Goal: Task Accomplishment & Management: Use online tool/utility

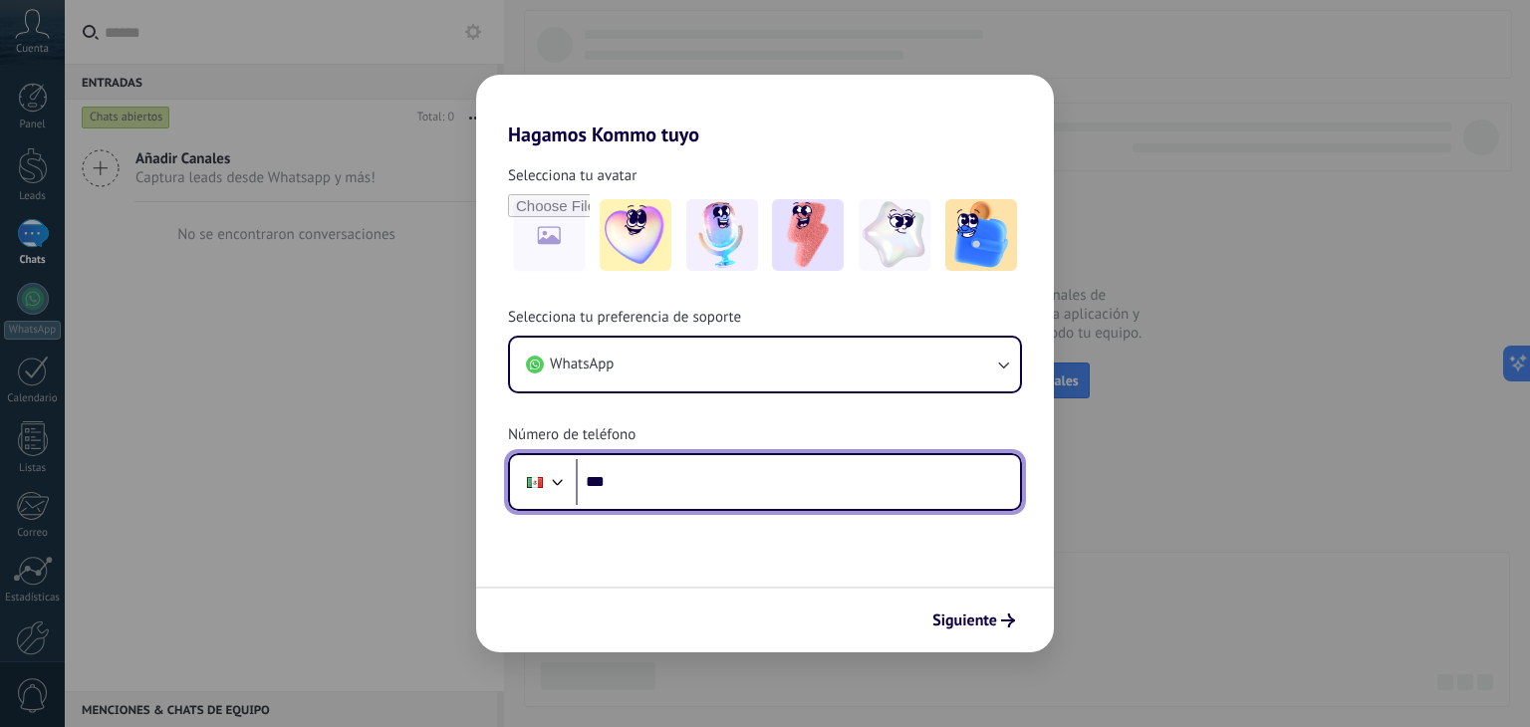
click at [741, 498] on input "***" at bounding box center [798, 482] width 444 height 46
type input "**********"
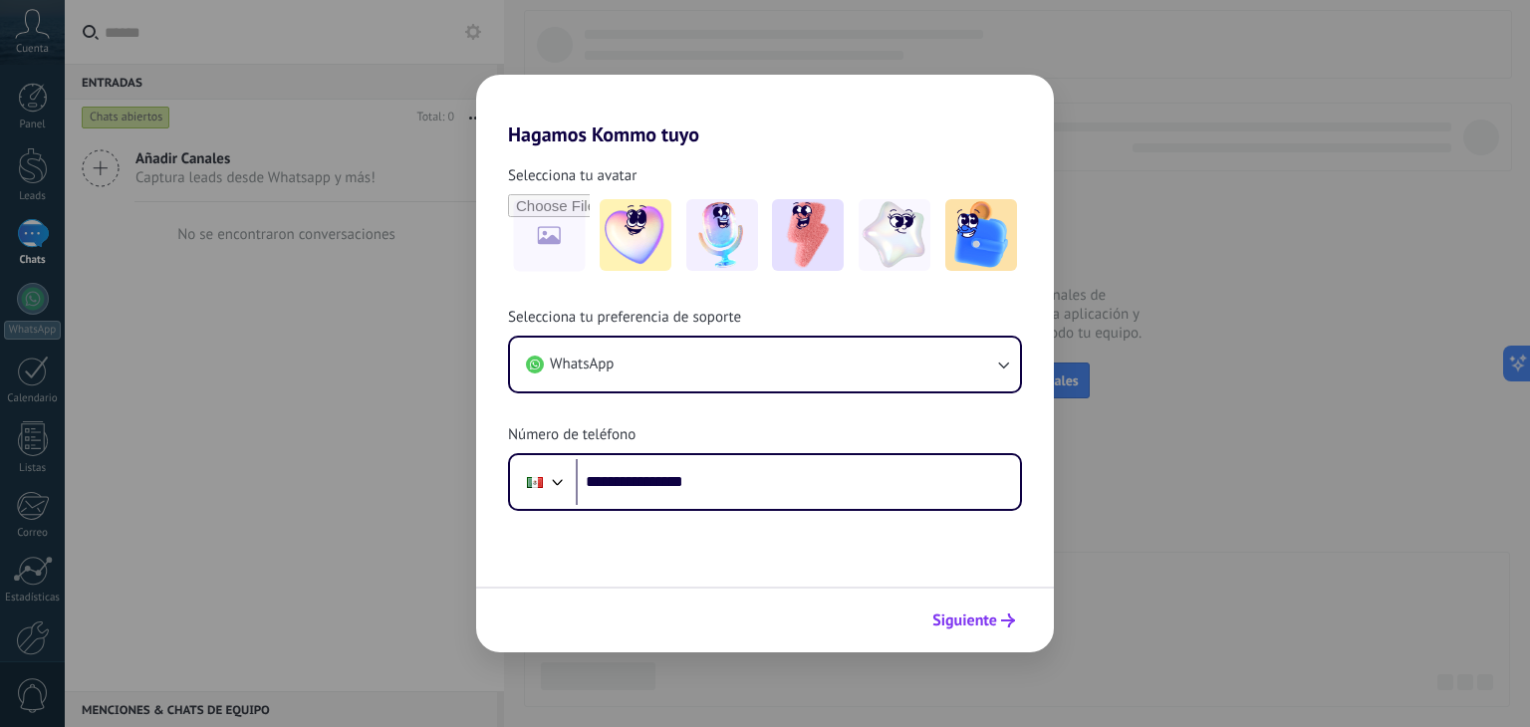
click at [971, 628] on span "Siguiente" at bounding box center [964, 621] width 65 height 14
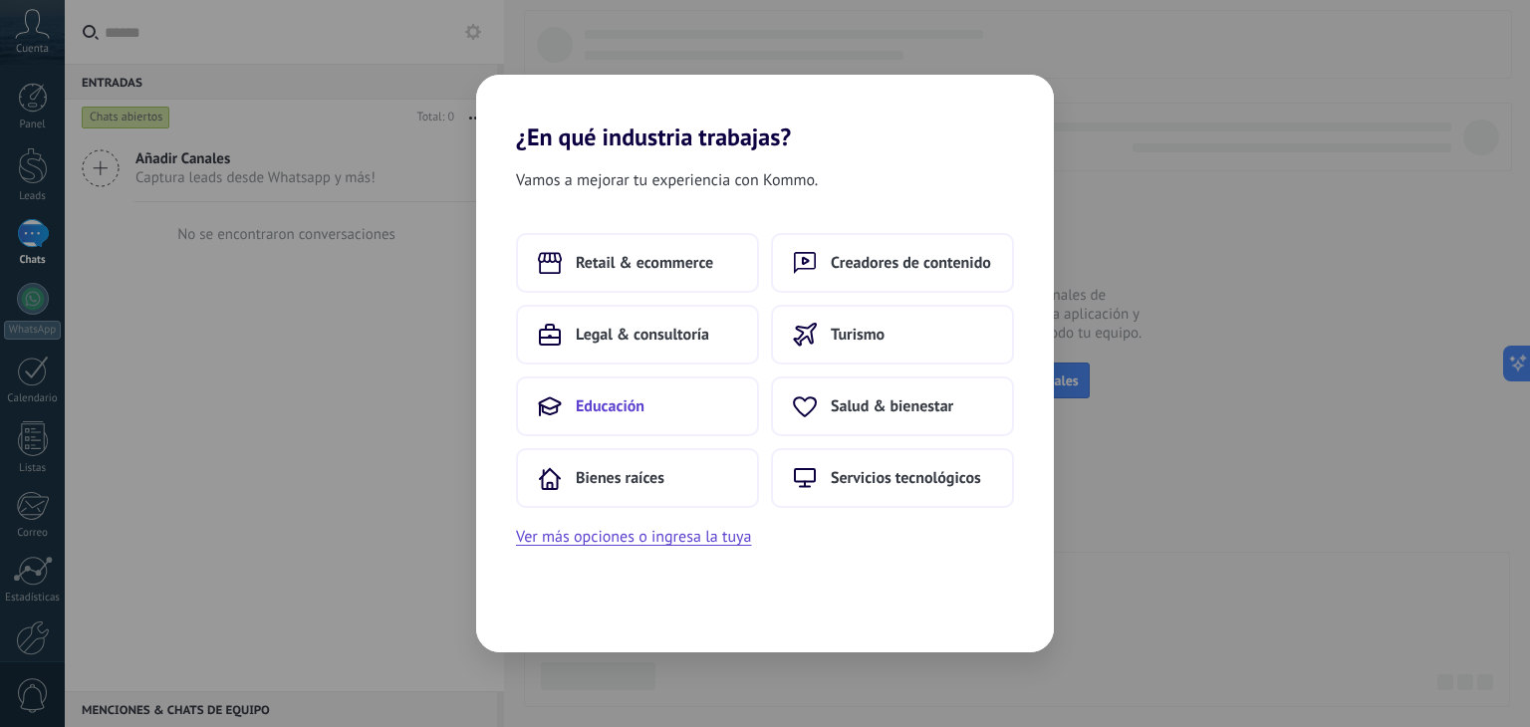
click at [640, 399] on span "Educación" at bounding box center [610, 406] width 69 height 20
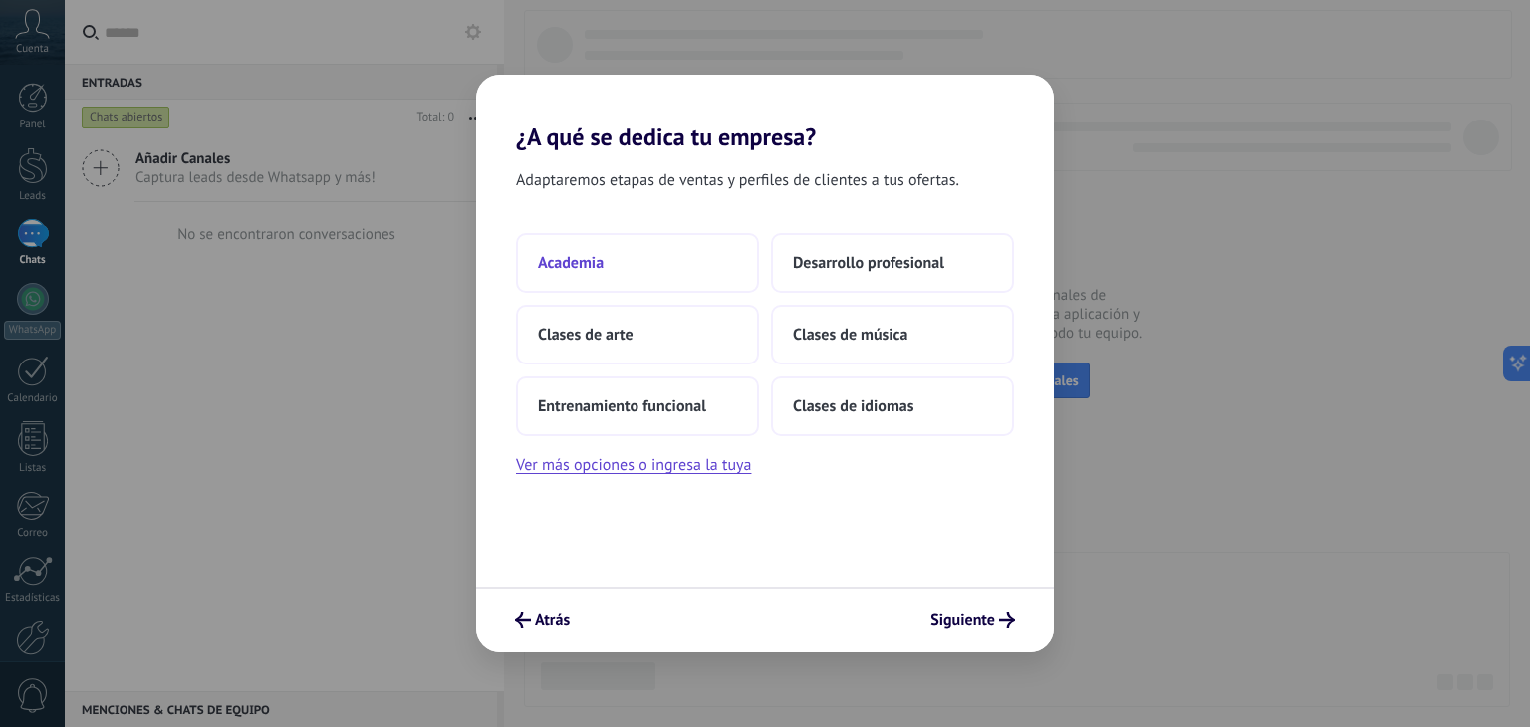
click at [697, 267] on button "Academia" at bounding box center [637, 263] width 243 height 60
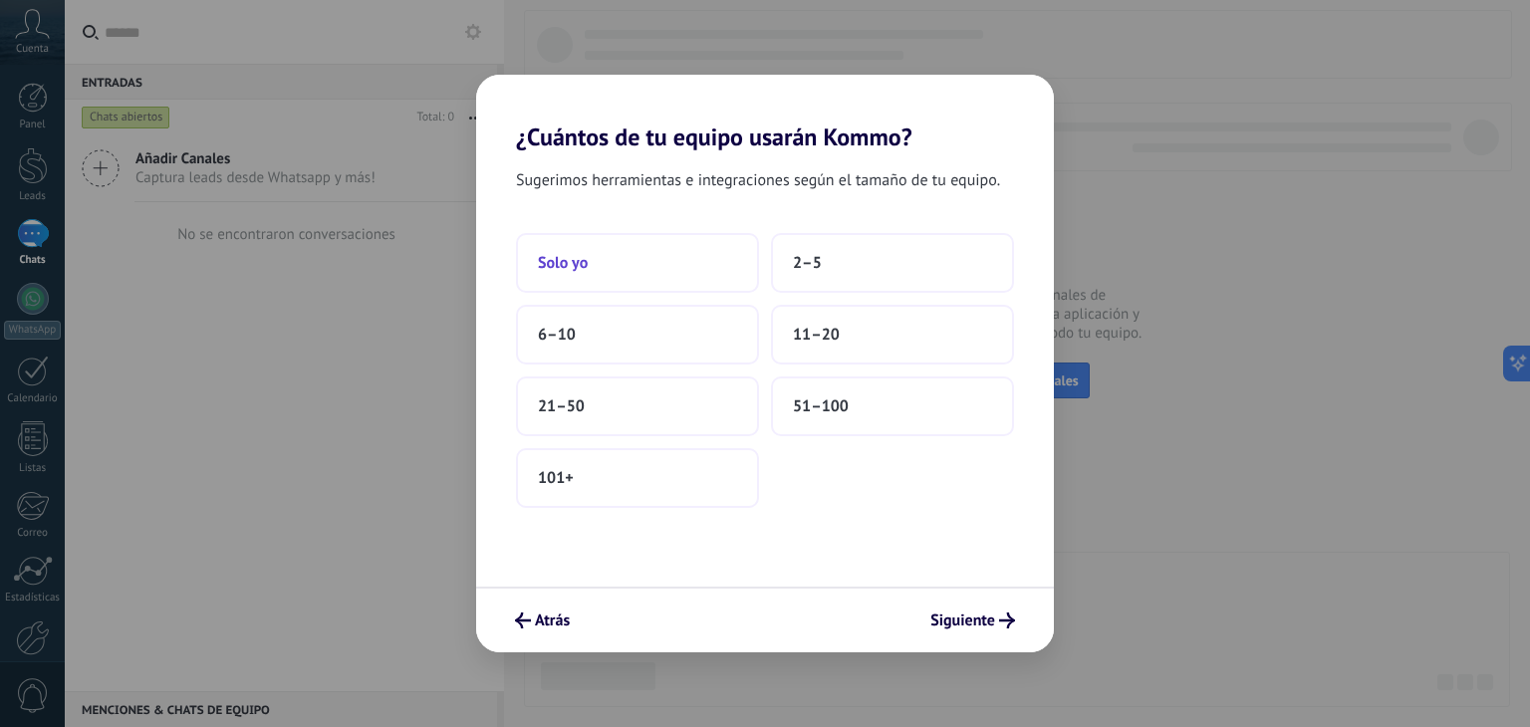
click at [566, 273] on button "Solo yo" at bounding box center [637, 263] width 243 height 60
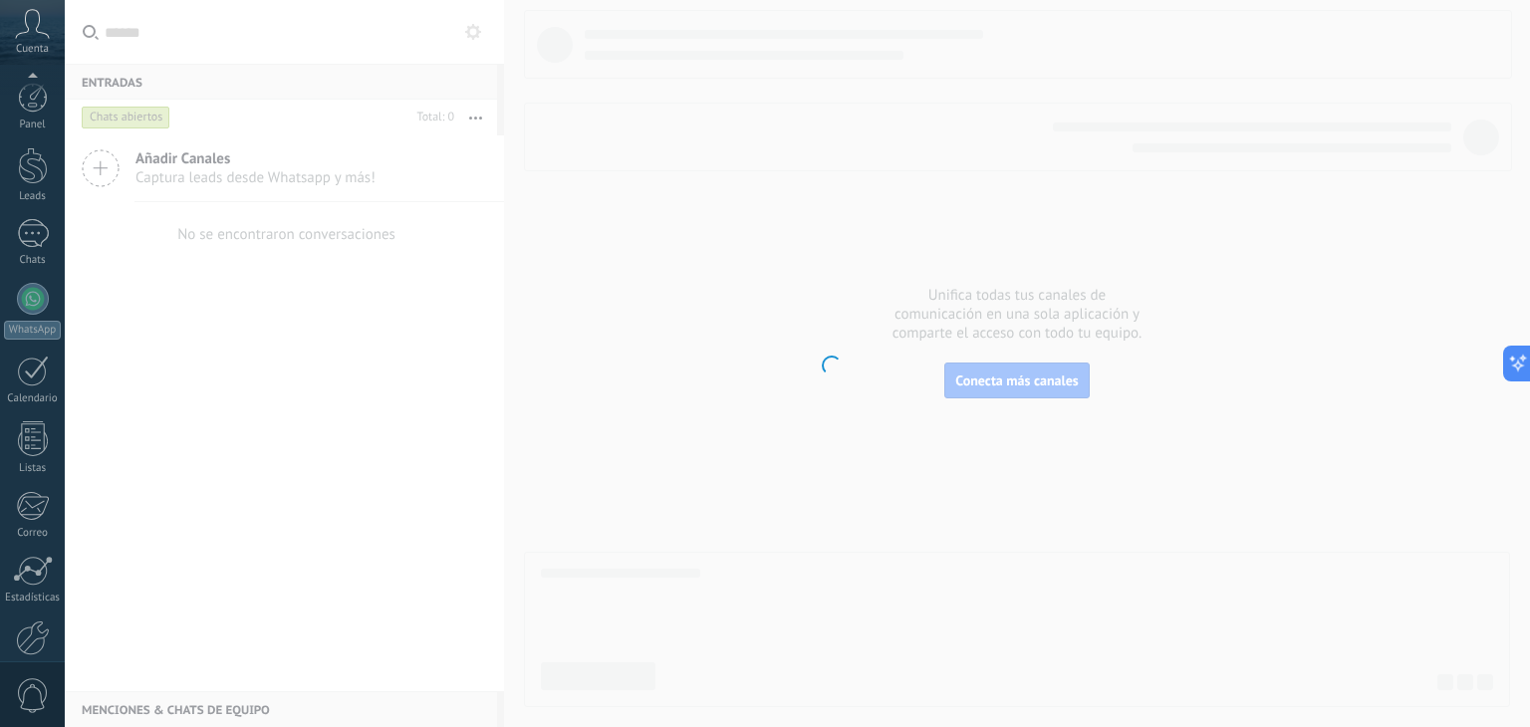
scroll to position [101, 0]
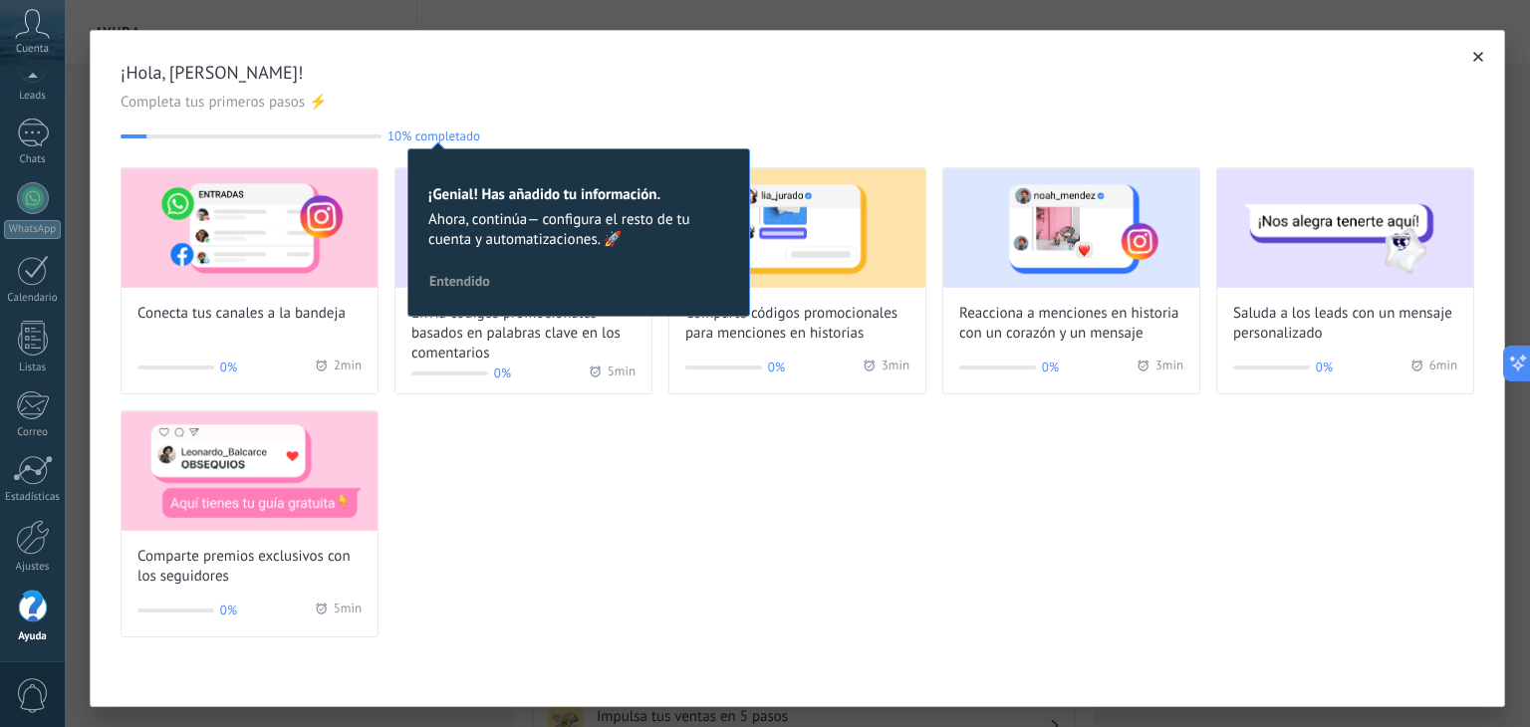
click at [436, 137] on span "10% completado" at bounding box center [434, 136] width 93 height 15
click at [464, 280] on span "Entendido" at bounding box center [459, 281] width 61 height 14
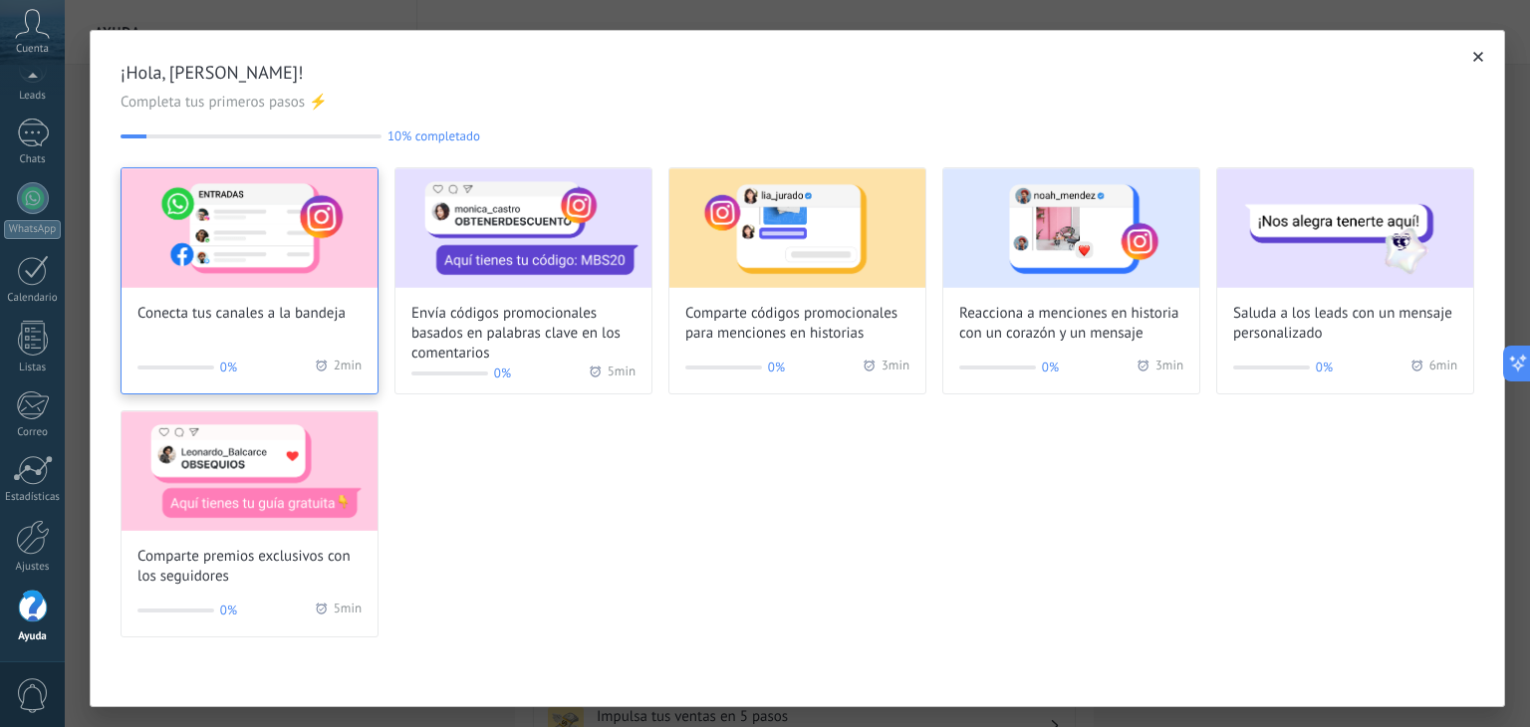
click at [239, 265] on img at bounding box center [250, 228] width 256 height 120
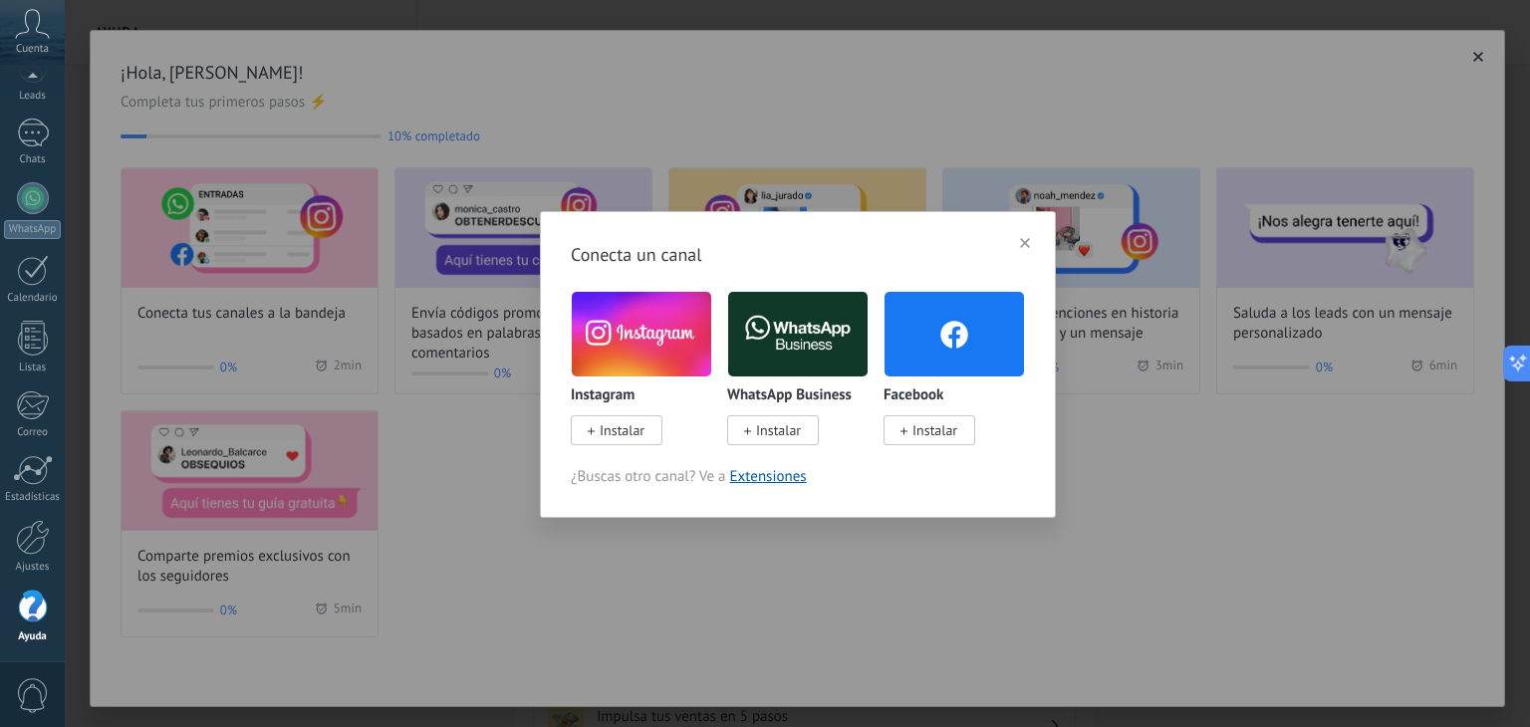
click at [618, 435] on span "Instalar" at bounding box center [622, 430] width 45 height 18
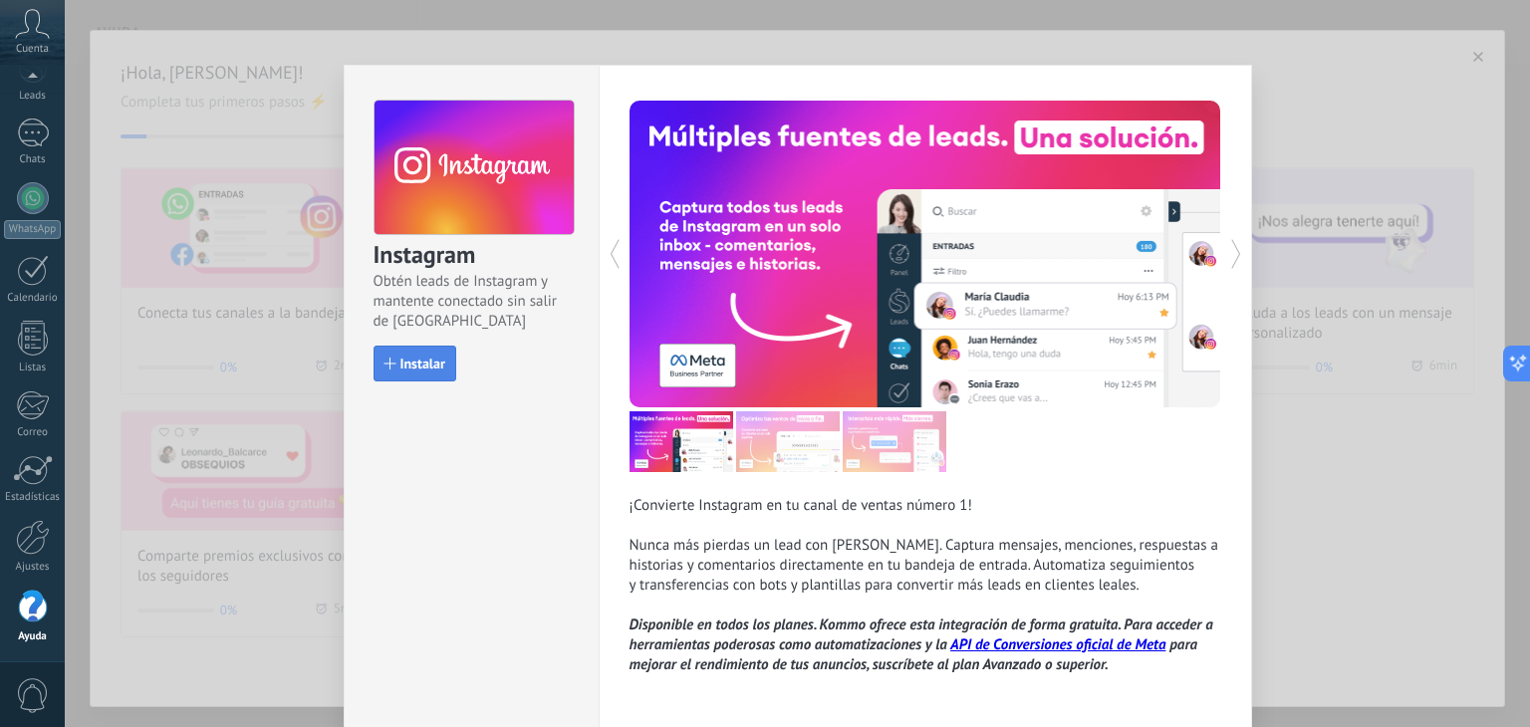
click at [428, 375] on button "Instalar" at bounding box center [415, 364] width 83 height 36
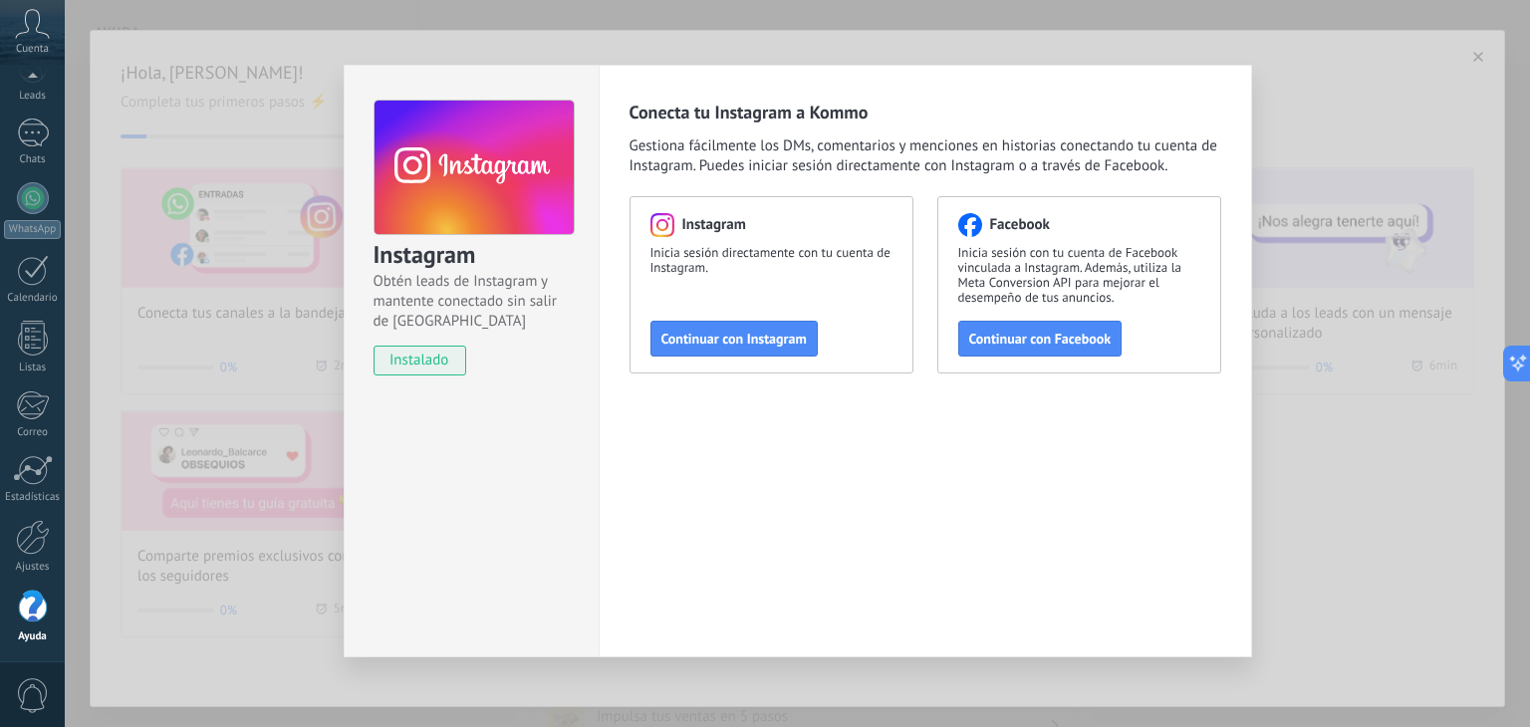
click at [675, 334] on span "Continuar con Instagram" at bounding box center [733, 339] width 145 height 14
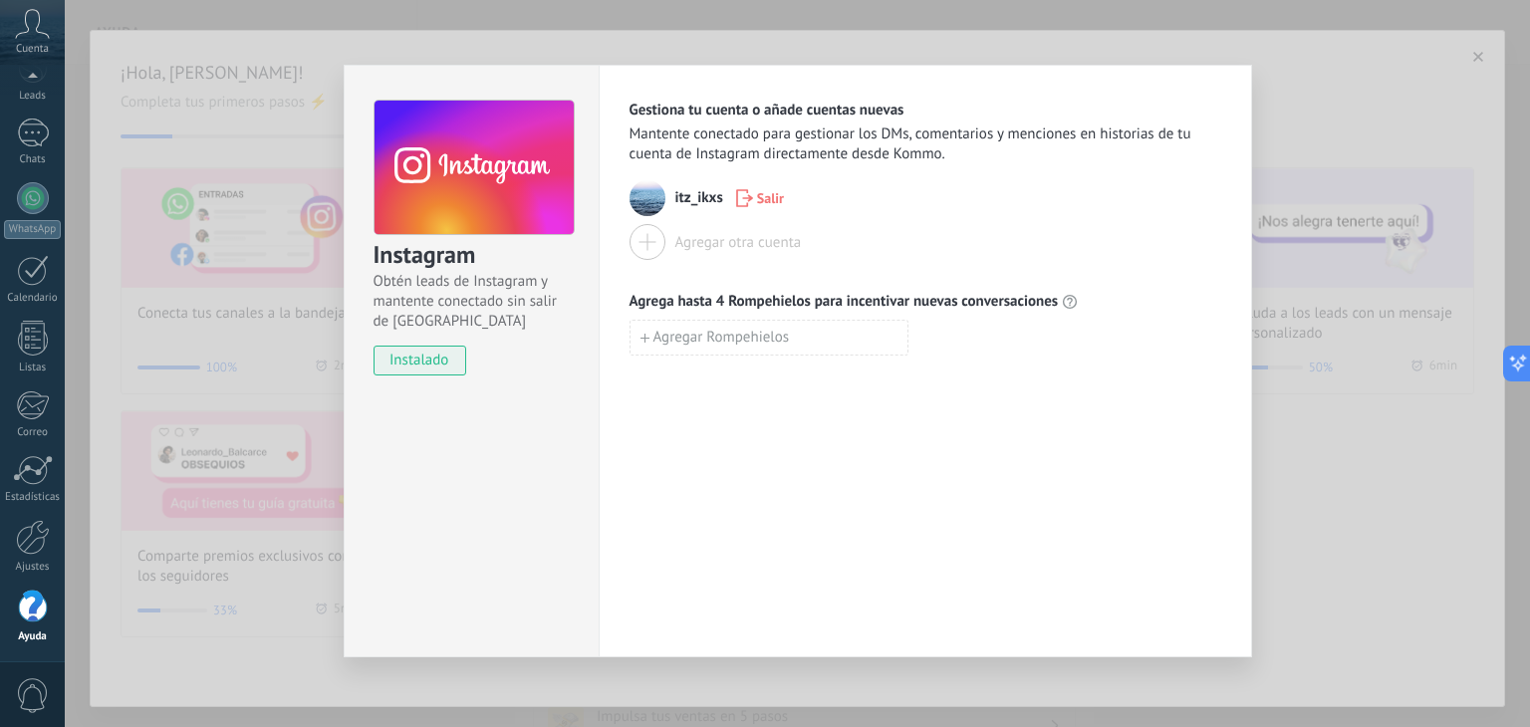
click at [642, 192] on img at bounding box center [648, 198] width 36 height 36
click at [669, 196] on div "itz_ikxs Salir" at bounding box center [926, 198] width 592 height 36
click at [445, 355] on span "instalado" at bounding box center [420, 361] width 91 height 30
click at [679, 190] on span "itz_ikxs" at bounding box center [699, 198] width 48 height 20
drag, startPoint x: 701, startPoint y: 225, endPoint x: 685, endPoint y: 239, distance: 21.2
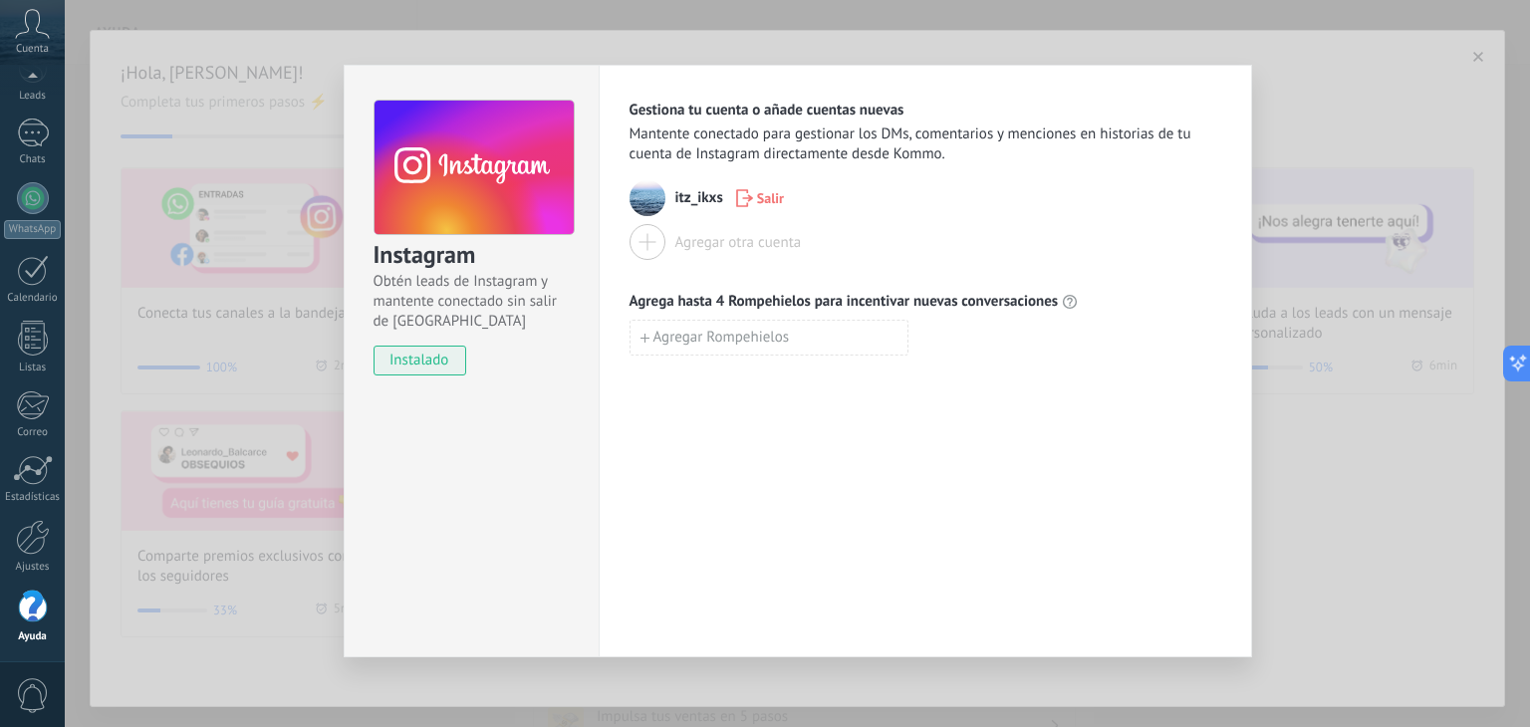
click at [693, 234] on button "Agregar otra cuenta" at bounding box center [716, 242] width 172 height 36
click at [400, 360] on span "instalado" at bounding box center [420, 361] width 91 height 30
click at [299, 340] on div "Instagram Obtén leads de Instagram y mantente conectado sin salir de Kommo inst…" at bounding box center [797, 363] width 1465 height 727
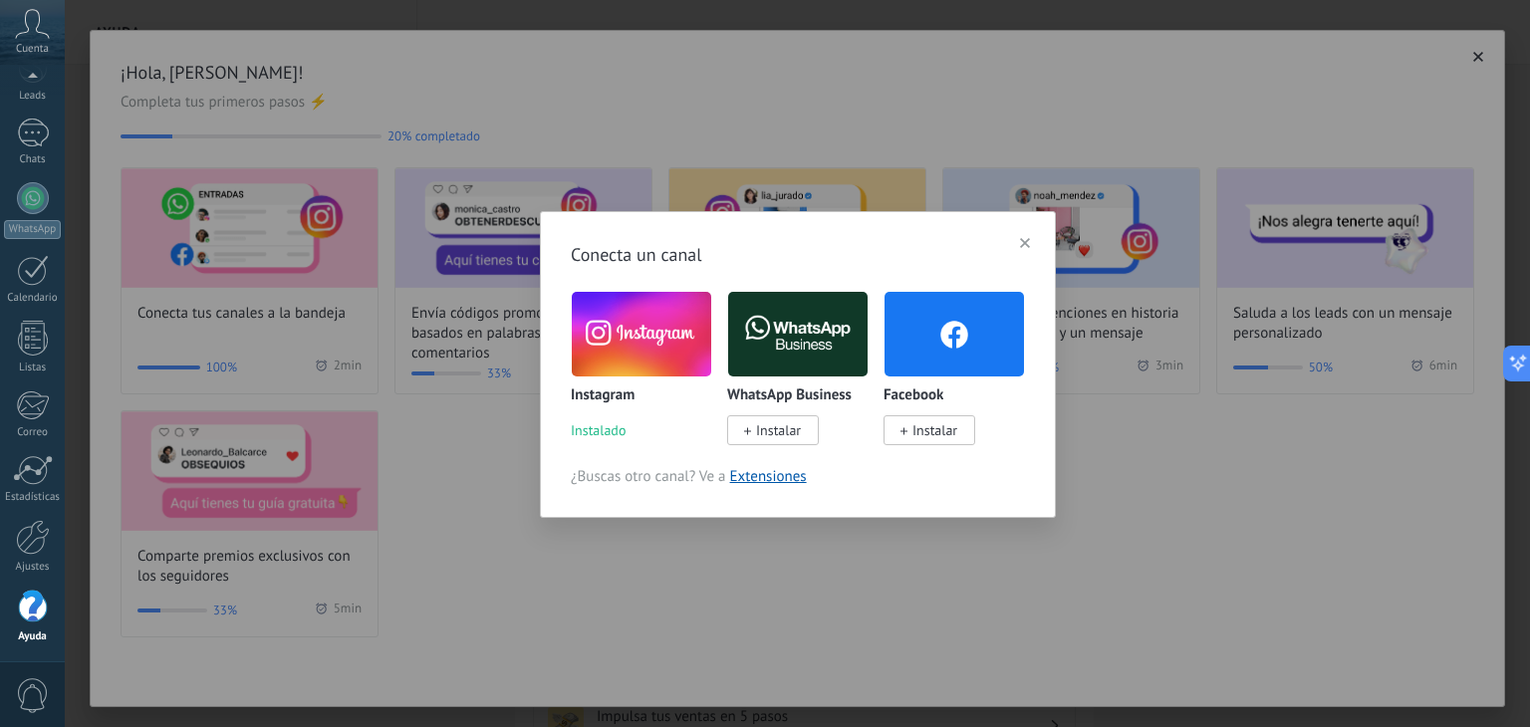
click at [1018, 234] on button "button" at bounding box center [1025, 243] width 28 height 30
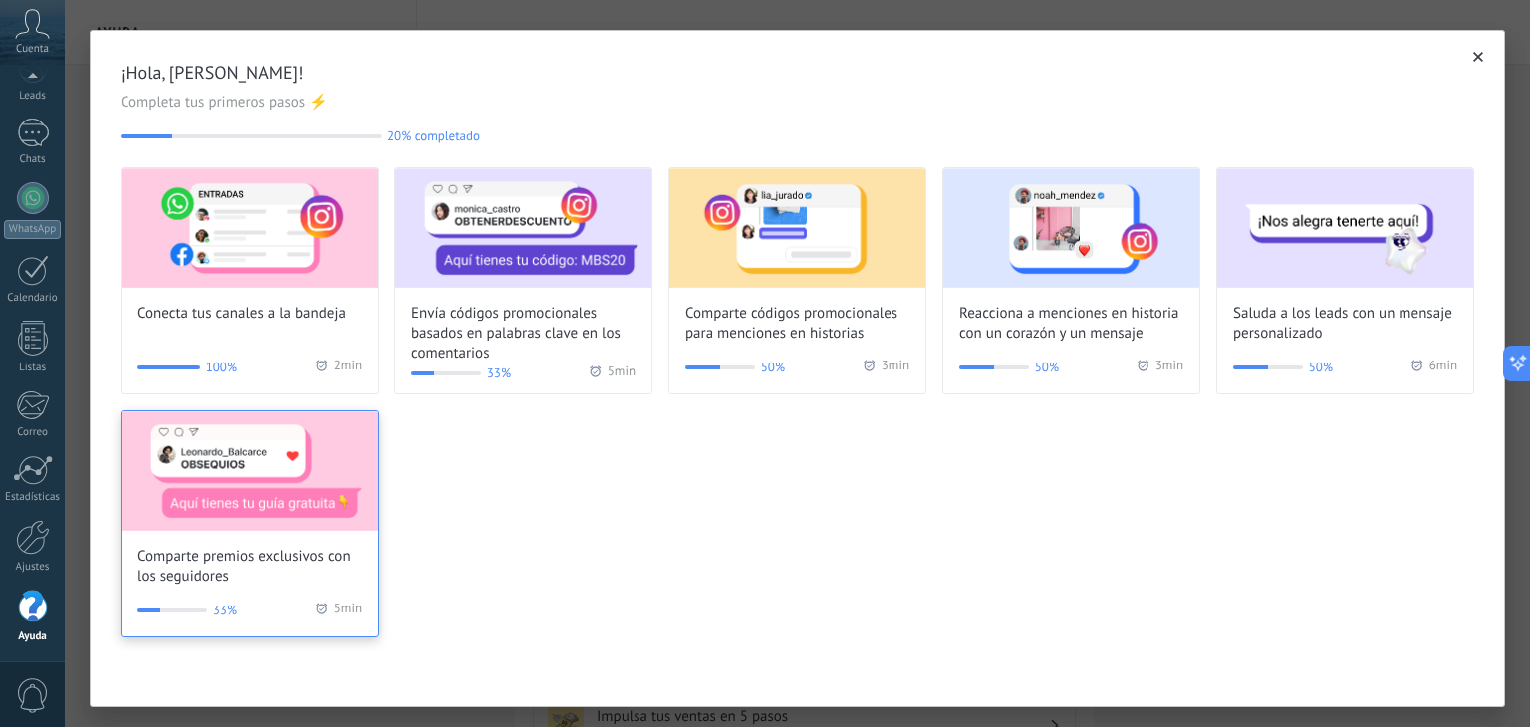
click at [283, 481] on img at bounding box center [250, 471] width 256 height 120
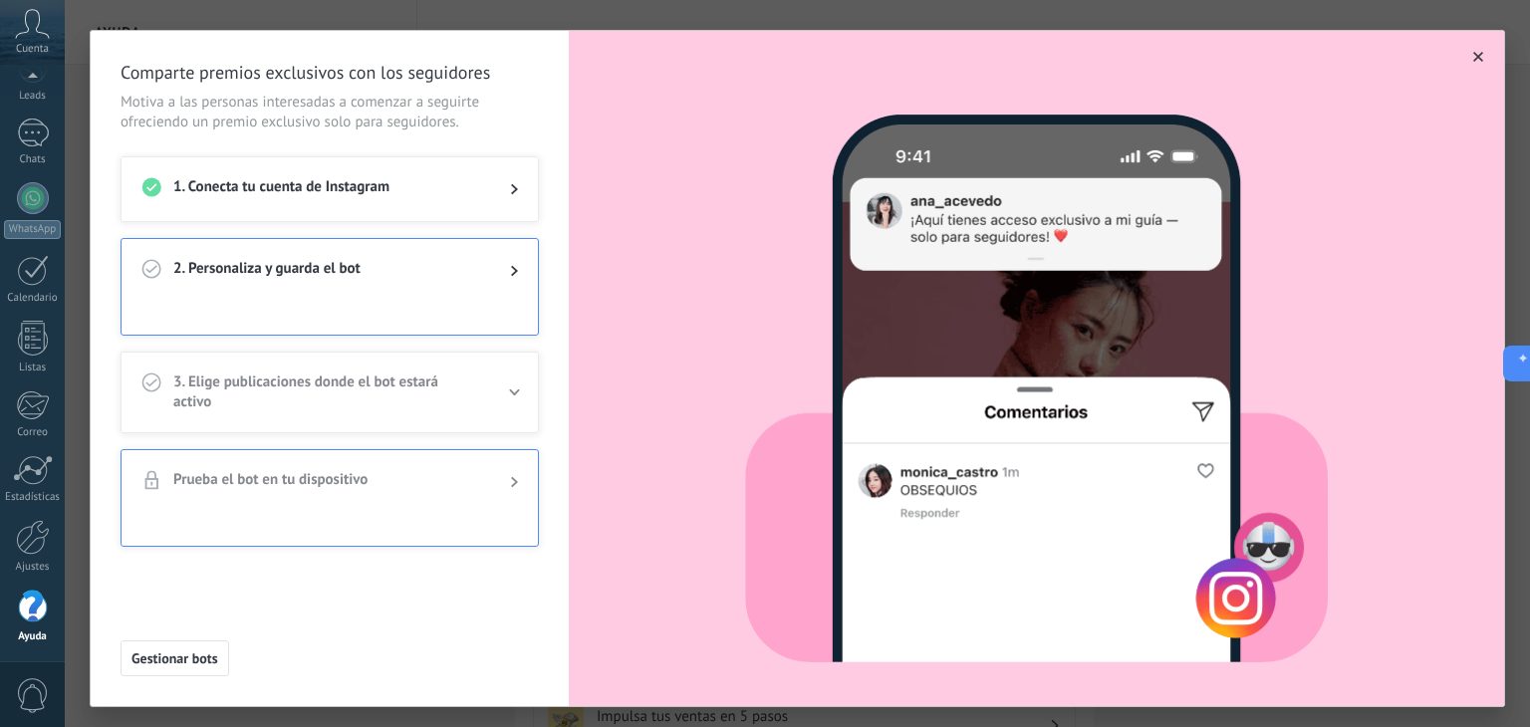
click at [517, 272] on icon at bounding box center [514, 271] width 7 height 12
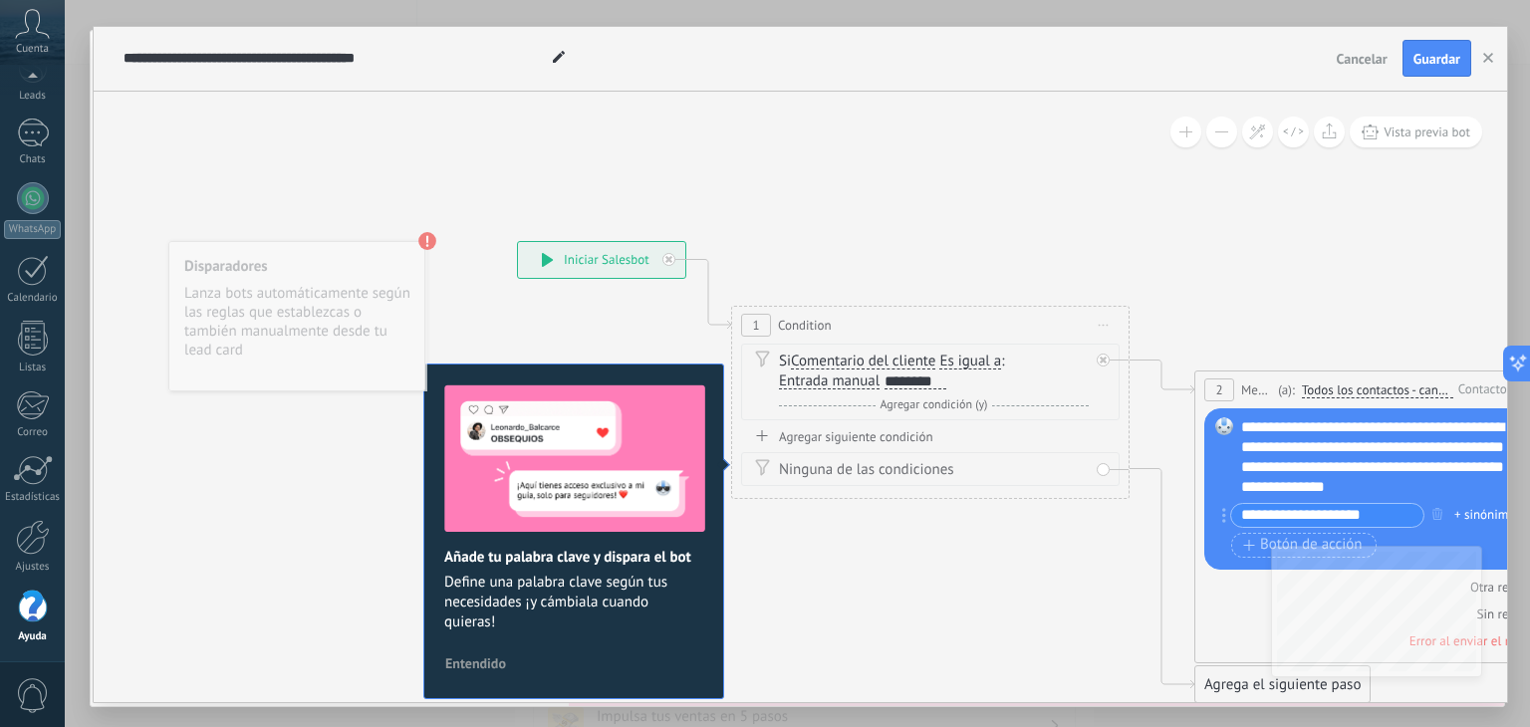
drag, startPoint x: 1153, startPoint y: 170, endPoint x: 1123, endPoint y: 204, distance: 45.2
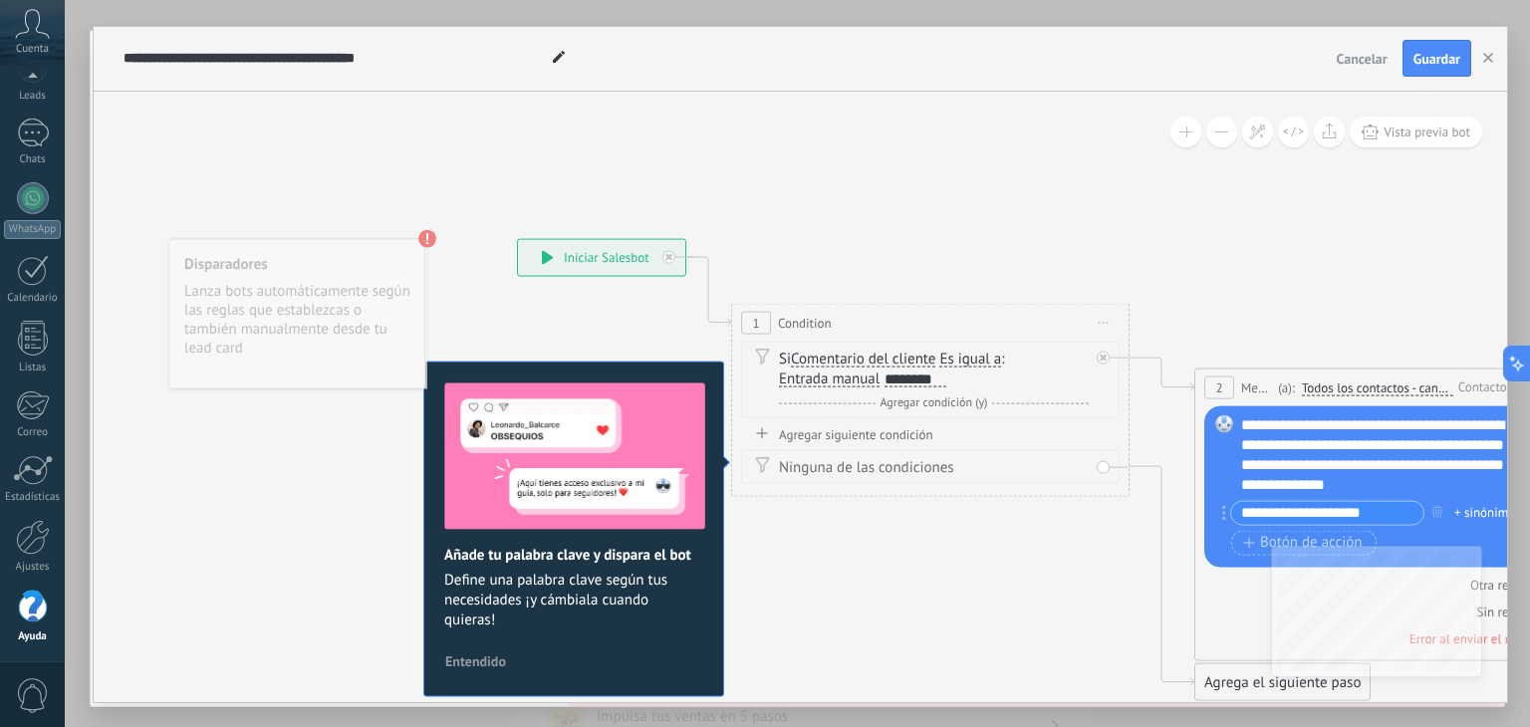
drag, startPoint x: 877, startPoint y: 546, endPoint x: 842, endPoint y: 462, distance: 90.7
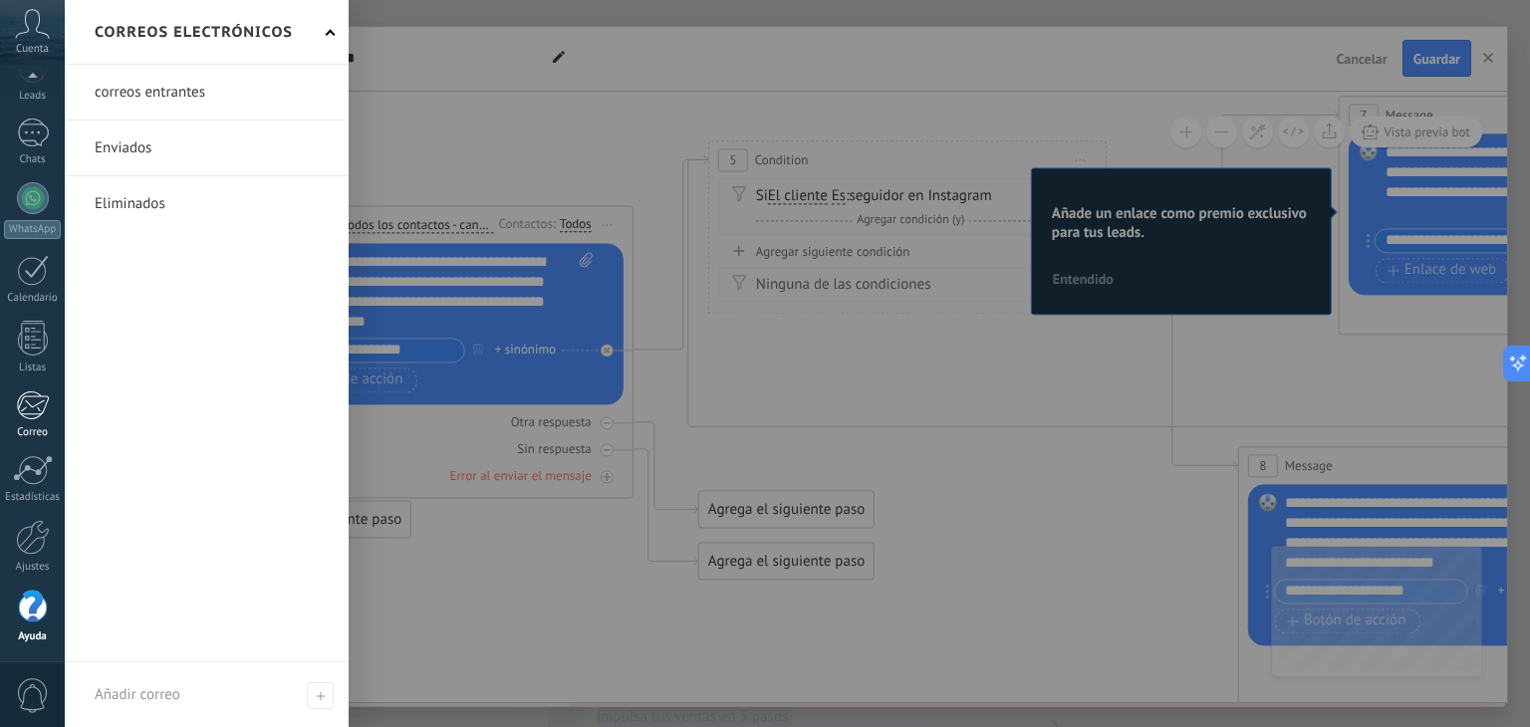
drag, startPoint x: 924, startPoint y: 512, endPoint x: 0, endPoint y: 421, distance: 928.9
click at [0, 421] on body ".abccls-1,.abccls-2{fill-rule:evenodd}.abccls-2{fill:#fff} .abfcls-1{fill:none}…" at bounding box center [765, 363] width 1530 height 727
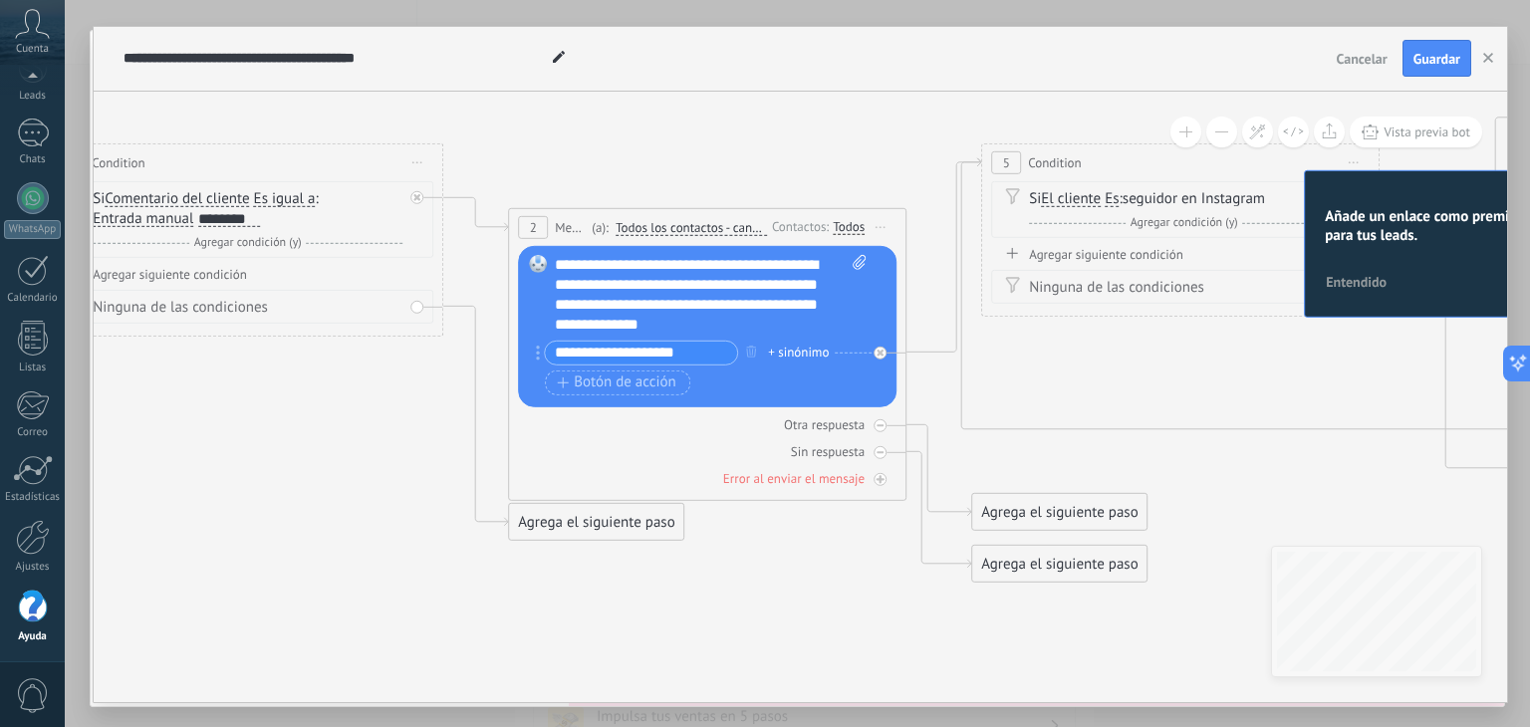
drag, startPoint x: 458, startPoint y: 134, endPoint x: 732, endPoint y: 136, distance: 274.0
click at [732, 136] on icon at bounding box center [1191, 409] width 3717 height 1659
click at [663, 348] on input "**********" at bounding box center [641, 352] width 192 height 23
click at [675, 348] on input "**********" at bounding box center [641, 352] width 192 height 23
click at [697, 346] on input "**********" at bounding box center [641, 352] width 192 height 23
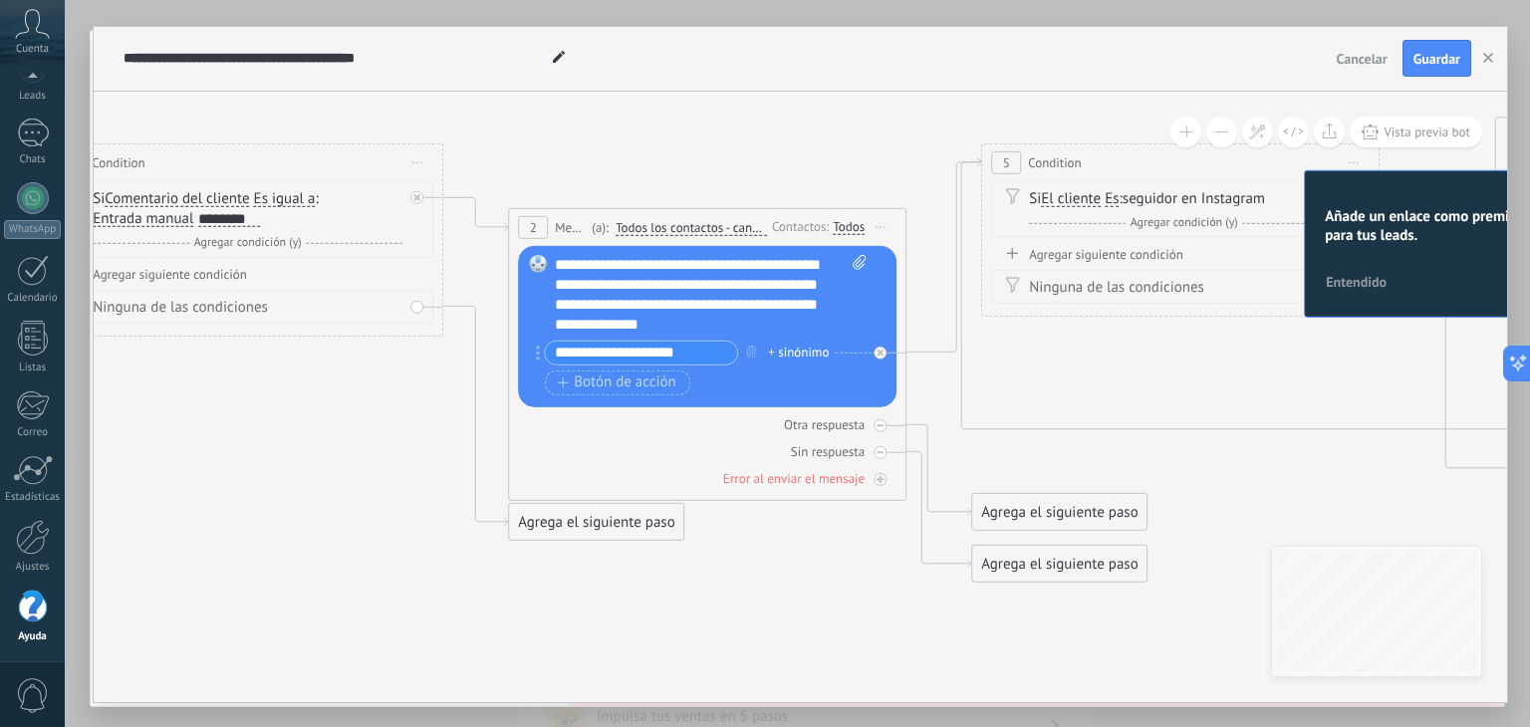
drag, startPoint x: 831, startPoint y: 83, endPoint x: 984, endPoint y: 94, distance: 153.8
click at [984, 94] on div "**********" at bounding box center [801, 364] width 1414 height 675
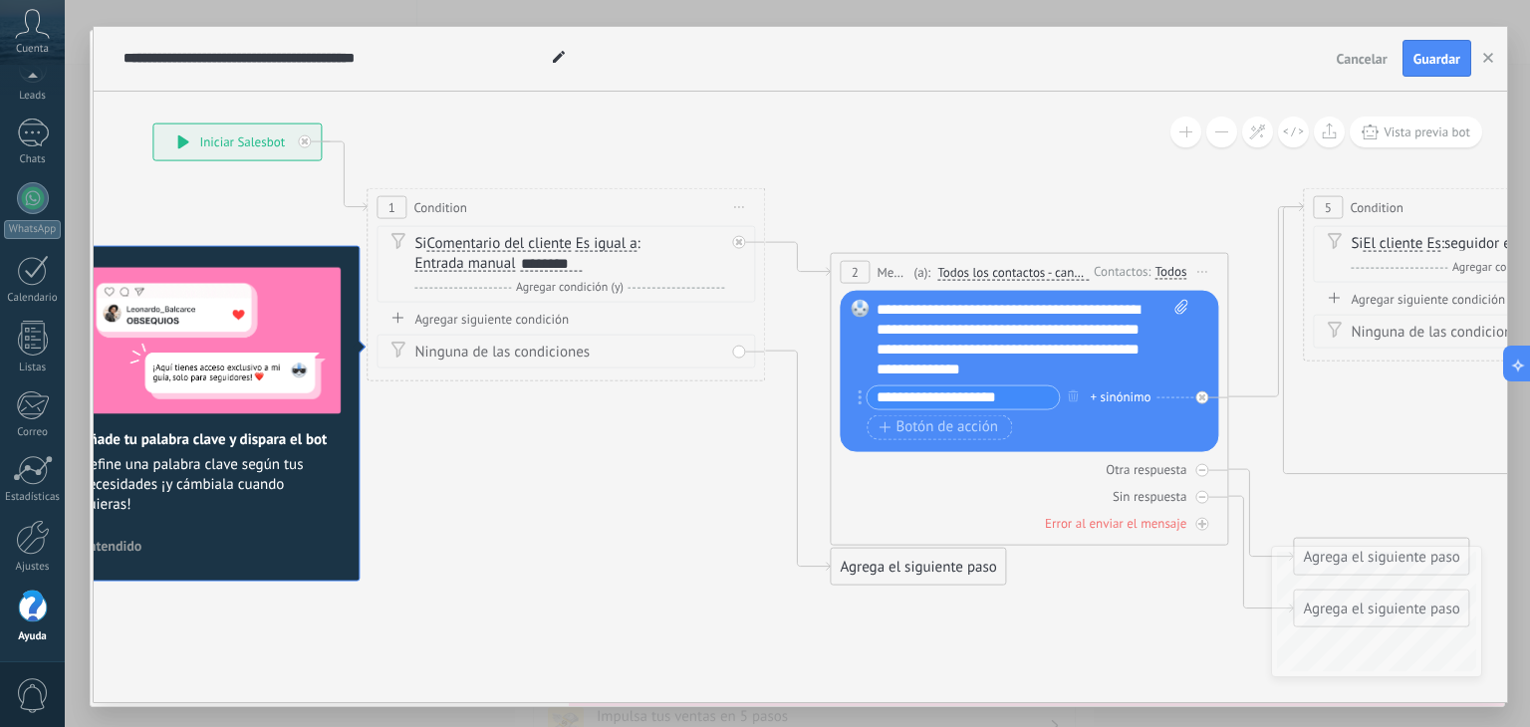
drag, startPoint x: 287, startPoint y: 503, endPoint x: 607, endPoint y: 548, distance: 322.9
click at [607, 548] on icon at bounding box center [1512, 453] width 3717 height 1659
click at [617, 288] on span "Agregar condición (y)" at bounding box center [570, 286] width 118 height 15
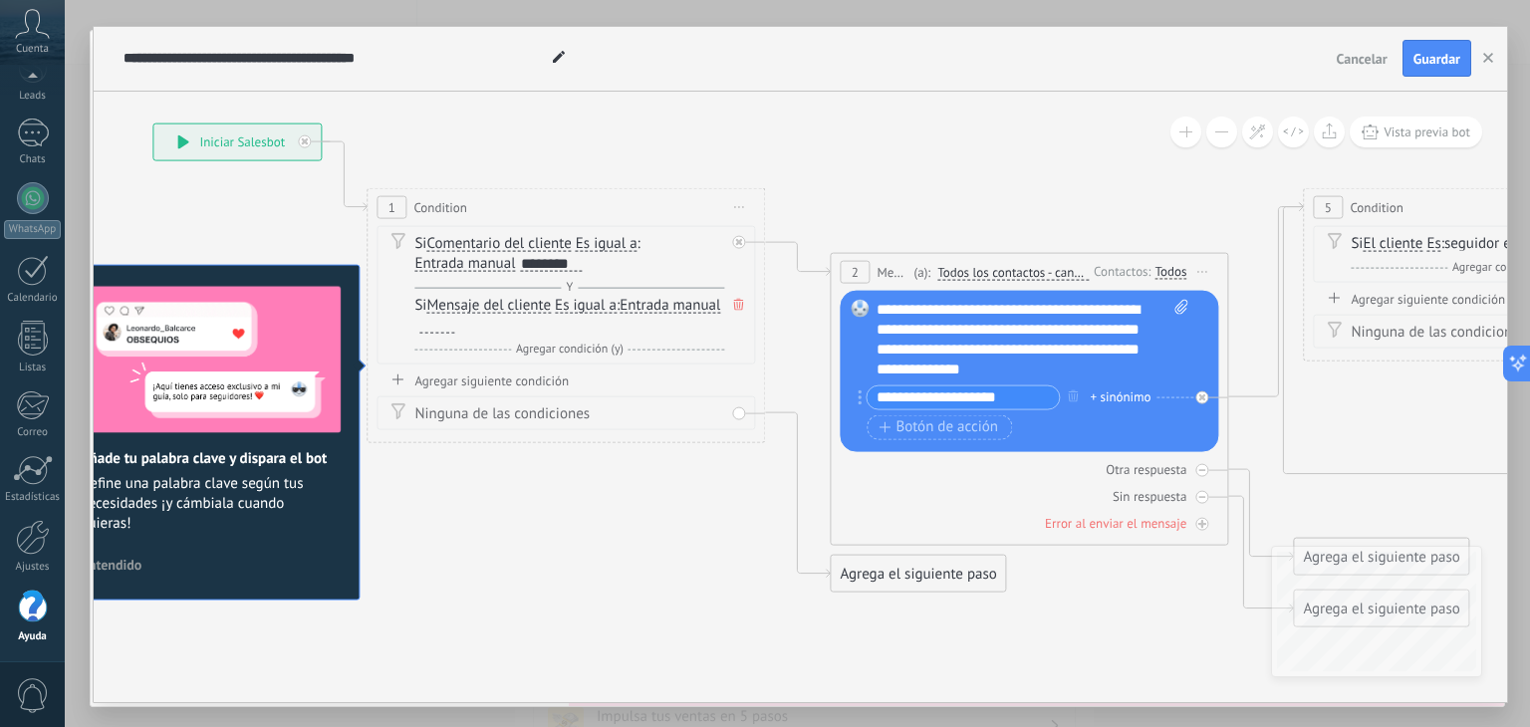
click at [554, 292] on div "Y Agregar condición (y)" at bounding box center [569, 287] width 310 height 20
click at [542, 304] on span "Mensaje del cliente" at bounding box center [488, 305] width 125 height 16
click at [542, 304] on button "Mensaje del cliente" at bounding box center [540, 305] width 249 height 36
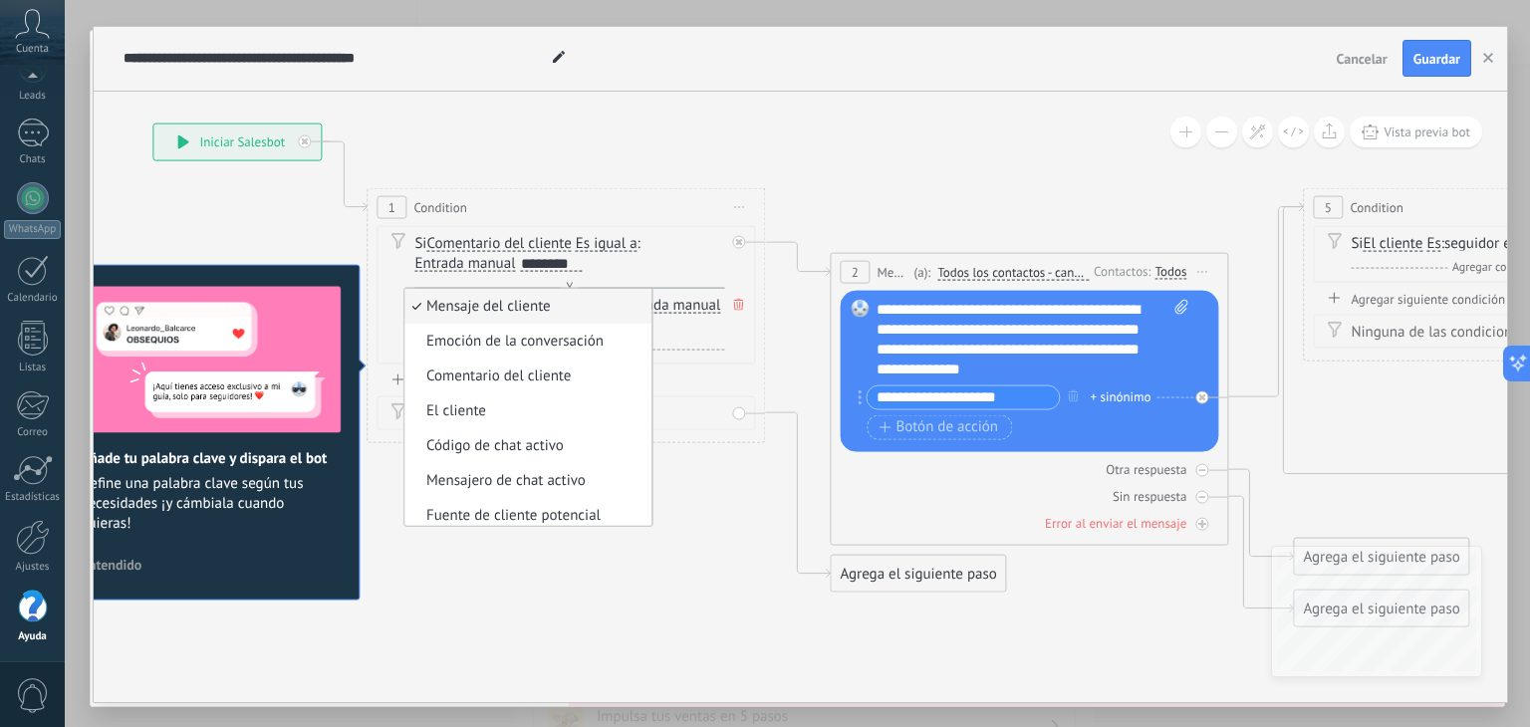
drag, startPoint x: 774, startPoint y: 166, endPoint x: 778, endPoint y: 189, distance: 23.3
click at [773, 166] on icon at bounding box center [1512, 453] width 3717 height 1659
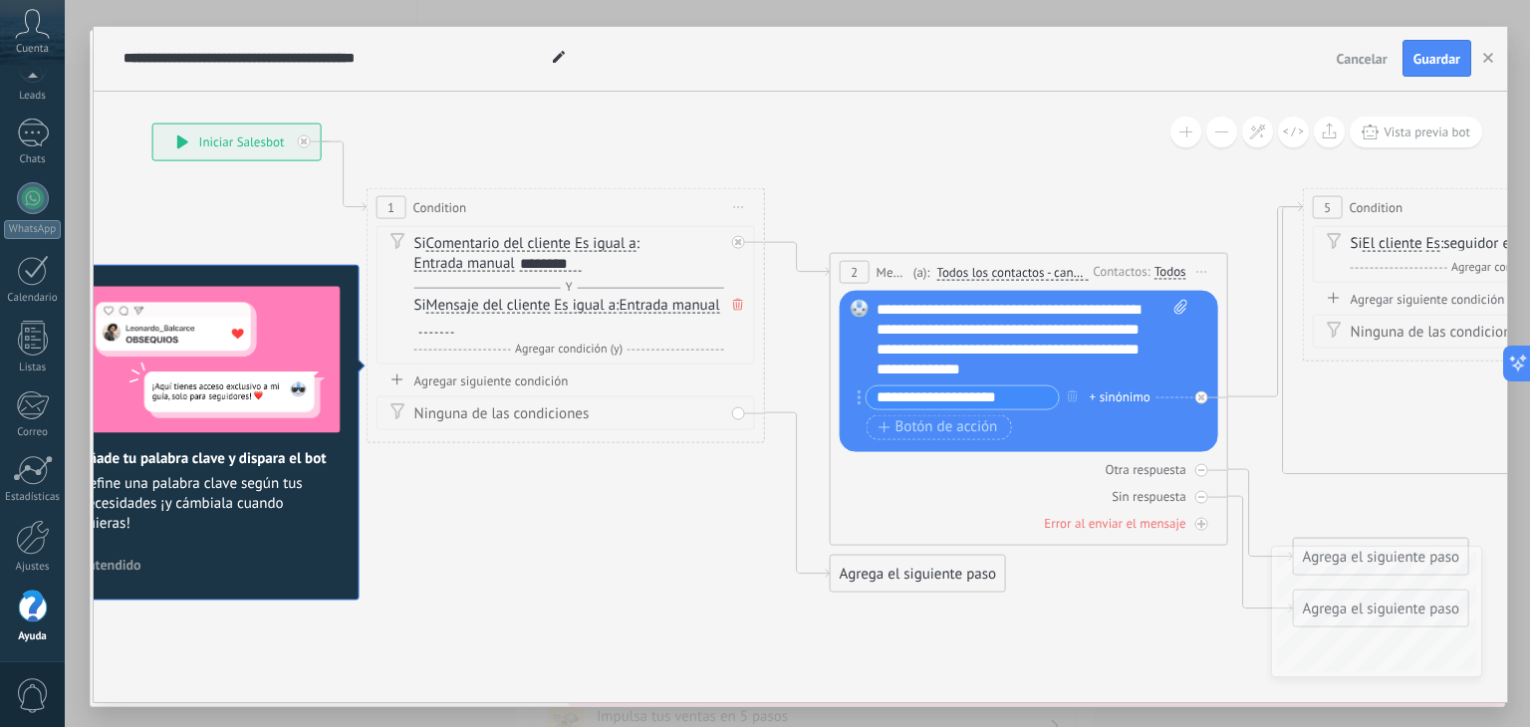
click at [740, 304] on icon at bounding box center [738, 304] width 10 height 12
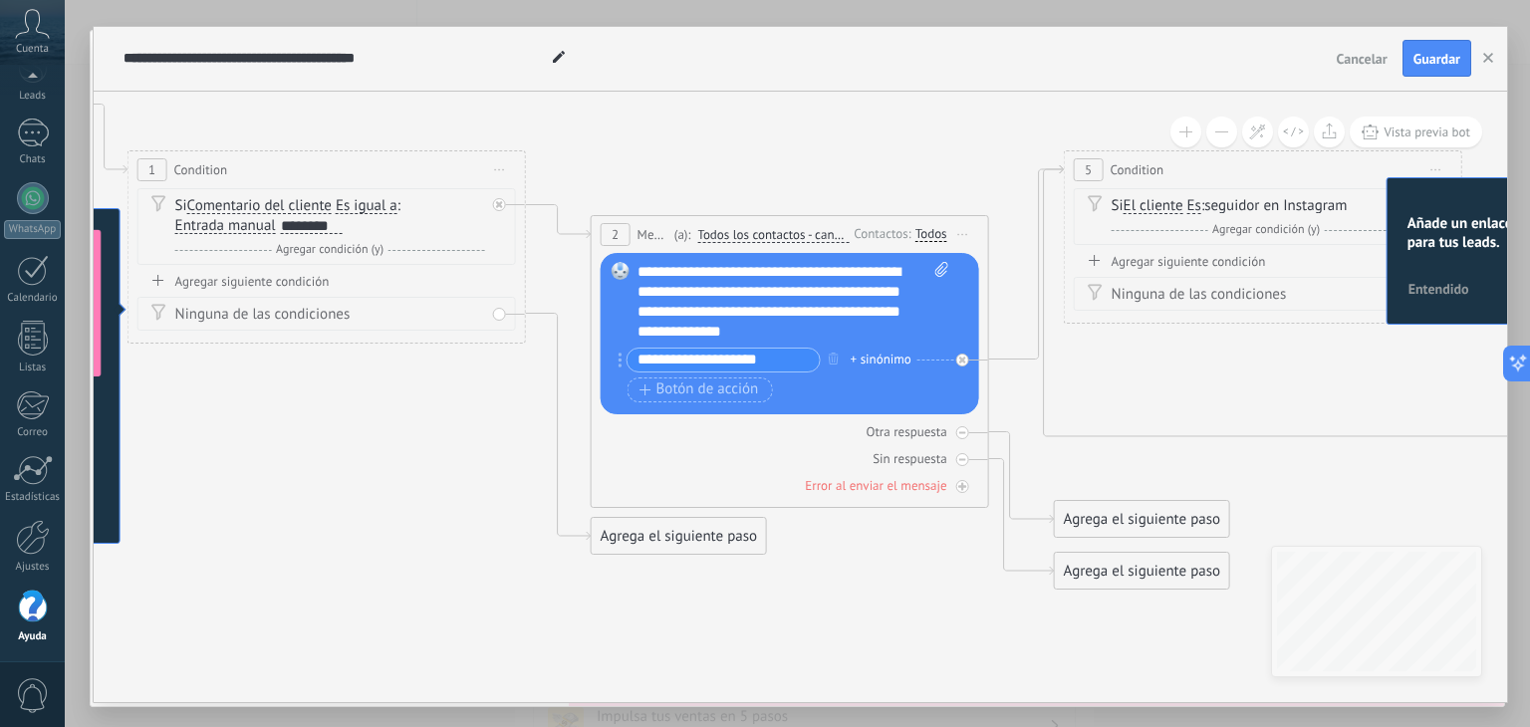
drag, startPoint x: 725, startPoint y: 440, endPoint x: 486, endPoint y: 403, distance: 241.9
click at [486, 403] on icon at bounding box center [1273, 417] width 3717 height 1659
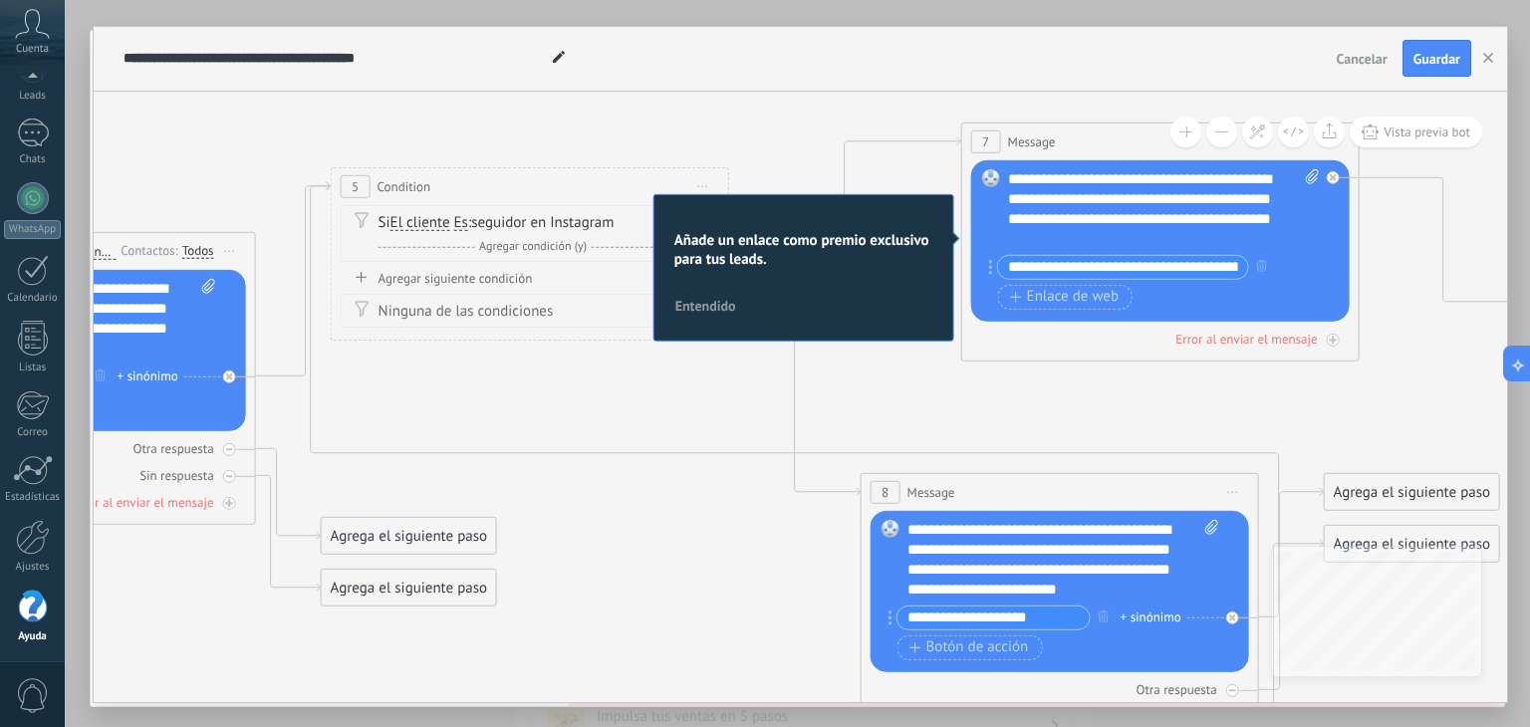
drag, startPoint x: 1405, startPoint y: 486, endPoint x: 672, endPoint y: 503, distance: 732.4
click at [672, 503] on icon at bounding box center [540, 433] width 3717 height 1659
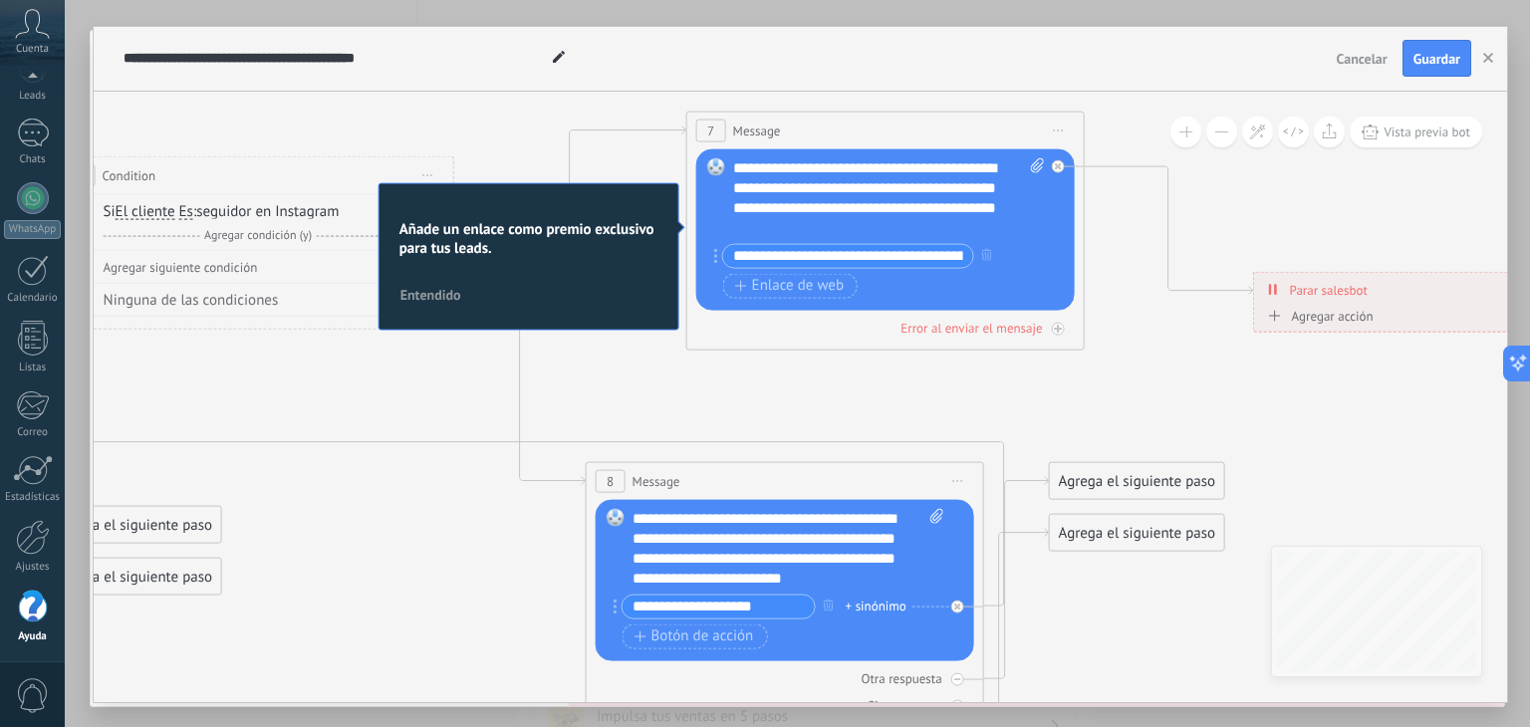
drag, startPoint x: 757, startPoint y: 562, endPoint x: 548, endPoint y: 578, distance: 209.8
click at [548, 578] on icon at bounding box center [265, 422] width 3717 height 1659
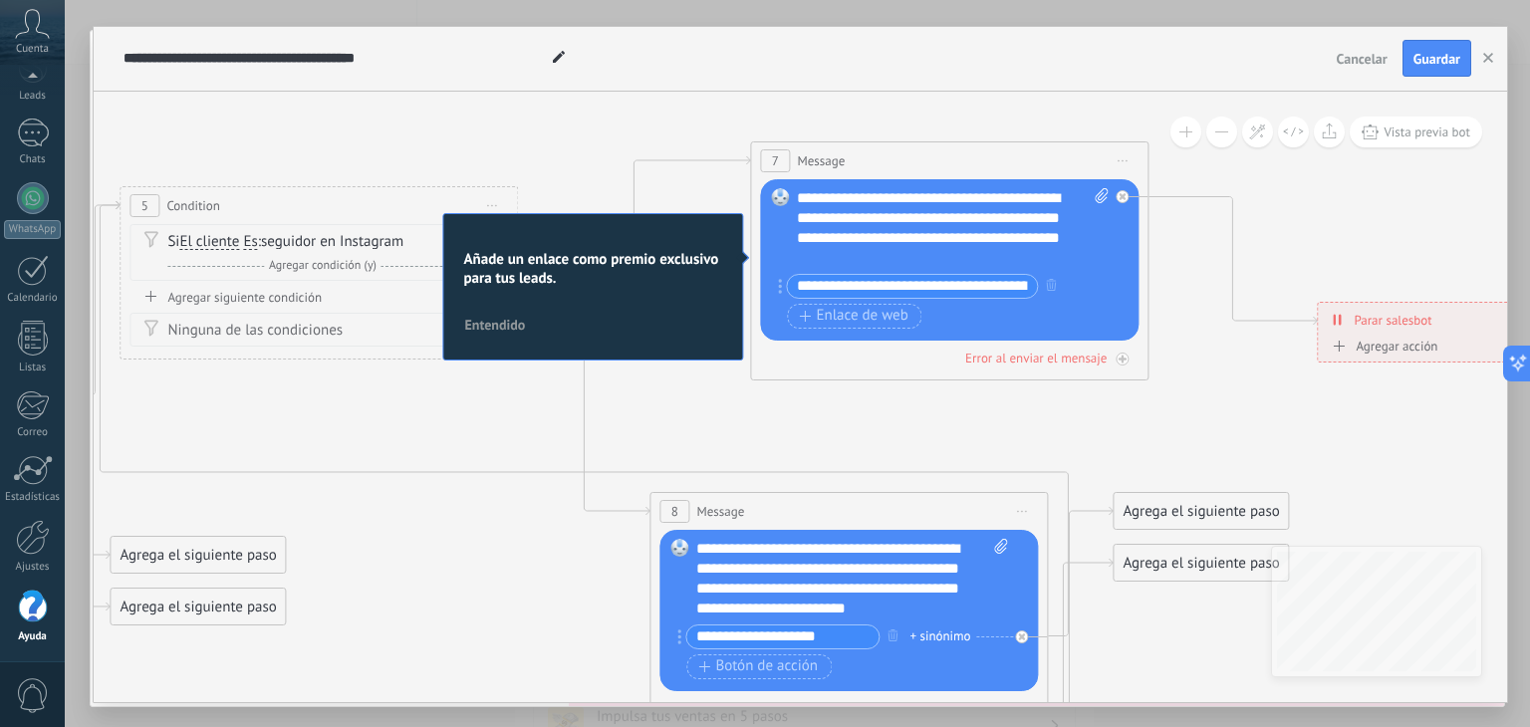
click at [491, 321] on span "Entendido" at bounding box center [494, 325] width 61 height 14
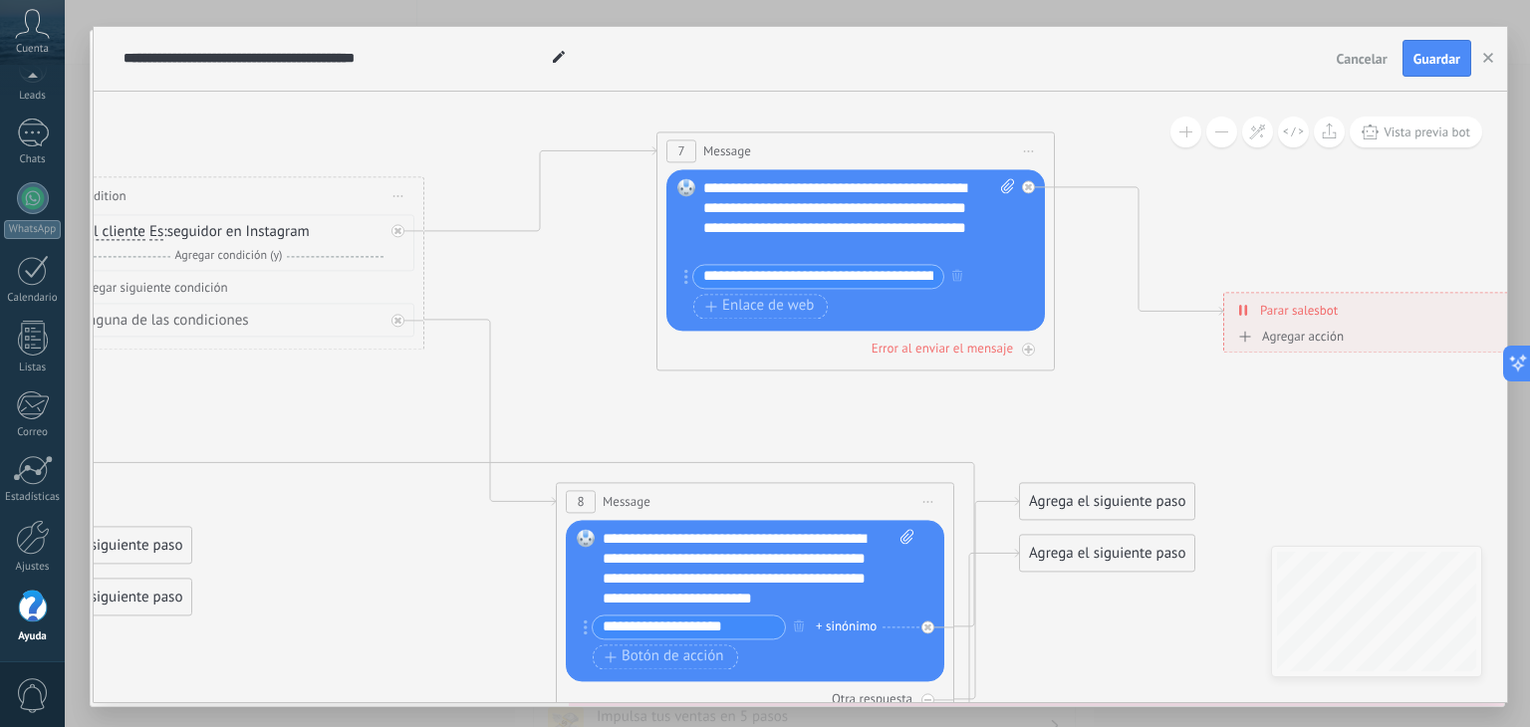
drag, startPoint x: 836, startPoint y: 442, endPoint x: 741, endPoint y: 431, distance: 95.3
click at [741, 431] on icon at bounding box center [235, 442] width 3717 height 1659
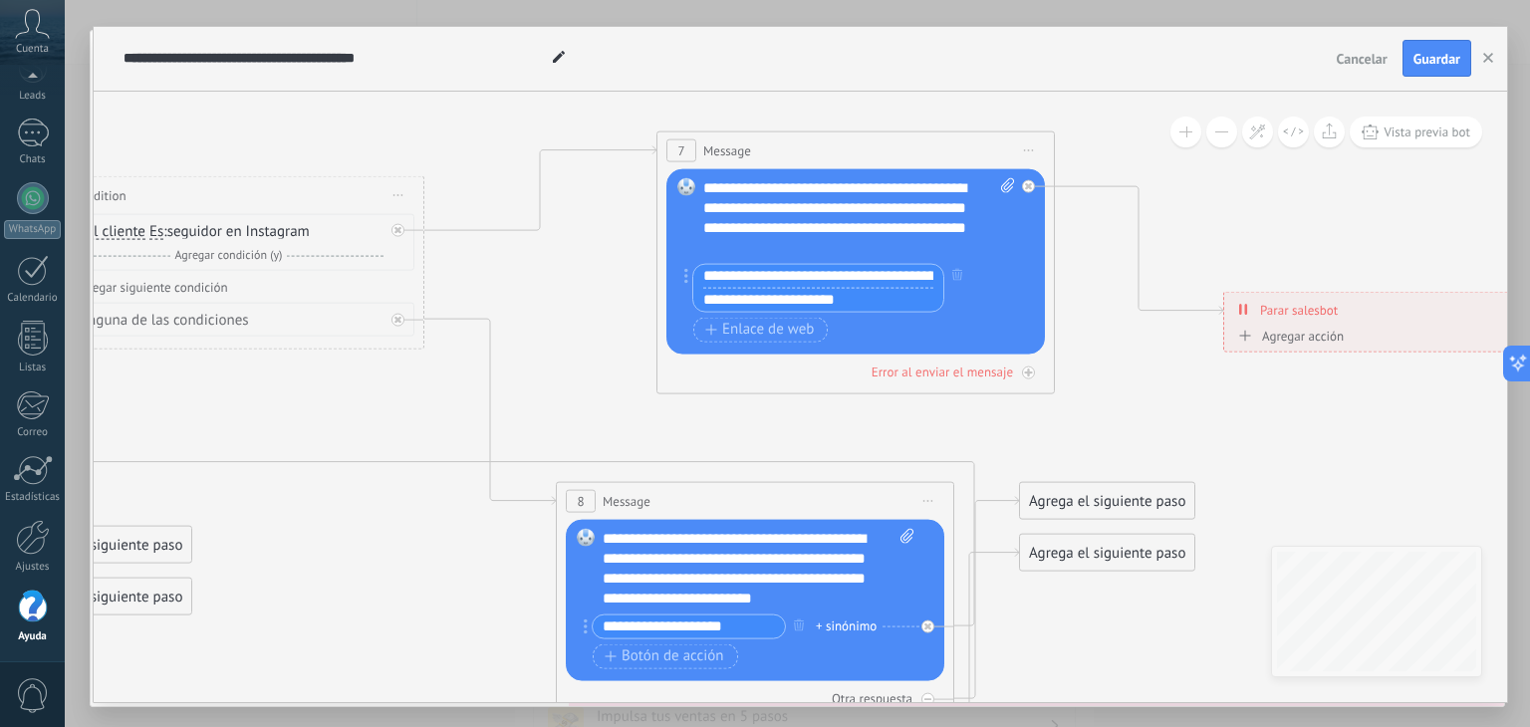
click at [889, 271] on input "**********" at bounding box center [818, 276] width 250 height 24
click at [879, 296] on input "**********" at bounding box center [818, 300] width 250 height 24
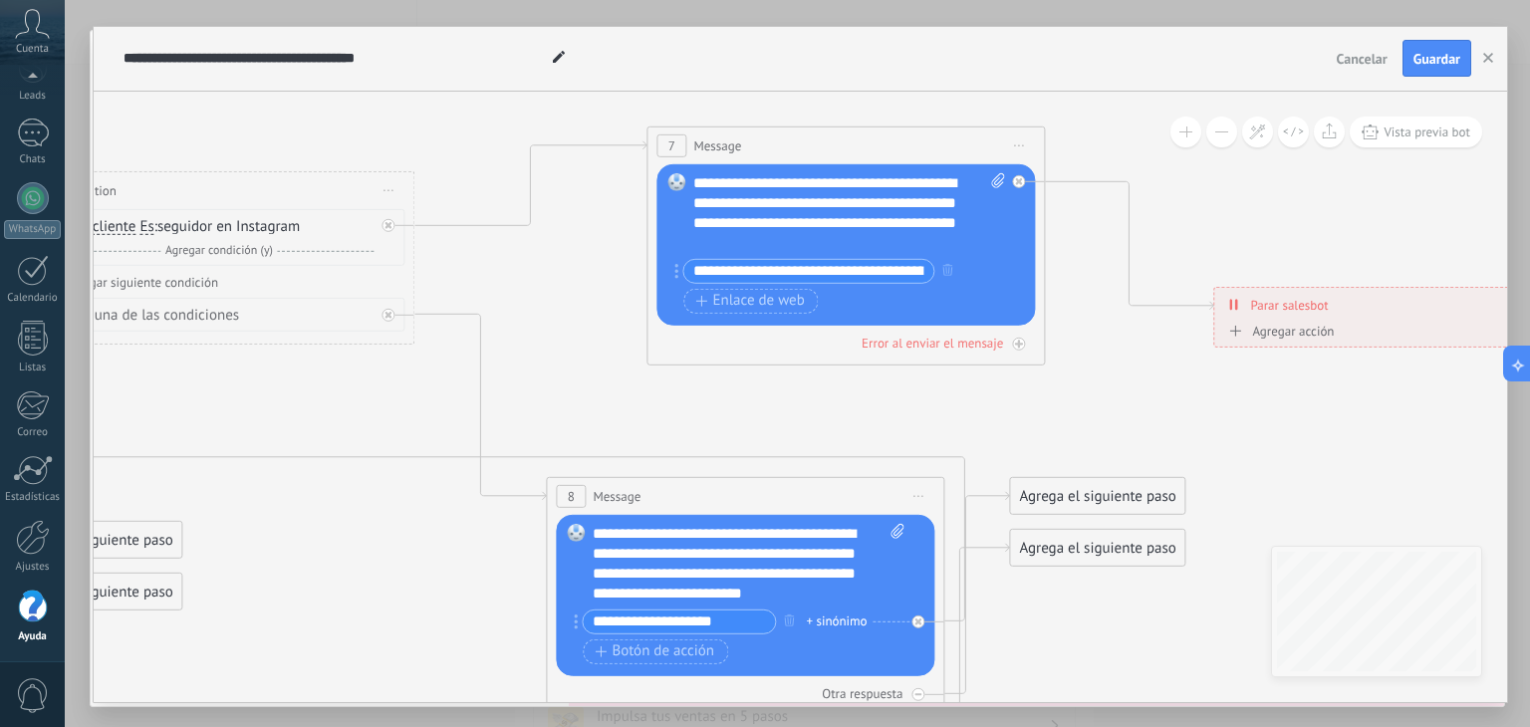
drag, startPoint x: 1091, startPoint y: 396, endPoint x: 959, endPoint y: 373, distance: 133.7
click at [959, 373] on icon at bounding box center [225, 437] width 3717 height 1659
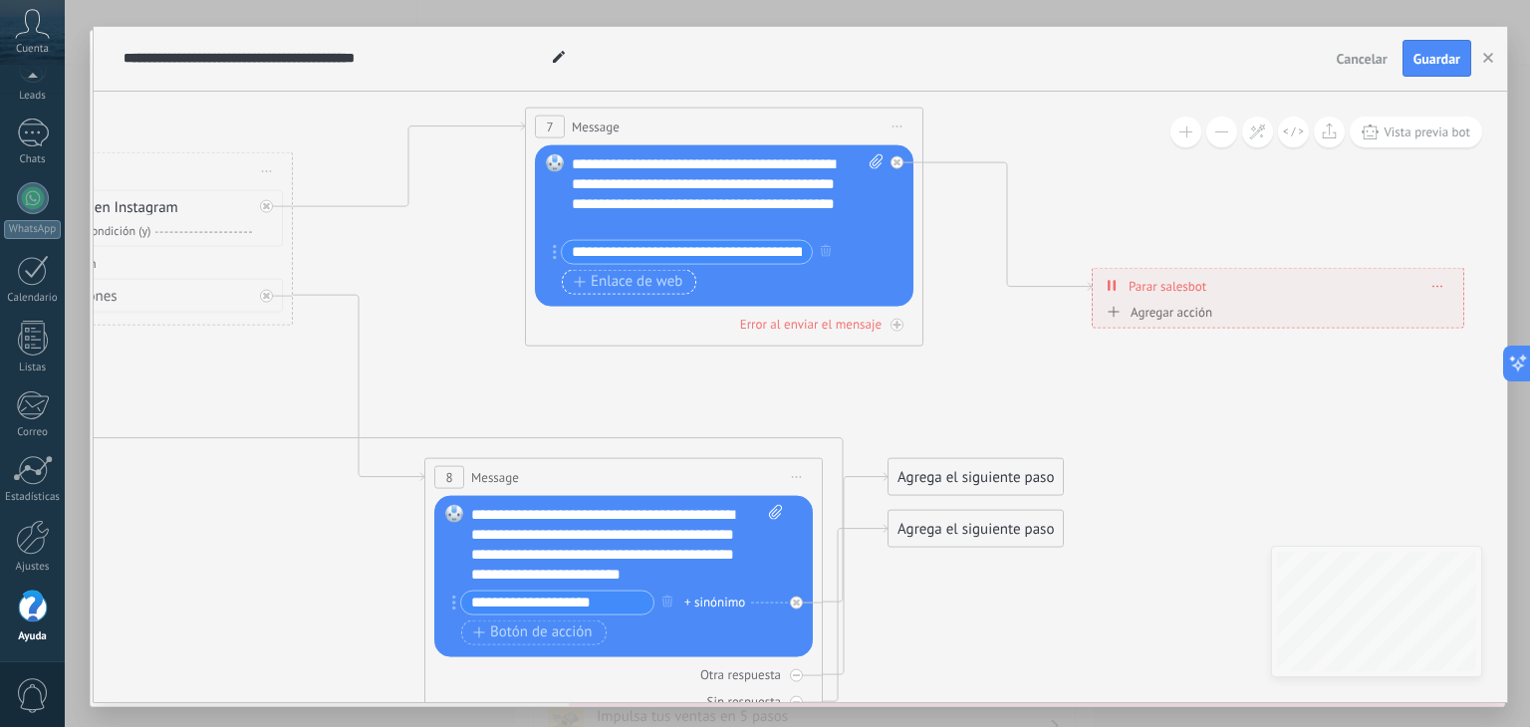
click at [626, 280] on span "Enlace de web" at bounding box center [628, 282] width 109 height 16
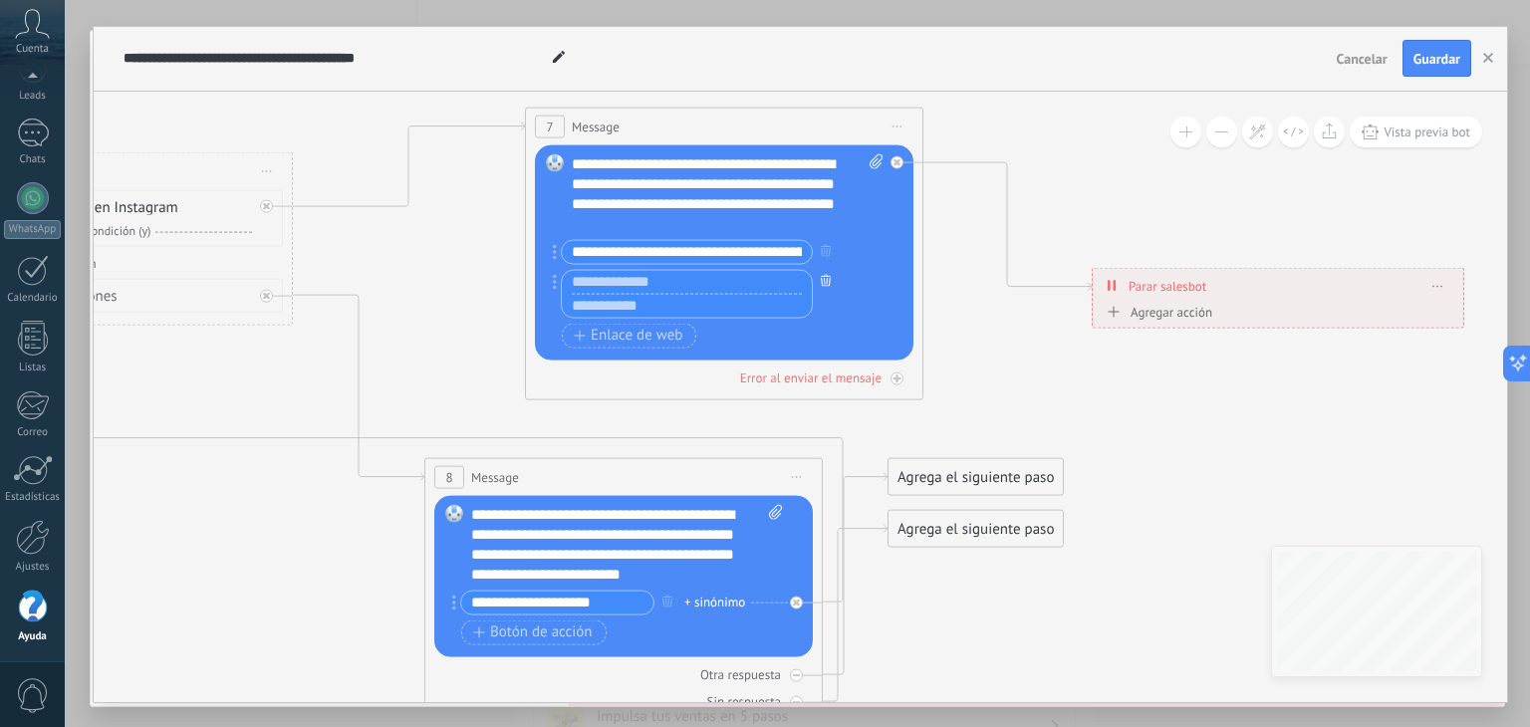
click at [830, 283] on button "button" at bounding box center [826, 280] width 22 height 25
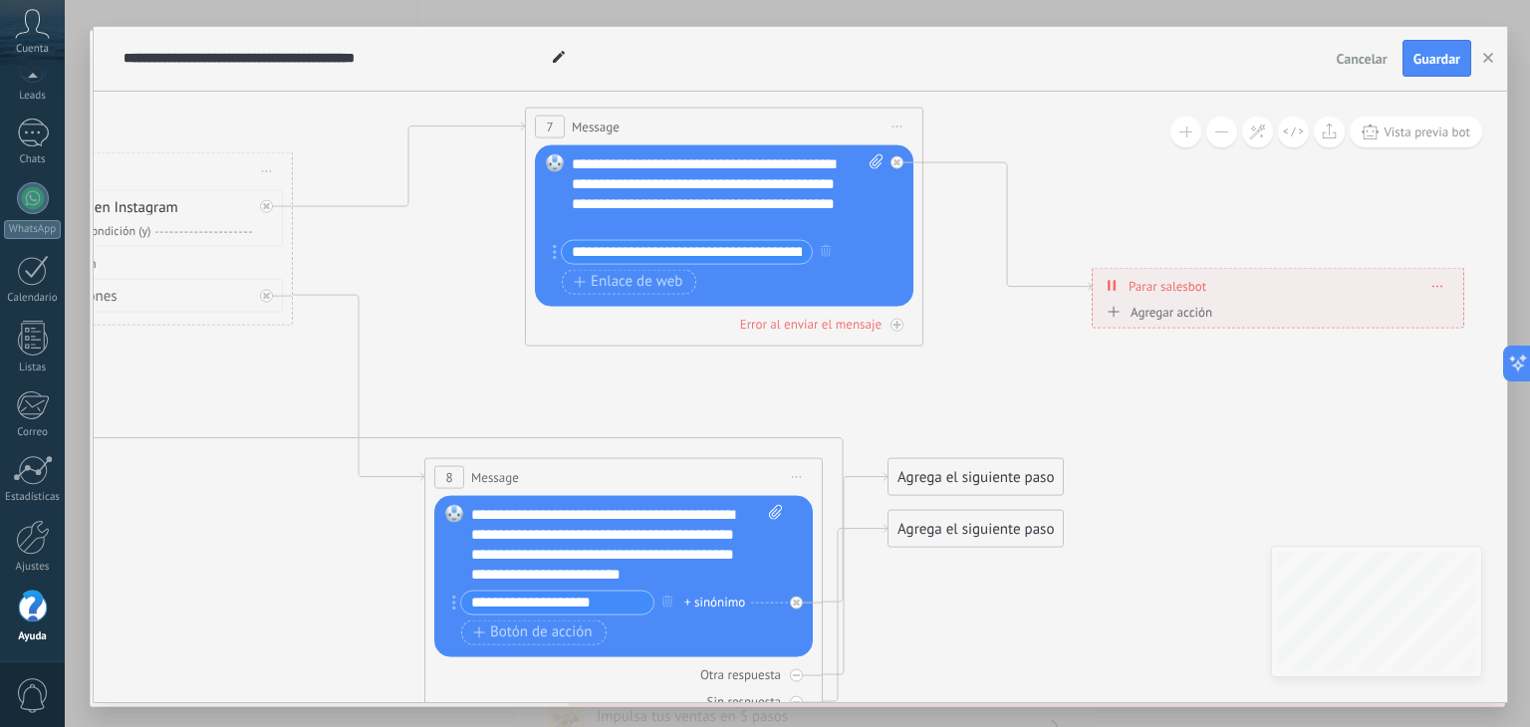
click at [786, 248] on input "**********" at bounding box center [687, 251] width 250 height 23
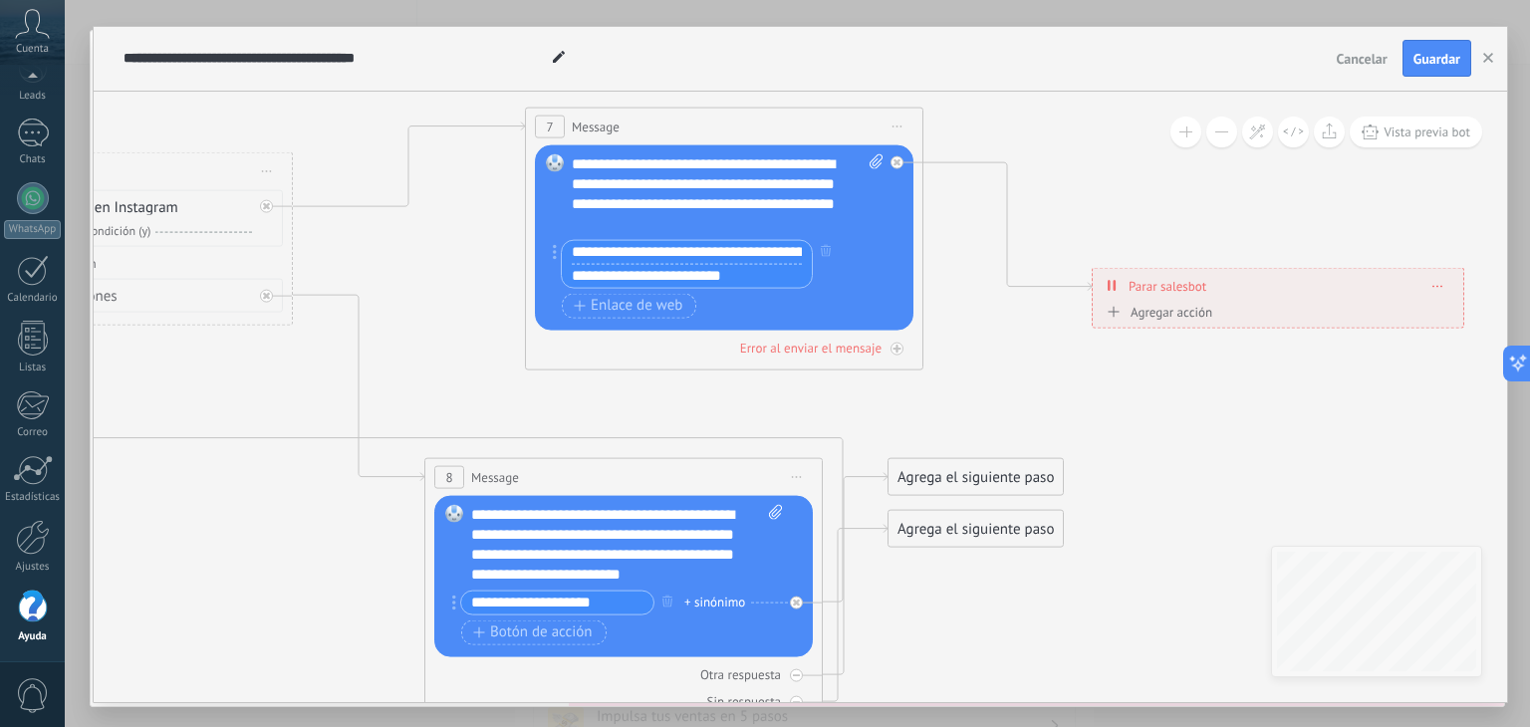
click at [774, 275] on input "**********" at bounding box center [687, 276] width 250 height 24
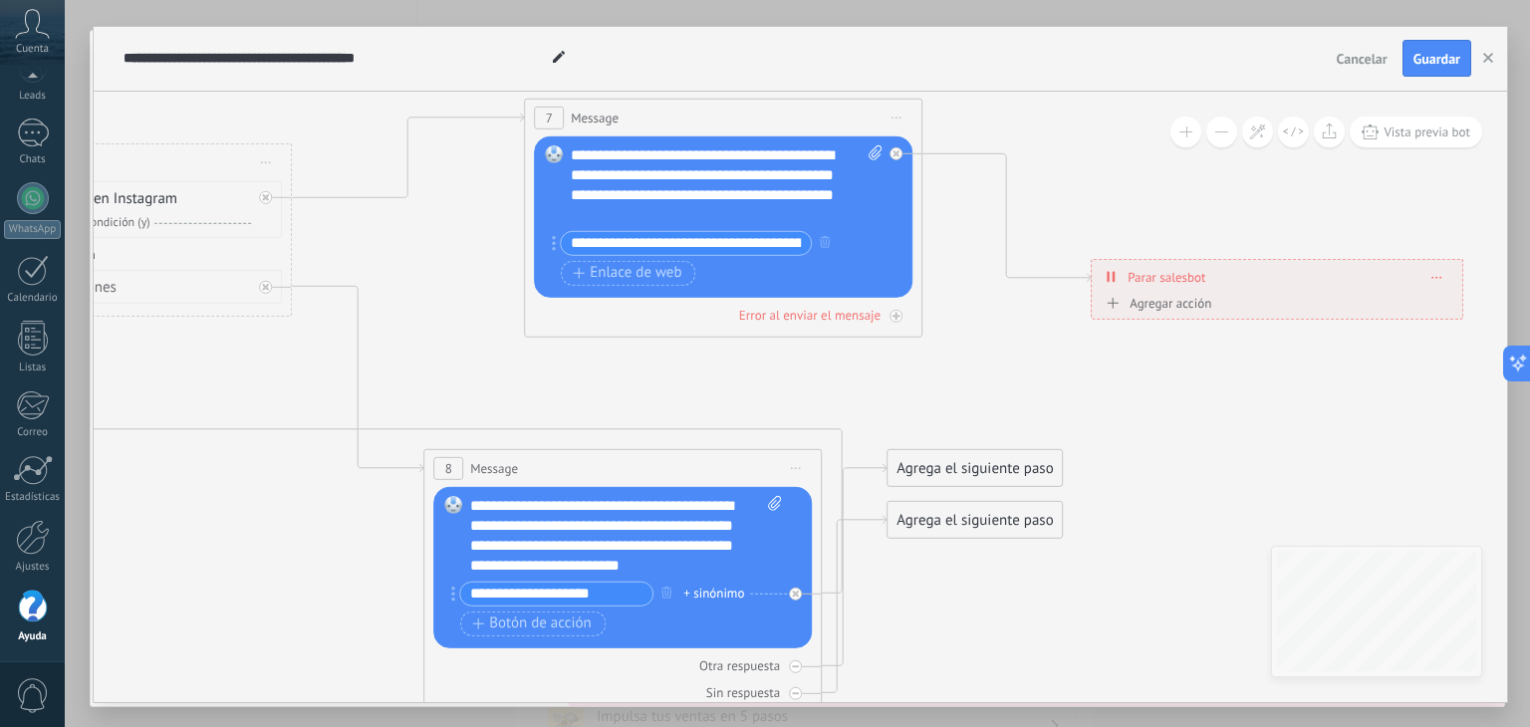
drag, startPoint x: 963, startPoint y: 322, endPoint x: 960, endPoint y: 299, distance: 23.1
click at [960, 299] on icon at bounding box center [103, 409] width 3717 height 1659
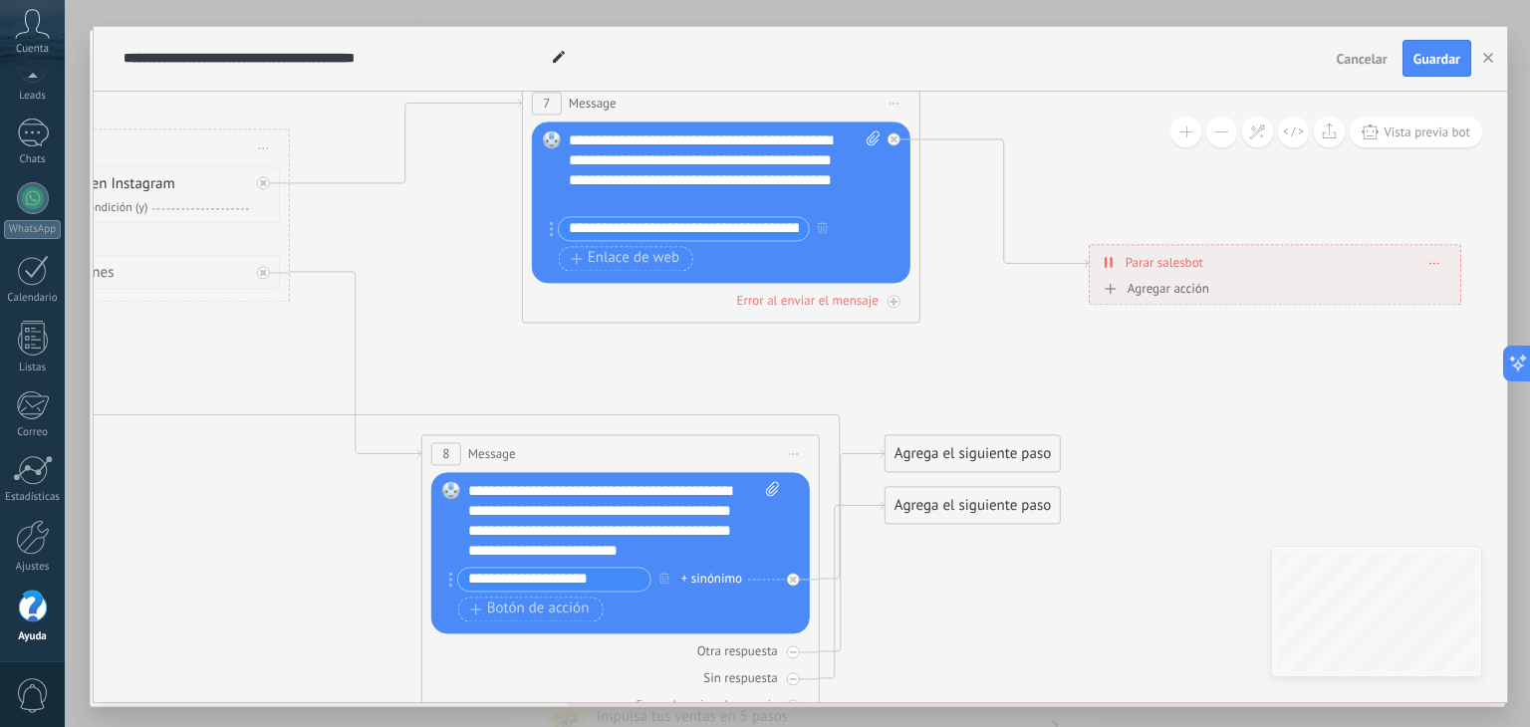
click at [731, 224] on input "**********" at bounding box center [684, 228] width 250 height 23
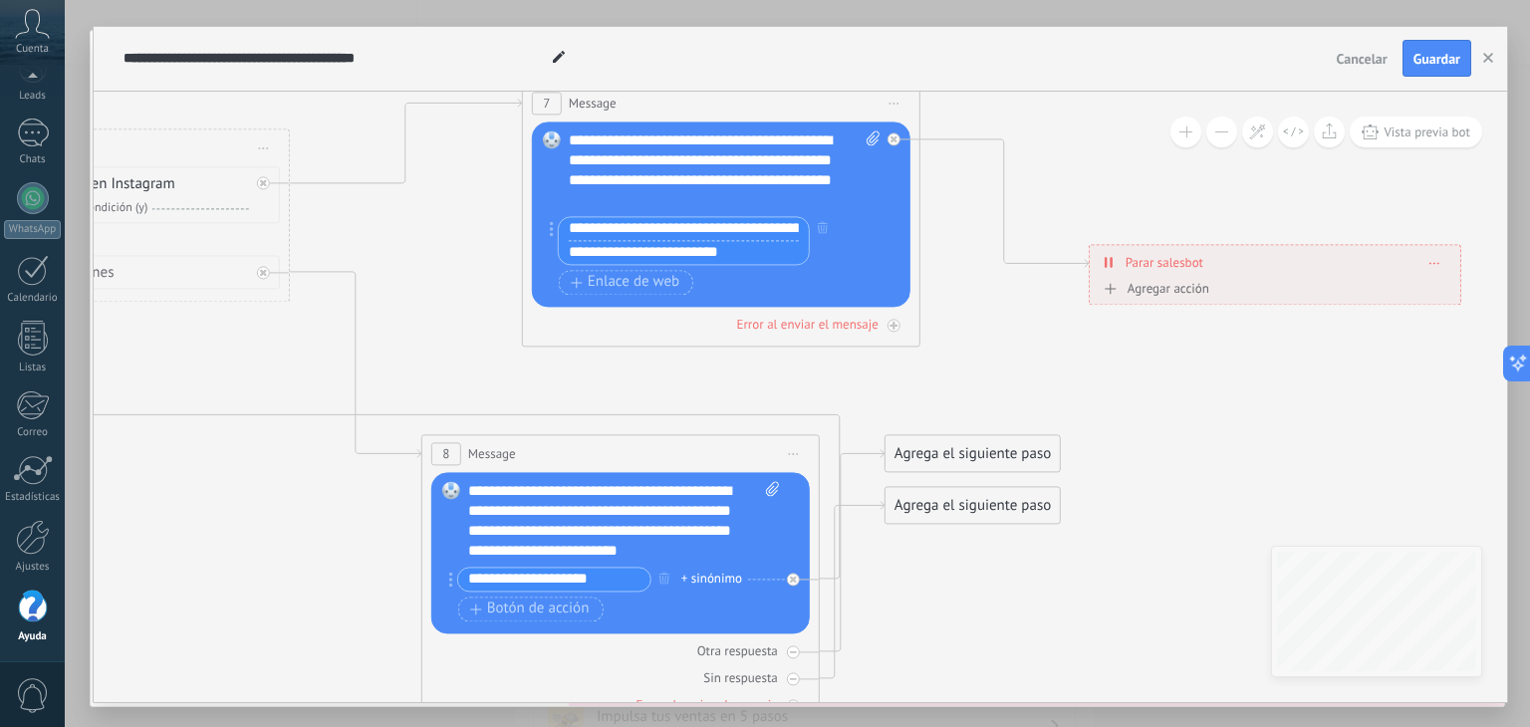
click at [773, 256] on input "**********" at bounding box center [684, 253] width 250 height 24
drag, startPoint x: 750, startPoint y: 260, endPoint x: 554, endPoint y: 263, distance: 196.3
click at [554, 263] on div "**********" at bounding box center [680, 240] width 260 height 49
paste input "text"
type input "**********"
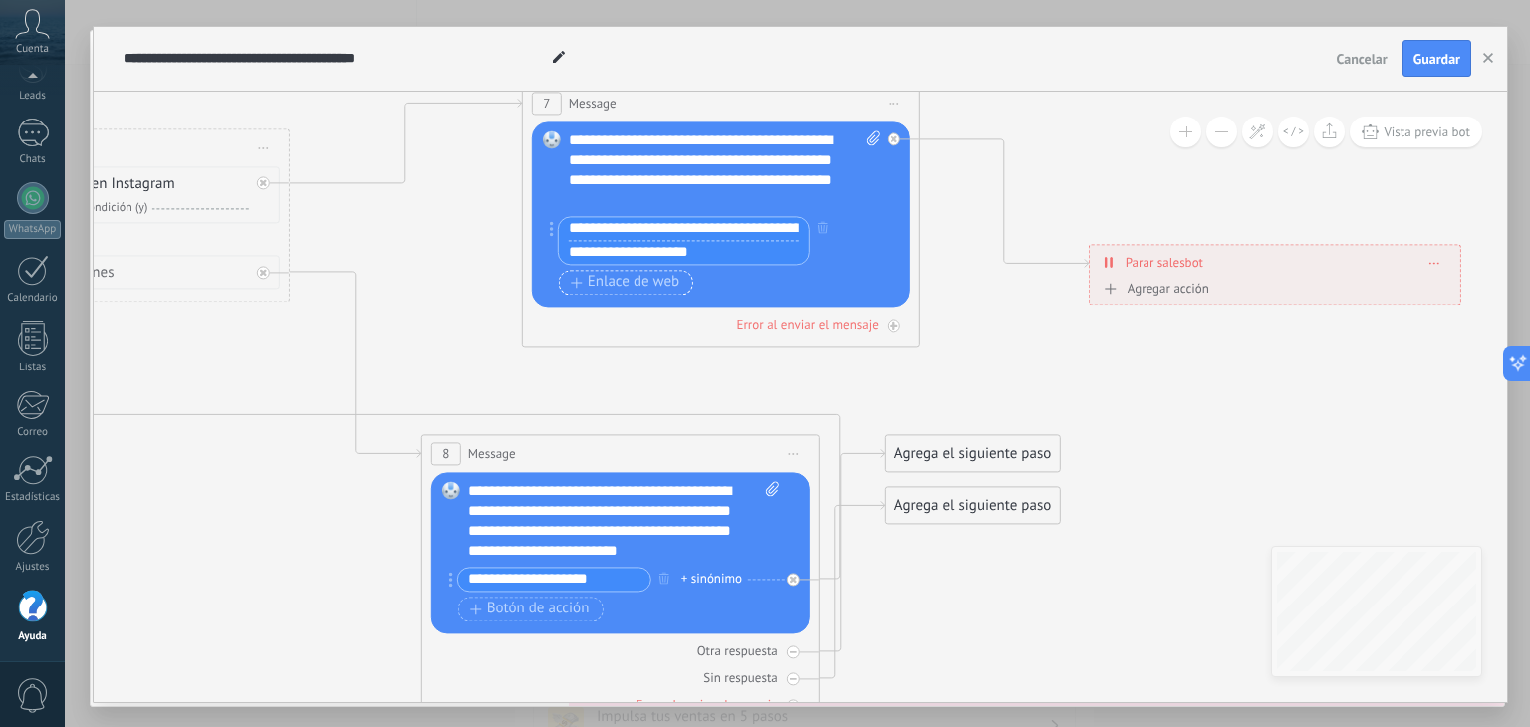
click at [659, 284] on span "Enlace de web" at bounding box center [625, 283] width 109 height 16
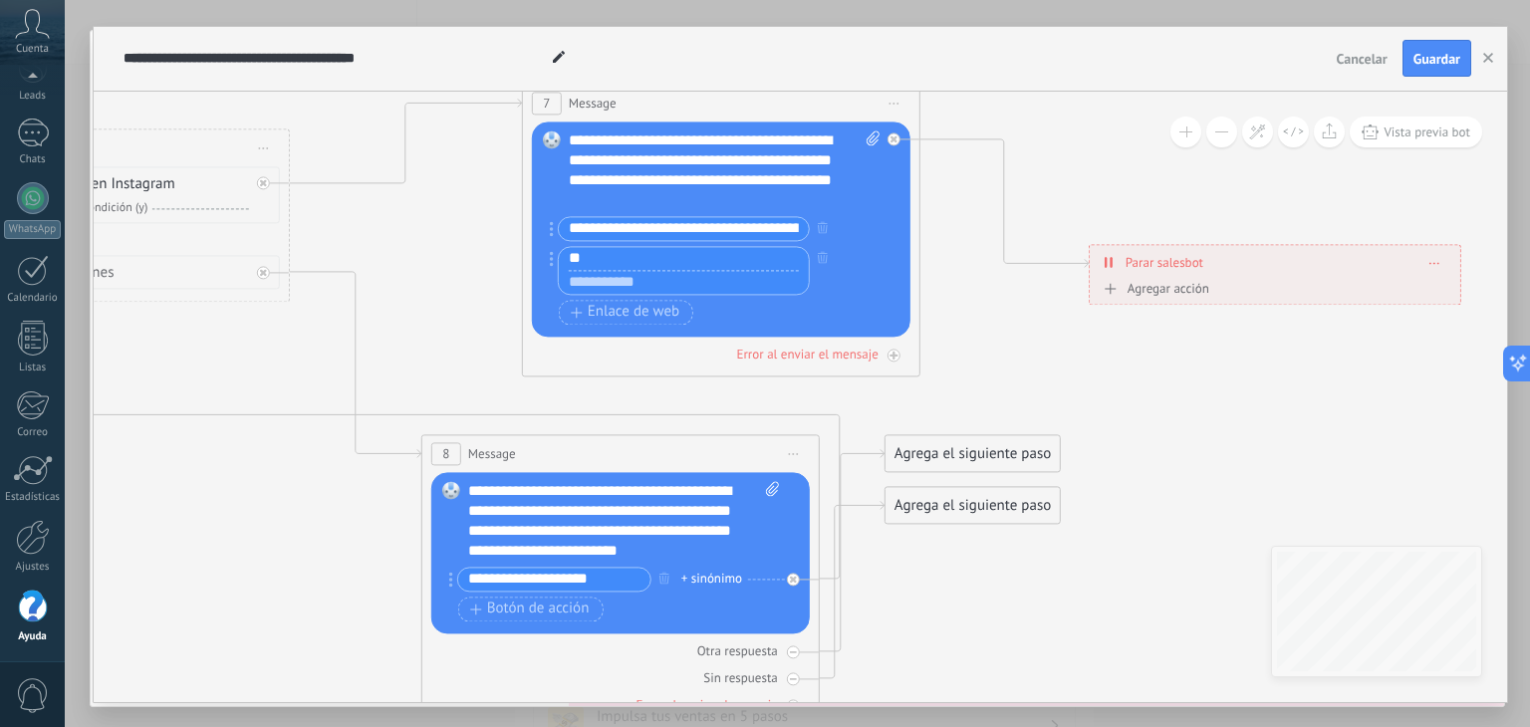
type input "*"
click at [738, 236] on input "**********" at bounding box center [684, 228] width 250 height 23
click at [769, 225] on input "**********" at bounding box center [684, 229] width 250 height 24
drag, startPoint x: 723, startPoint y: 259, endPoint x: 709, endPoint y: 251, distance: 16.1
click at [709, 258] on div "**********" at bounding box center [684, 240] width 252 height 49
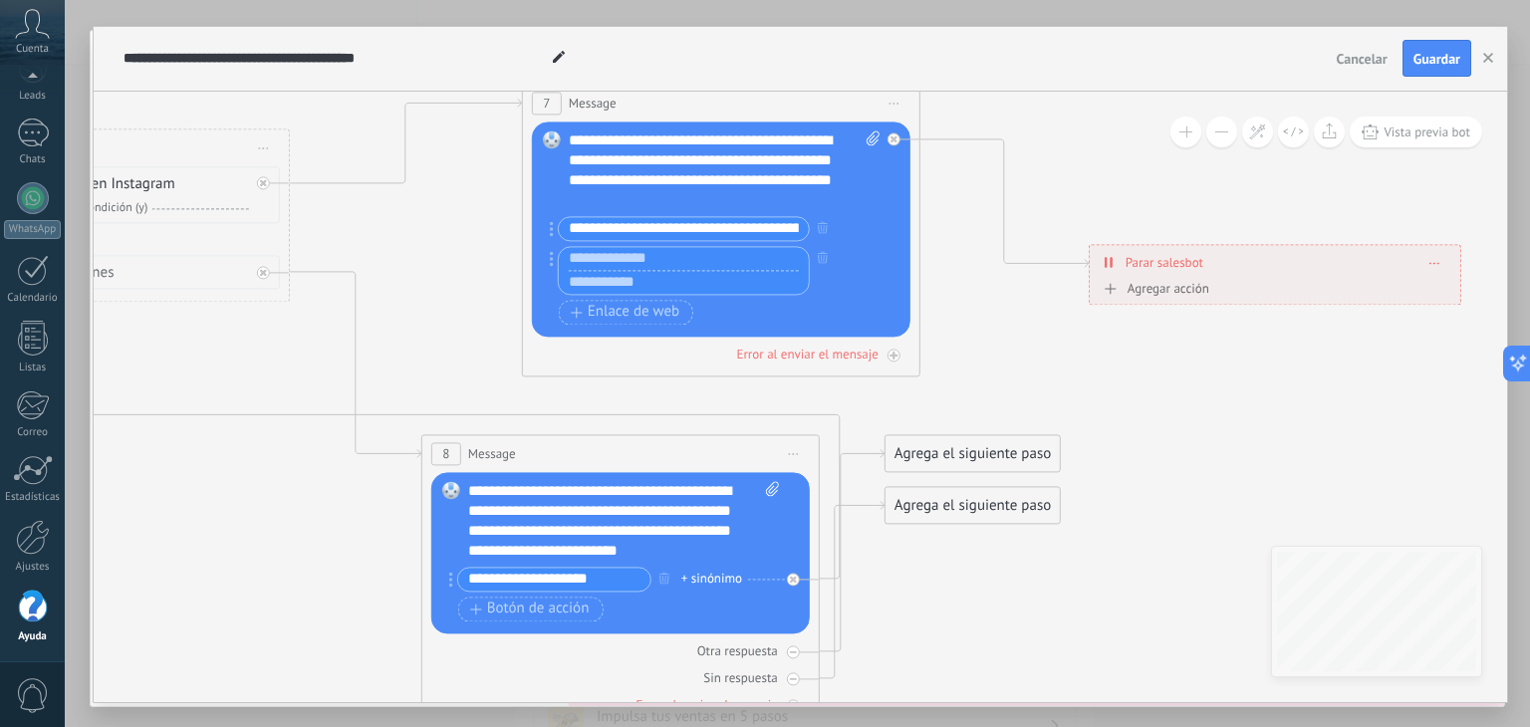
drag, startPoint x: 709, startPoint y: 251, endPoint x: 669, endPoint y: 251, distance: 39.8
click at [669, 251] on input "text" at bounding box center [684, 259] width 250 height 24
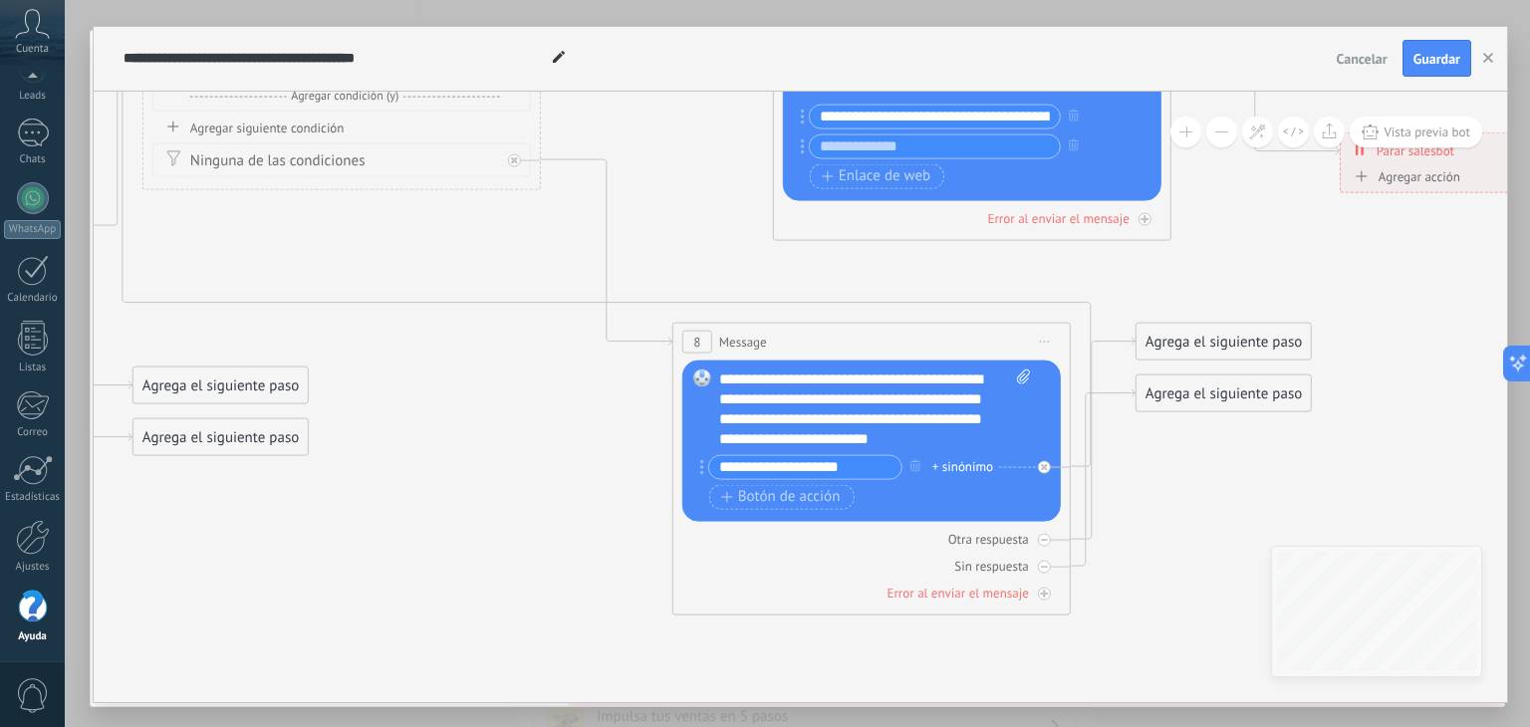
drag, startPoint x: 1036, startPoint y: 351, endPoint x: 1294, endPoint y: 181, distance: 308.6
click at [1294, 181] on icon at bounding box center [352, 282] width 3717 height 1659
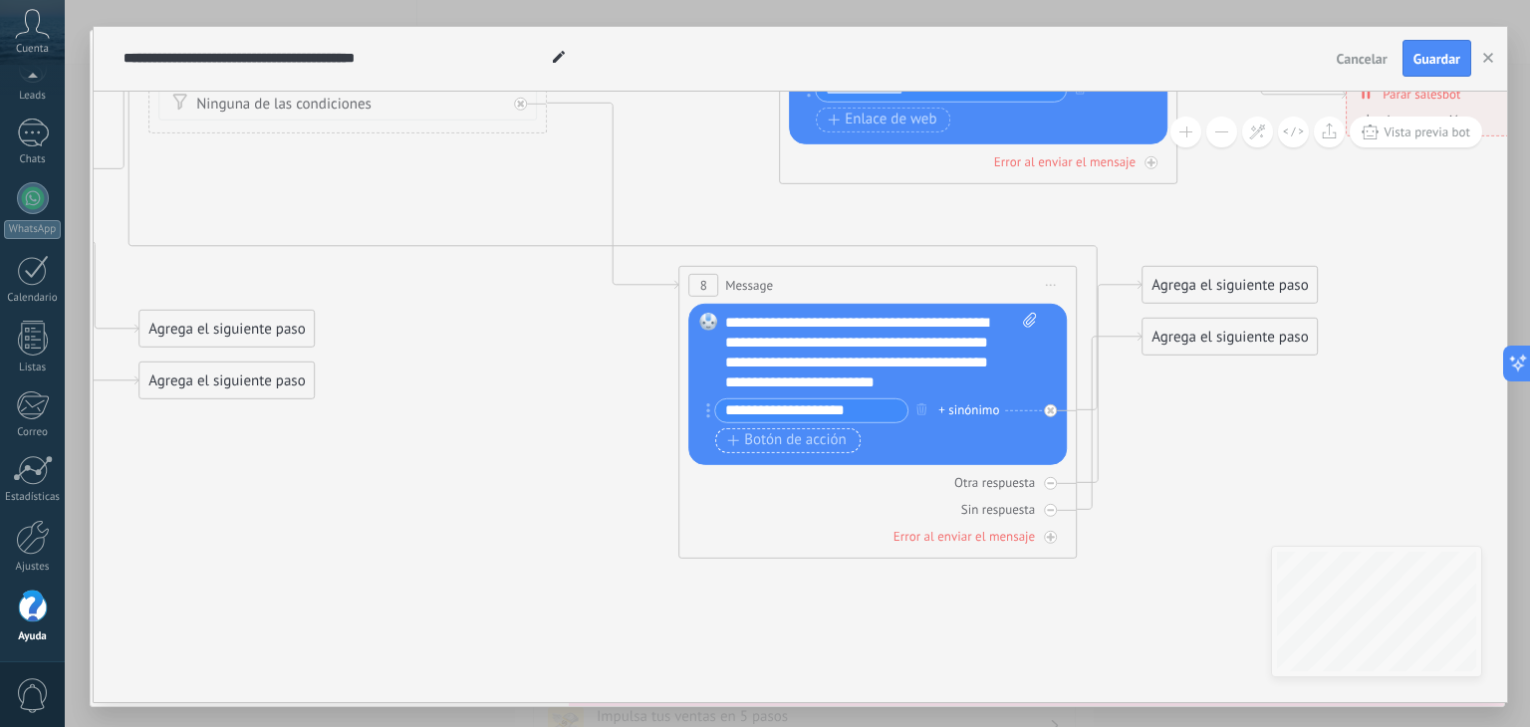
click at [840, 437] on span "Botón de acción" at bounding box center [787, 440] width 120 height 16
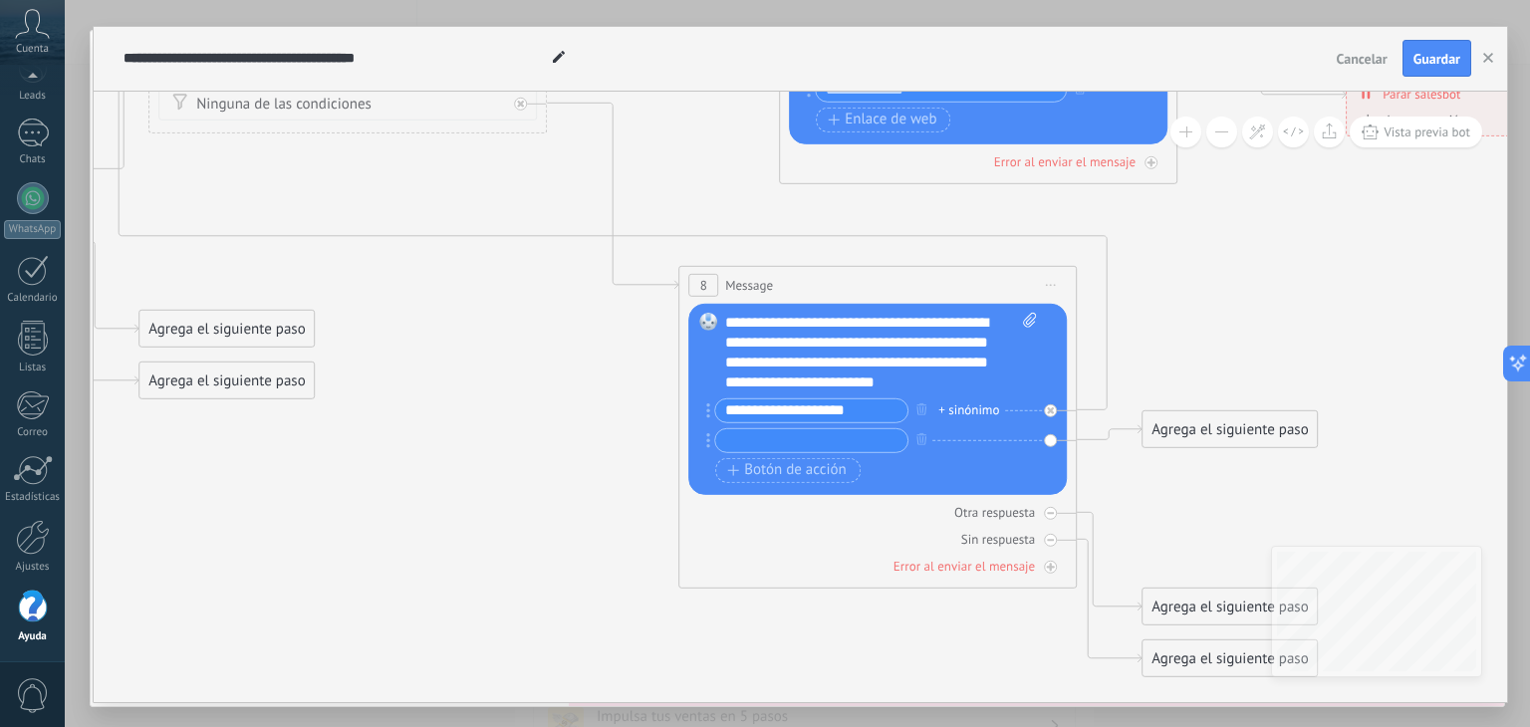
click at [1048, 447] on div "Reemplazar Quitar Convertir a mensaje de voz Arrastre la imagen aquí para adjun…" at bounding box center [877, 398] width 379 height 191
click at [1046, 535] on div at bounding box center [1050, 539] width 13 height 13
click at [1051, 533] on div at bounding box center [1050, 539] width 13 height 13
click at [1047, 533] on div at bounding box center [1050, 539] width 13 height 13
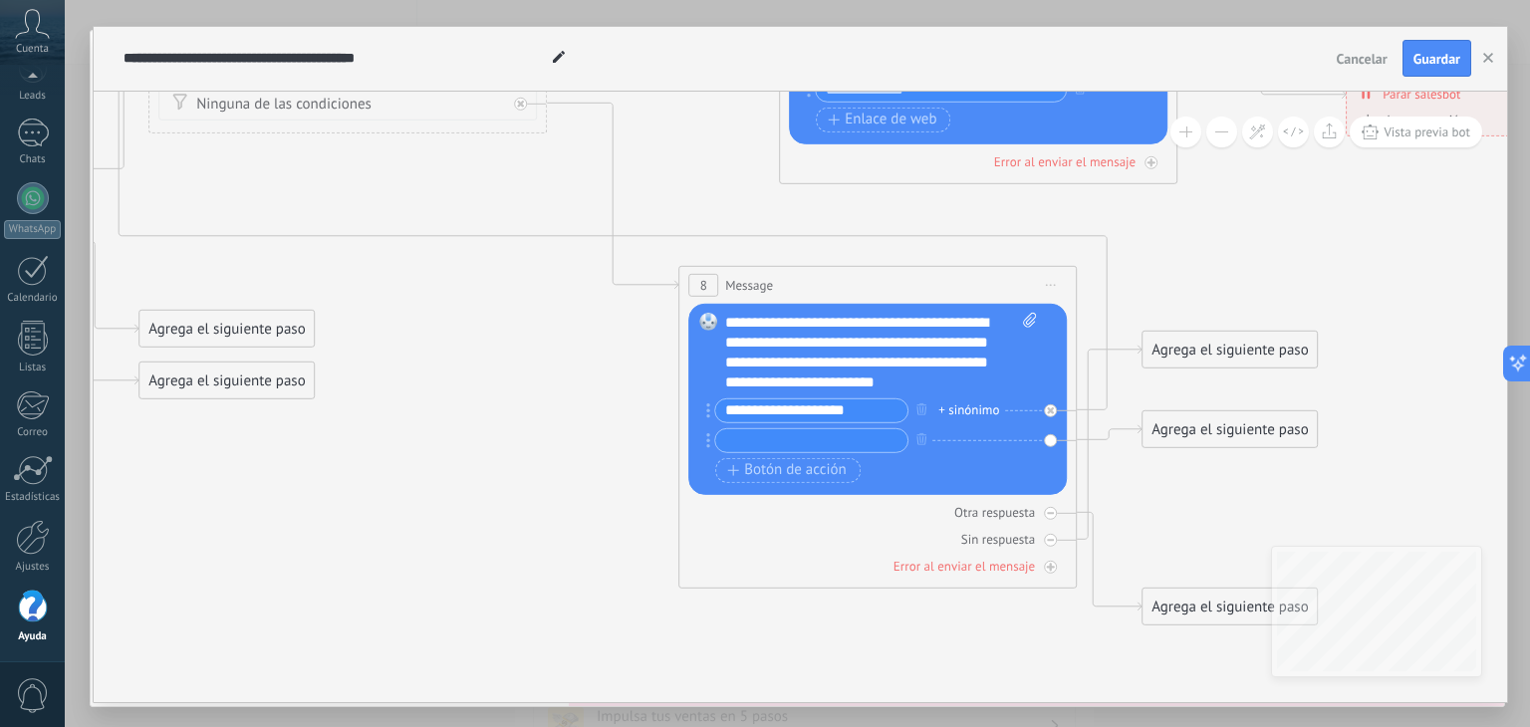
click at [1047, 533] on div at bounding box center [1050, 539] width 13 height 13
click at [1052, 514] on icon at bounding box center [1050, 512] width 7 height 7
click at [1038, 539] on div "Sin respuesta" at bounding box center [877, 538] width 379 height 19
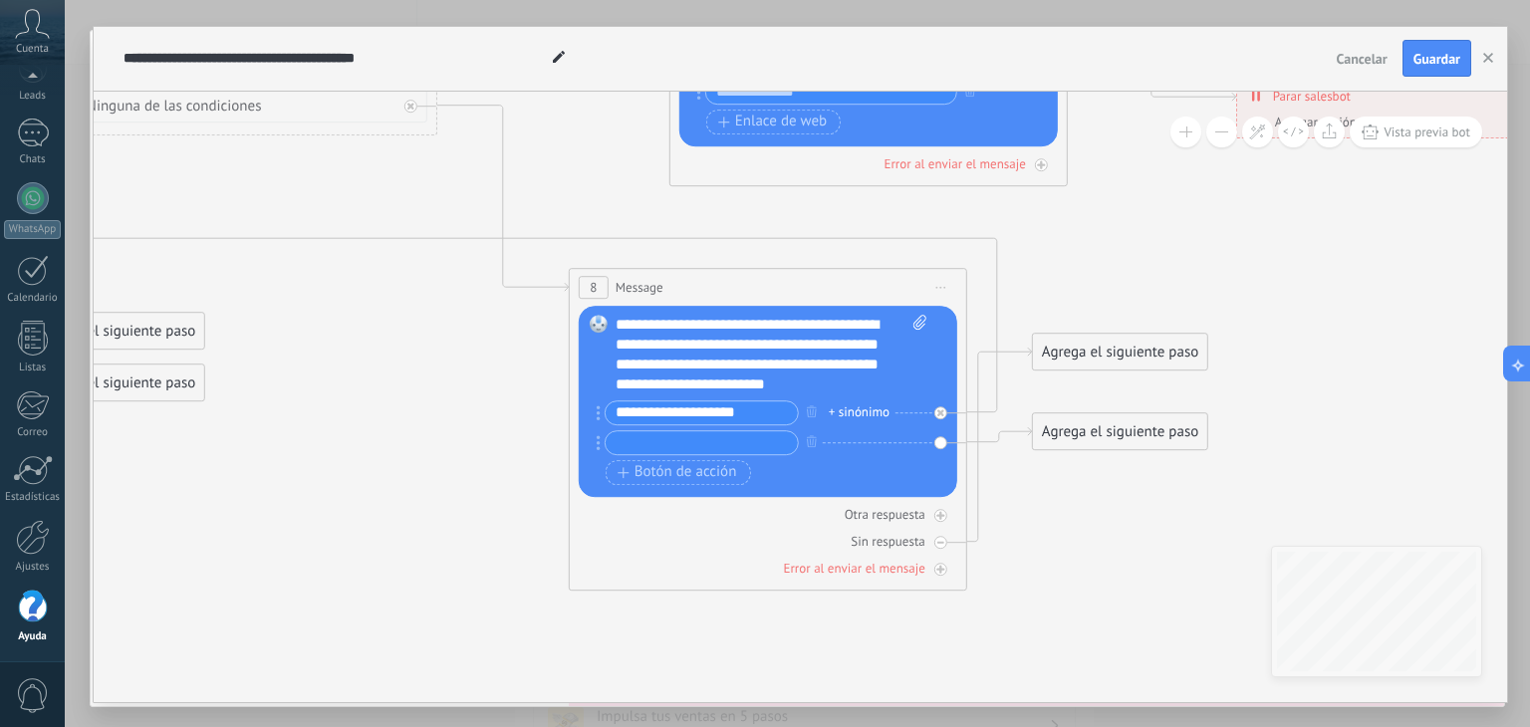
drag, startPoint x: 1174, startPoint y: 508, endPoint x: 1063, endPoint y: 512, distance: 110.6
click at [1062, 511] on icon at bounding box center [248, 243] width 3717 height 1689
click at [1088, 360] on div "Agrega el siguiente paso" at bounding box center [1118, 352] width 174 height 33
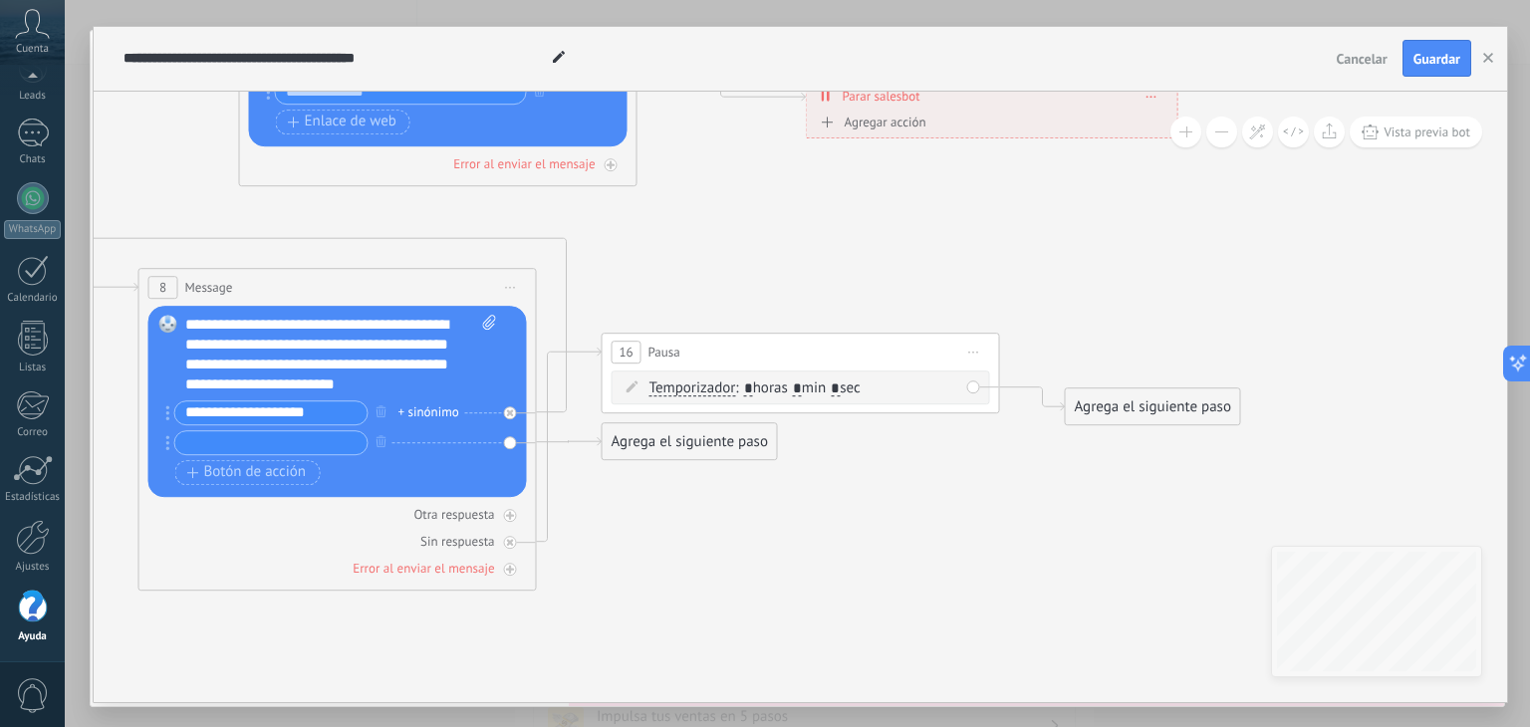
click at [809, 388] on span ": * horas * min * sec" at bounding box center [797, 388] width 125 height 19
click at [802, 388] on input "*" at bounding box center [797, 389] width 9 height 16
click at [825, 387] on span ": * horas * min * sec" at bounding box center [797, 388] width 125 height 19
click at [802, 387] on input "*" at bounding box center [797, 389] width 9 height 16
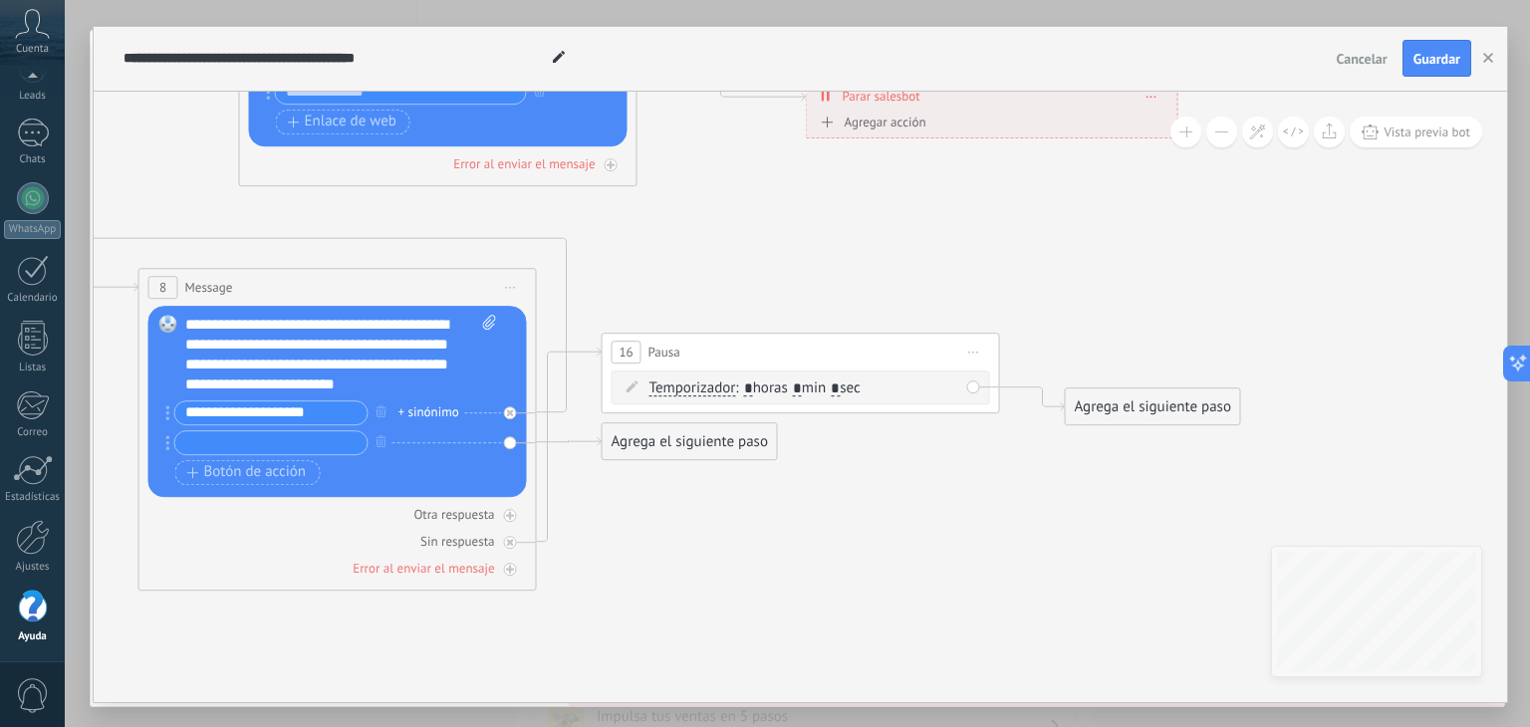
type input "*"
click at [1115, 401] on div "Agrega el siguiente paso" at bounding box center [1153, 407] width 174 height 33
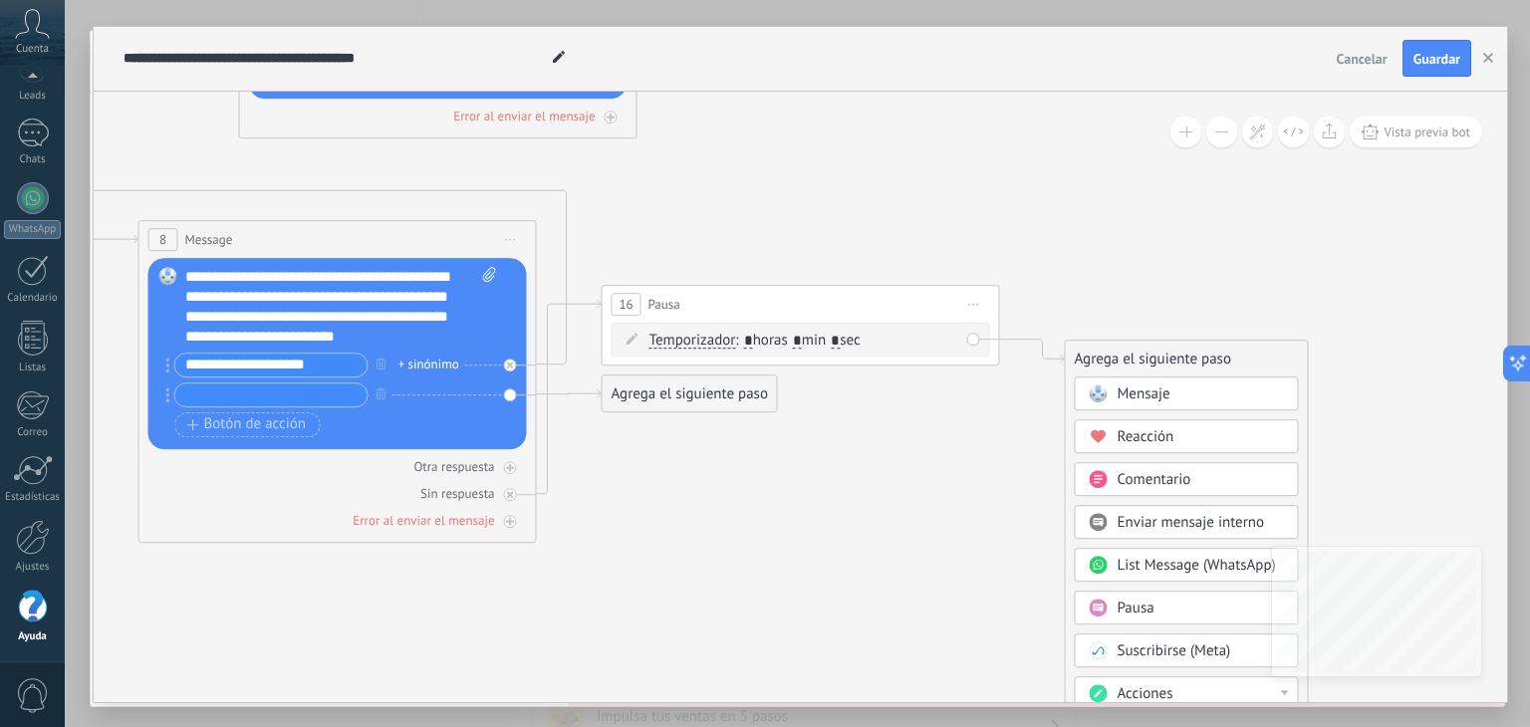
click at [1197, 392] on div "Mensaje" at bounding box center [1201, 395] width 167 height 20
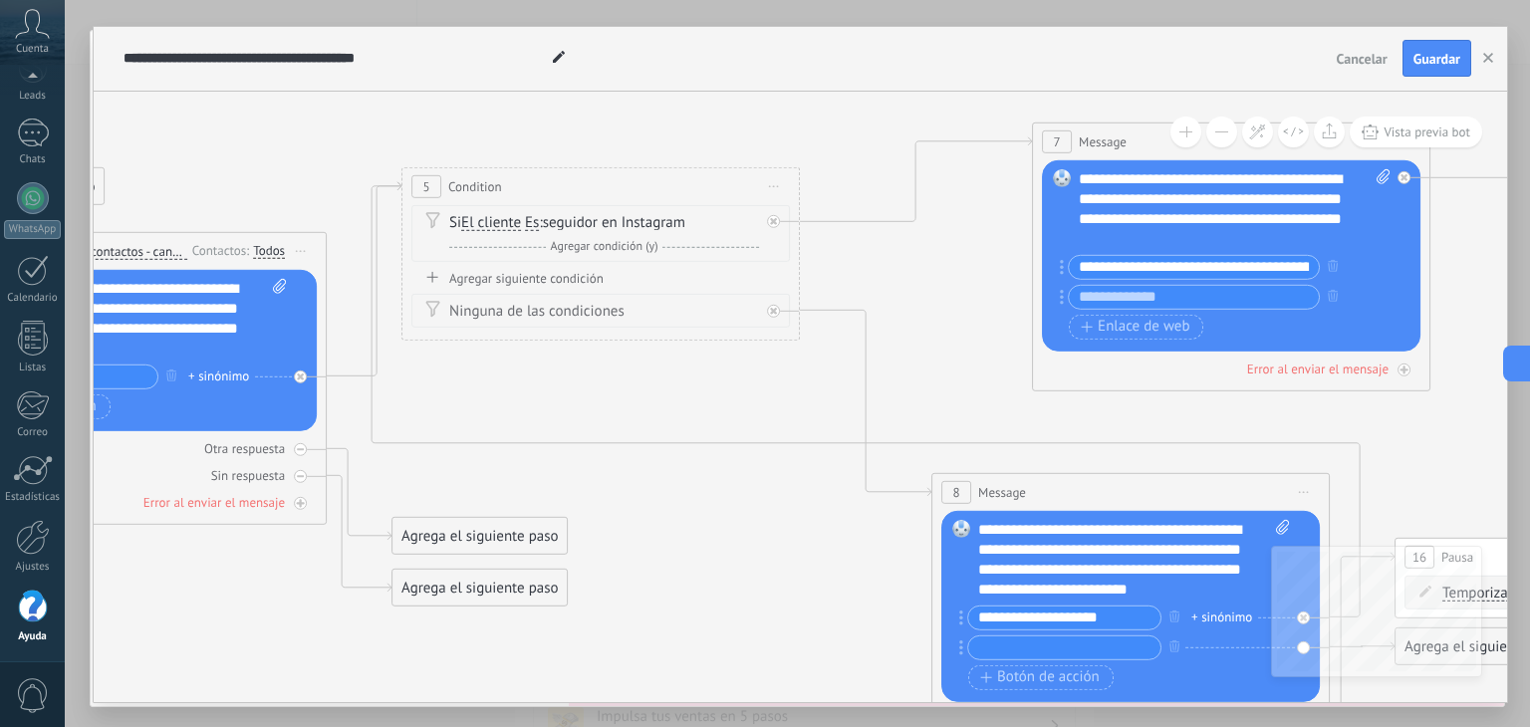
drag, startPoint x: 272, startPoint y: 423, endPoint x: 1520, endPoint y: 603, distance: 1261.0
click at [1529, 655] on div "**********" at bounding box center [797, 363] width 1465 height 727
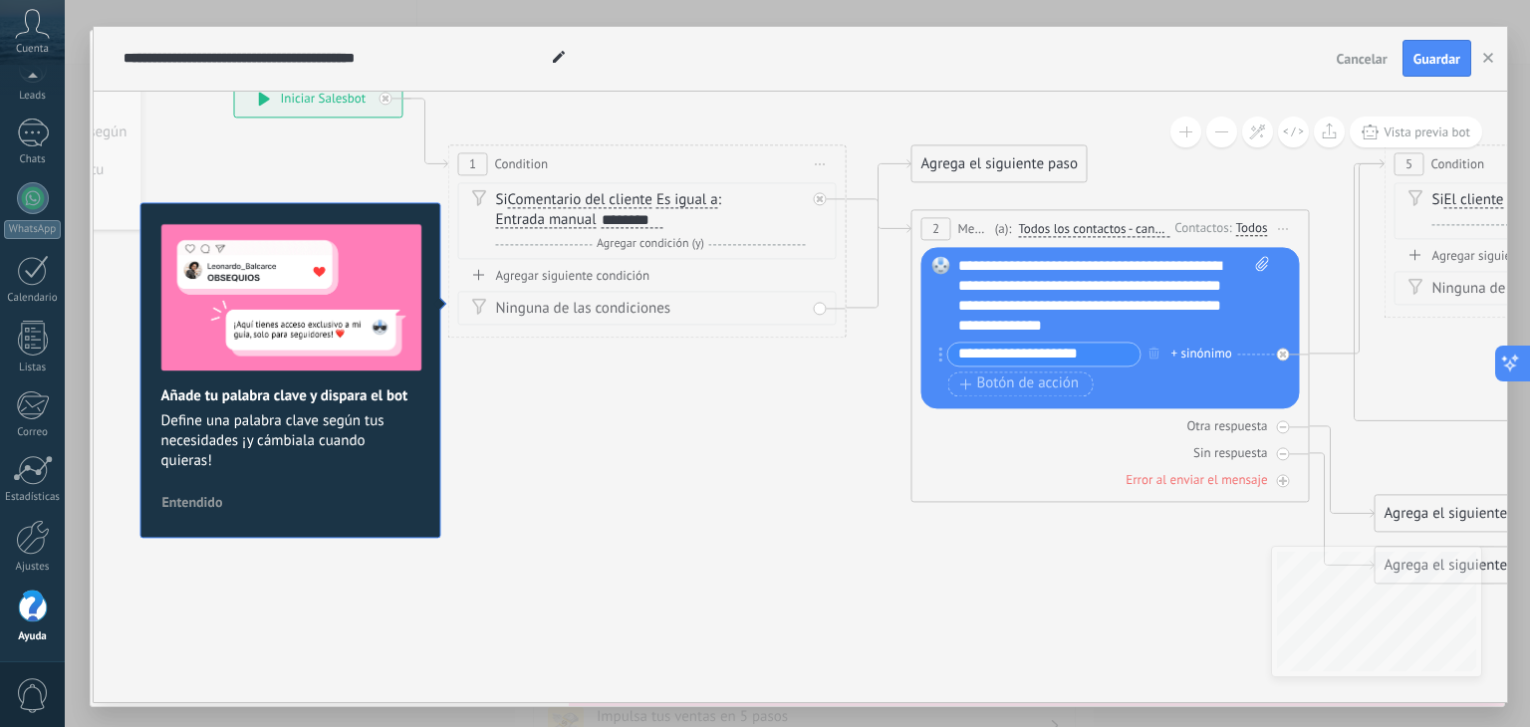
drag, startPoint x: 547, startPoint y: 376, endPoint x: 1529, endPoint y: 374, distance: 982.2
click at [1529, 374] on body ".abccls-1,.abccls-2{fill-rule:evenodd}.abccls-2{fill:#fff} .abfcls-1{fill:none}…" at bounding box center [765, 363] width 1530 height 727
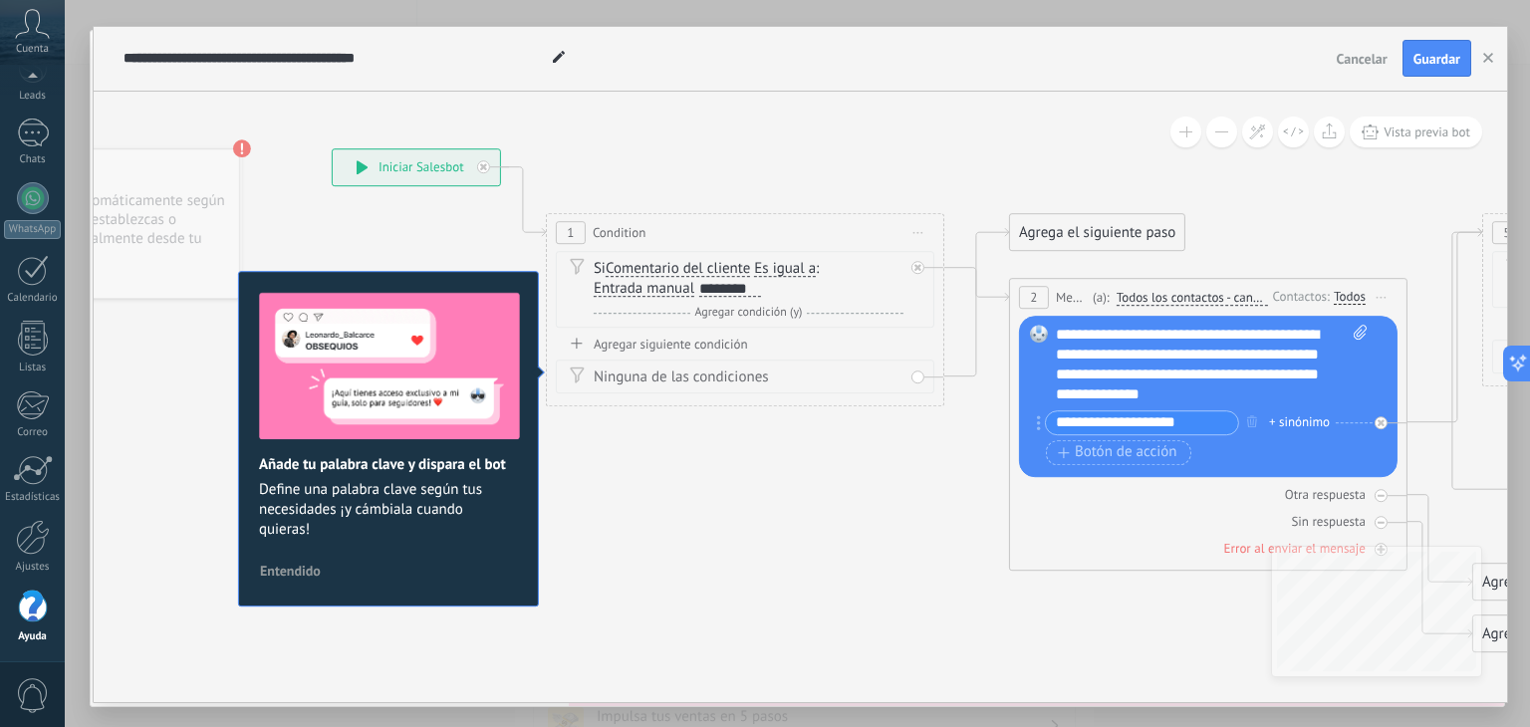
drag, startPoint x: 689, startPoint y: 421, endPoint x: 787, endPoint y: 490, distance: 119.4
click at [402, 160] on div "**********" at bounding box center [416, 167] width 167 height 36
click at [372, 158] on div "**********" at bounding box center [416, 167] width 167 height 36
click at [366, 157] on div "**********" at bounding box center [420, 167] width 167 height 36
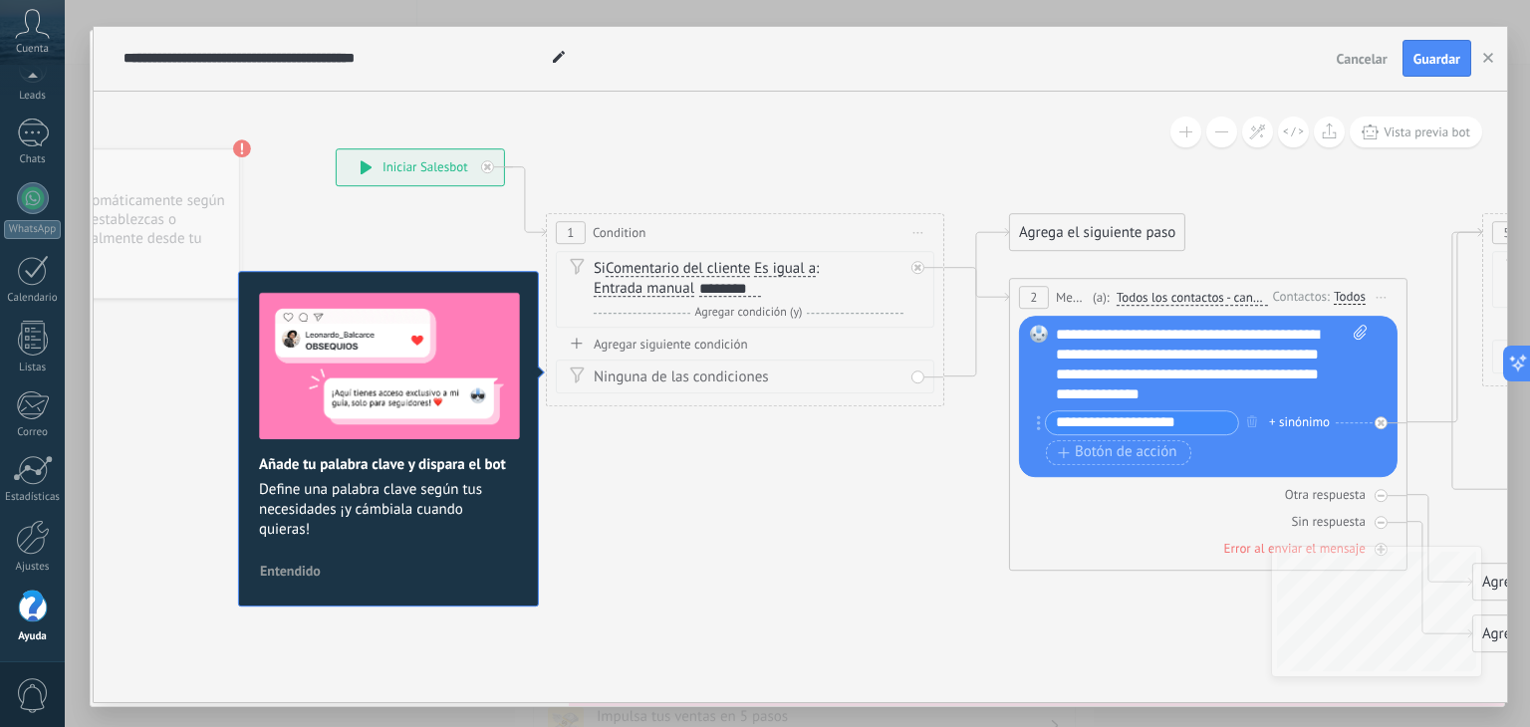
click at [366, 156] on div "**********" at bounding box center [420, 167] width 167 height 36
drag, startPoint x: 366, startPoint y: 157, endPoint x: 355, endPoint y: 141, distance: 19.3
click at [355, 141] on div "**********" at bounding box center [408, 151] width 167 height 36
click at [349, 147] on icon at bounding box center [354, 151] width 11 height 14
drag, startPoint x: 353, startPoint y: 147, endPoint x: 333, endPoint y: 147, distance: 19.9
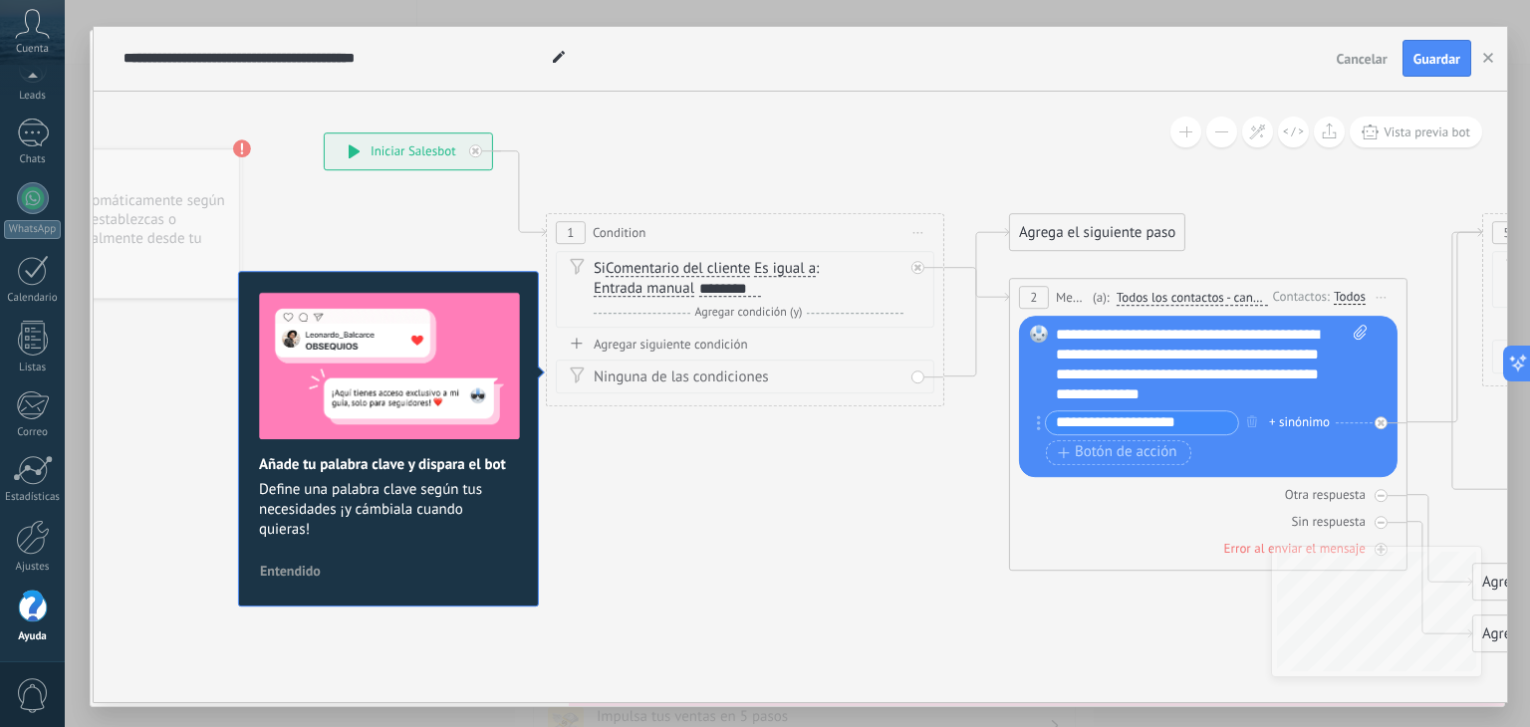
click at [349, 147] on icon at bounding box center [354, 151] width 11 height 14
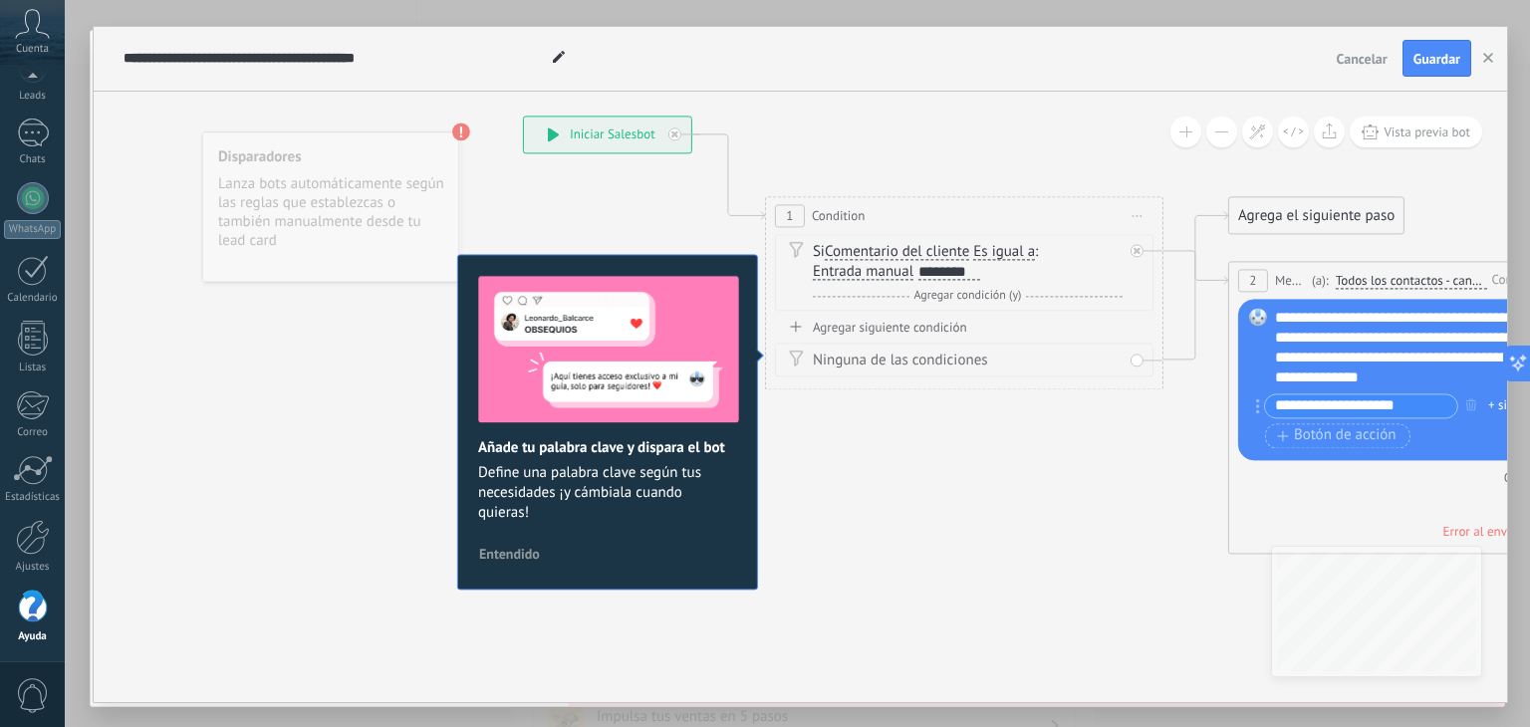
drag, startPoint x: 399, startPoint y: 205, endPoint x: 619, endPoint y: 187, distance: 219.9
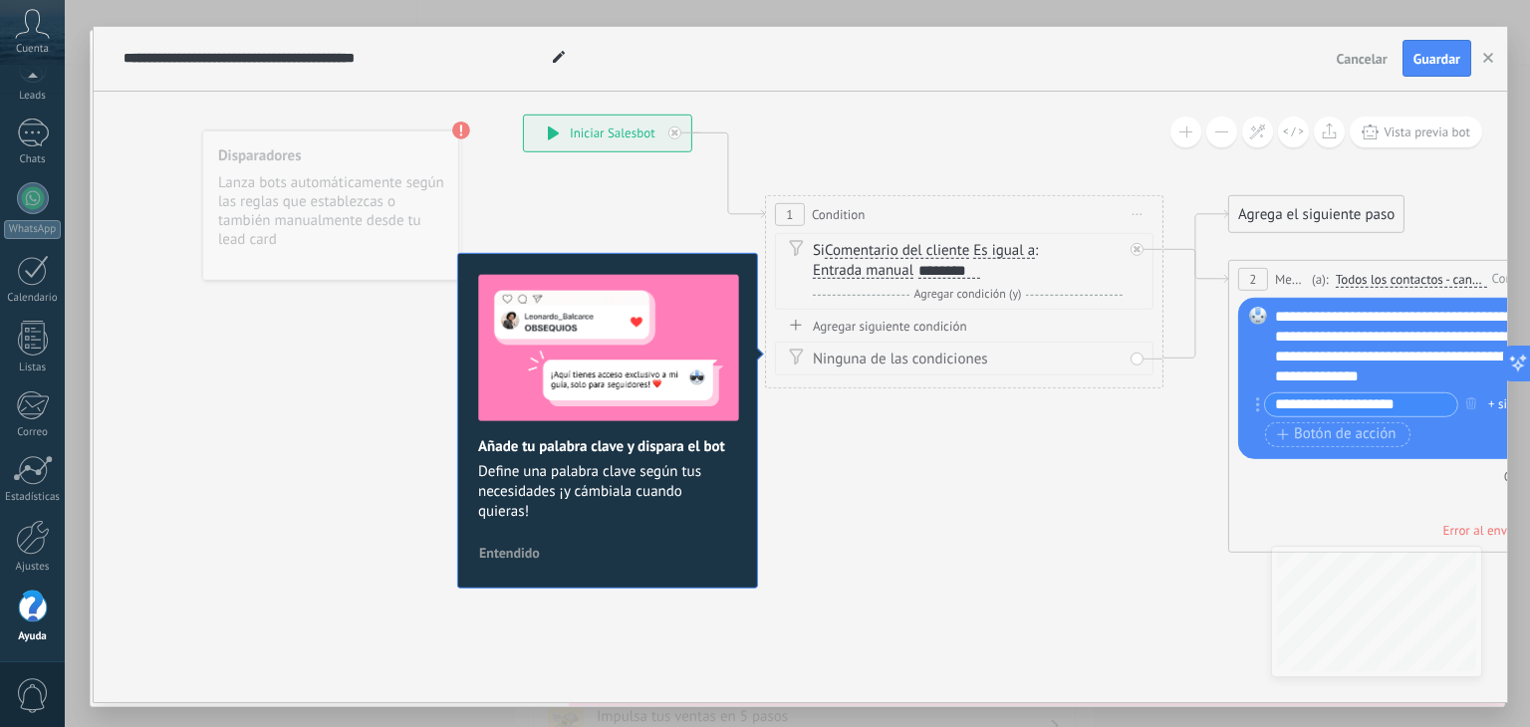
drag, startPoint x: 1016, startPoint y: 258, endPoint x: 995, endPoint y: 268, distance: 23.2
click at [995, 268] on div "Si Comentario del cliente Mensaje del cliente Emoción de la conversación Coment…" at bounding box center [968, 260] width 310 height 40
click at [992, 268] on div "Si Comentario del cliente Mensaje del cliente Emoción de la conversación Coment…" at bounding box center [968, 260] width 310 height 40
click at [1134, 251] on icon at bounding box center [1137, 248] width 7 height 7
drag, startPoint x: 995, startPoint y: 260, endPoint x: 980, endPoint y: 264, distance: 15.5
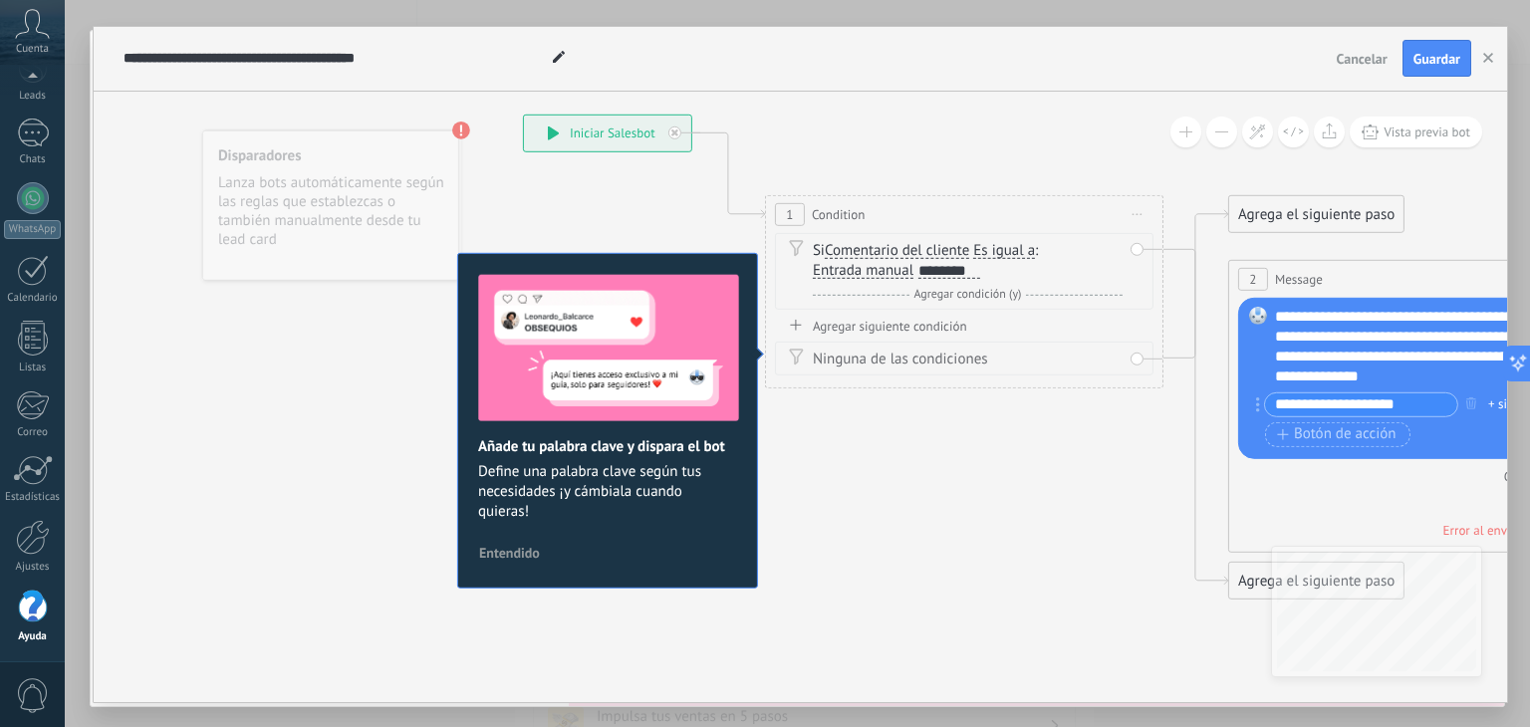
click at [956, 262] on div "Si Comentario del cliente Mensaje del cliente Emoción de la conversación Coment…" at bounding box center [968, 260] width 310 height 40
click at [987, 272] on div "Si Comentario del cliente Mensaje del cliente Emoción de la conversación Coment…" at bounding box center [968, 260] width 310 height 40
drag, startPoint x: 987, startPoint y: 272, endPoint x: 922, endPoint y: 272, distance: 64.8
click at [922, 272] on div "Si Comentario del cliente Mensaje del cliente Emoción de la conversación Coment…" at bounding box center [968, 260] width 310 height 40
drag, startPoint x: 944, startPoint y: 272, endPoint x: 984, endPoint y: 272, distance: 39.8
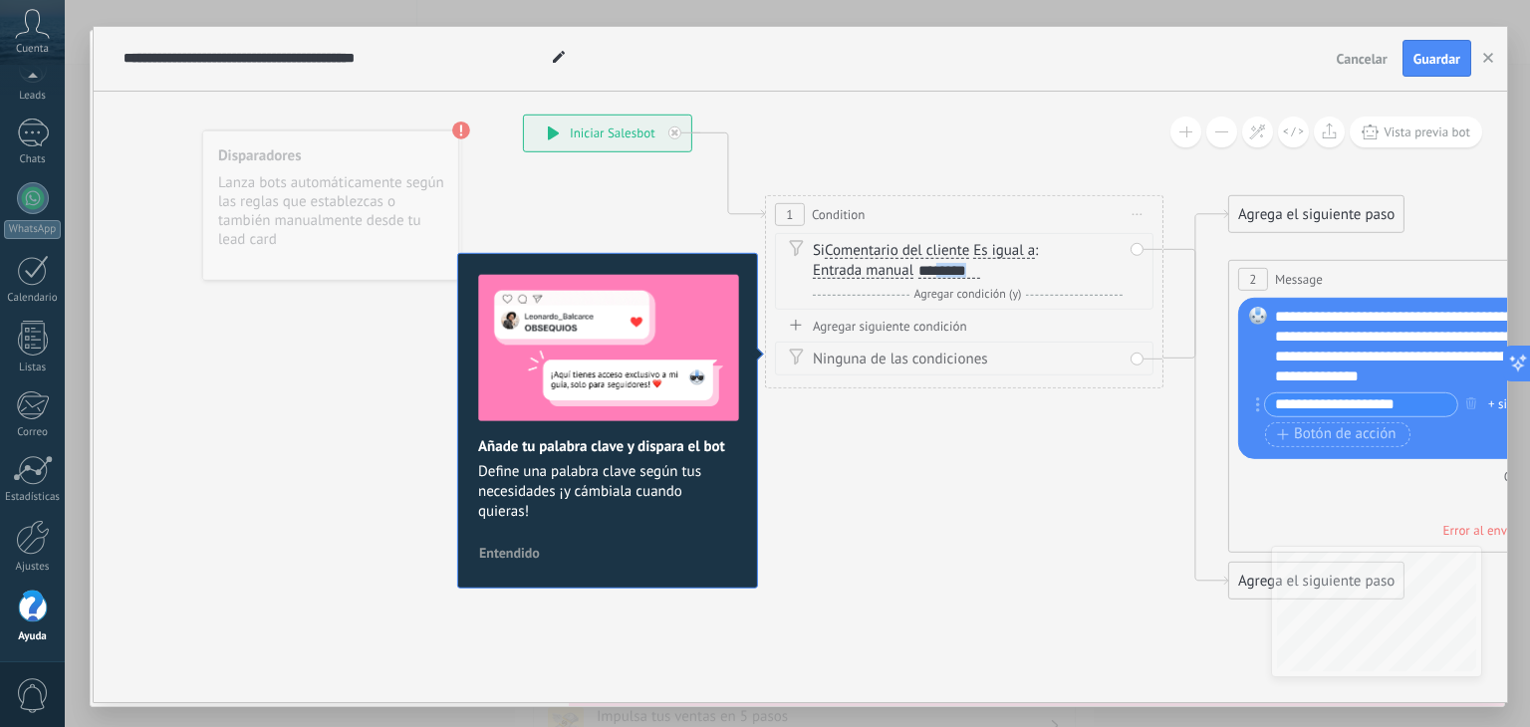
click at [983, 272] on div "Si Comentario del cliente Mensaje del cliente Emoción de la conversación Coment…" at bounding box center [968, 260] width 310 height 40
click at [979, 272] on div "********" at bounding box center [949, 271] width 62 height 16
drag, startPoint x: 878, startPoint y: 271, endPoint x: 910, endPoint y: 268, distance: 32.0
click at [918, 268] on div "Si Comentario del cliente Mensaje del cliente Emoción de la conversación Coment…" at bounding box center [968, 260] width 310 height 40
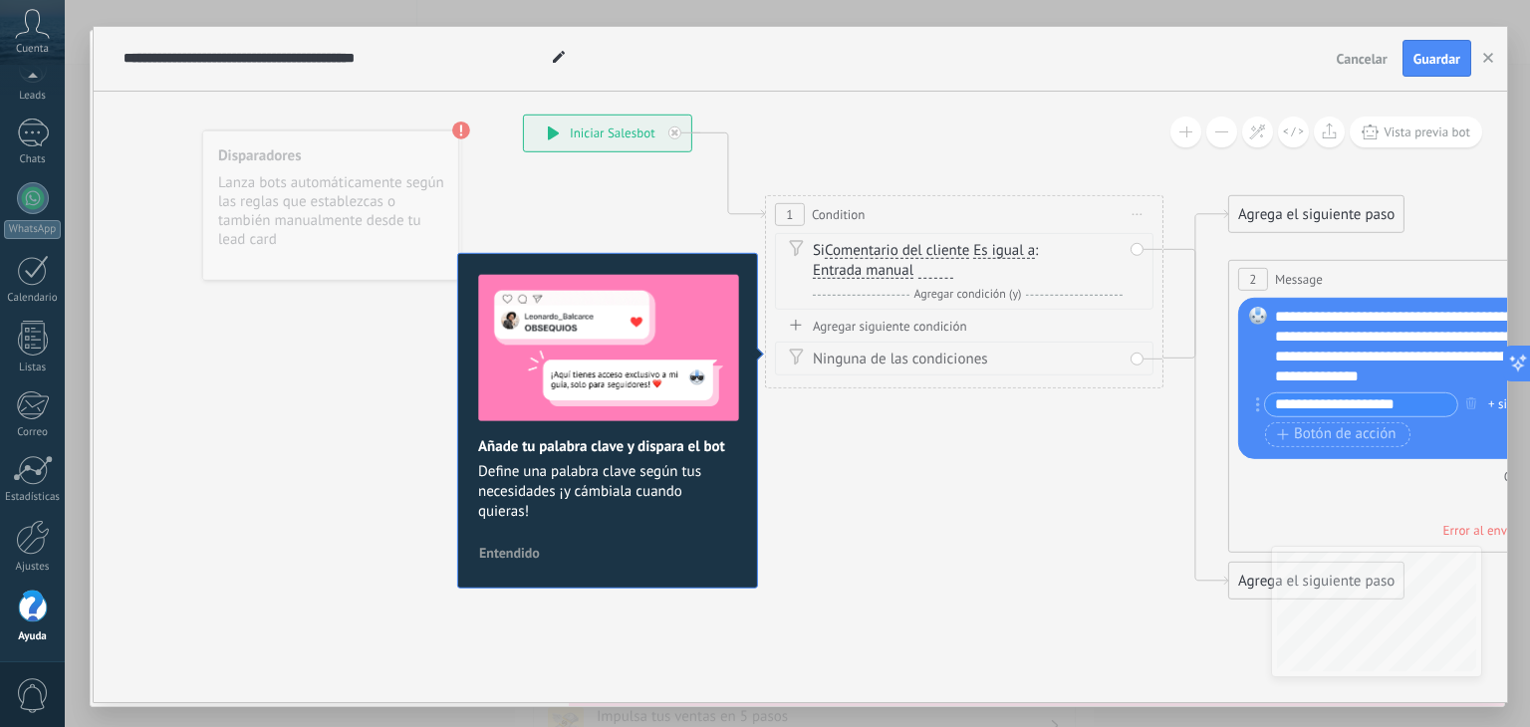
click at [905, 268] on span "Entrada manual" at bounding box center [863, 270] width 101 height 16
click at [905, 268] on button "Entrada manual" at bounding box center [927, 270] width 249 height 36
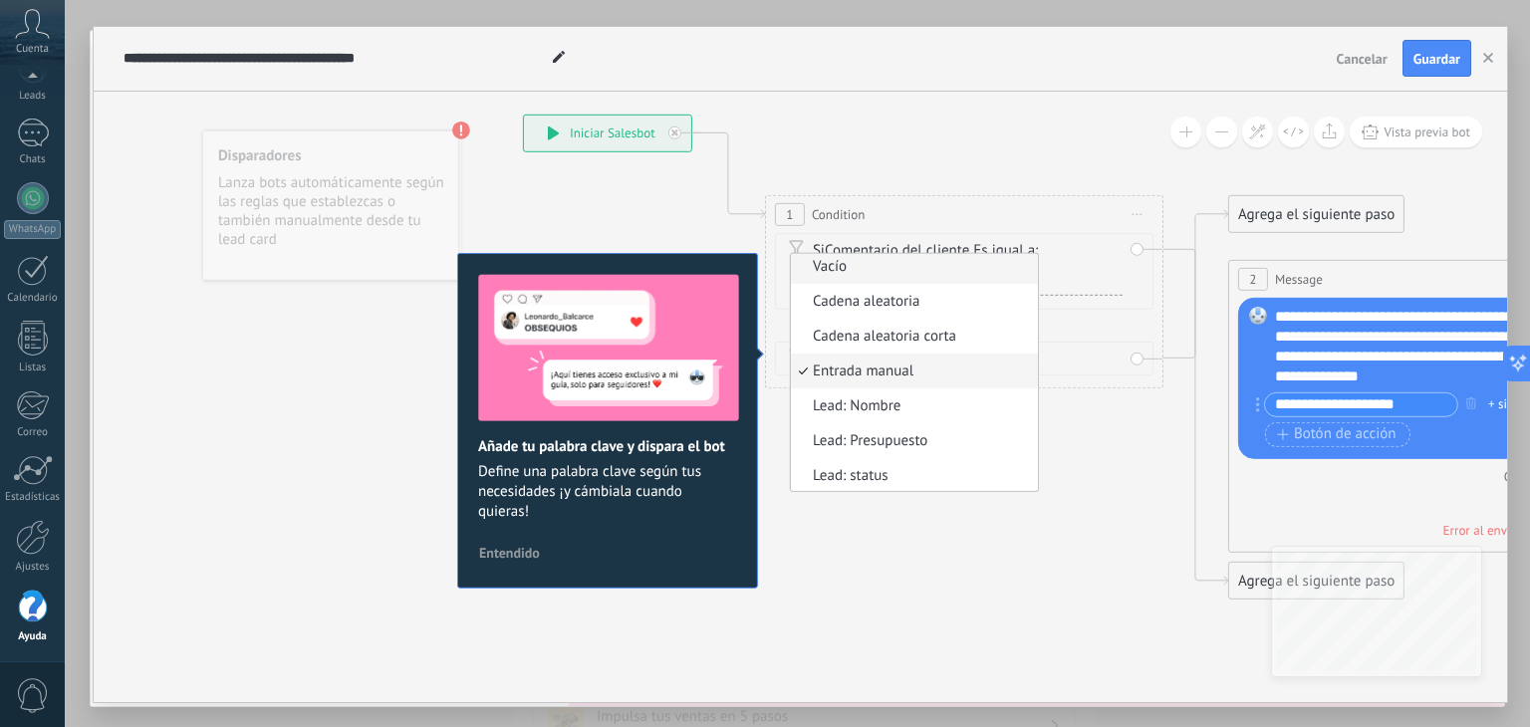
click at [890, 265] on span "Vacío" at bounding box center [911, 266] width 241 height 20
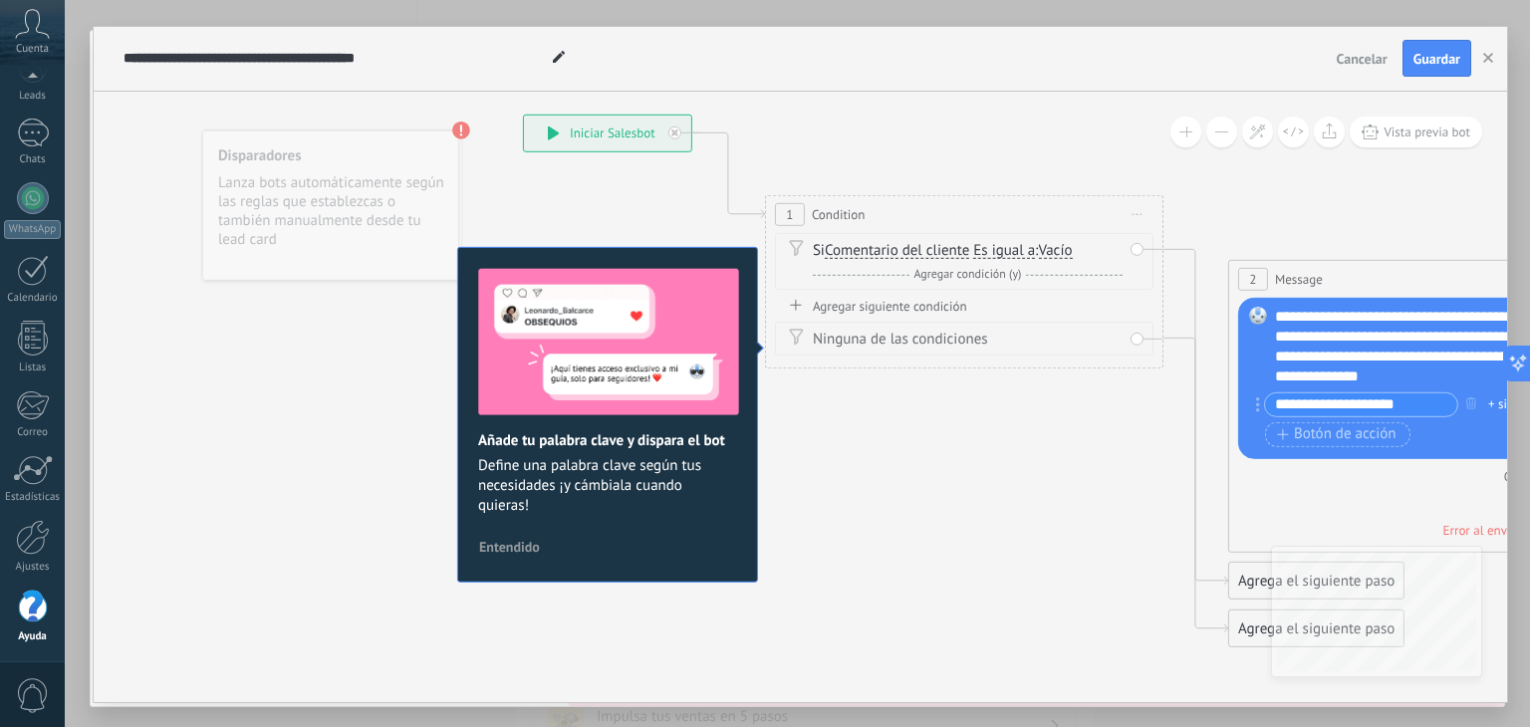
click at [1067, 245] on span "Vacío" at bounding box center [1055, 250] width 34 height 16
click at [1067, 245] on button "Vacío" at bounding box center [1152, 250] width 249 height 36
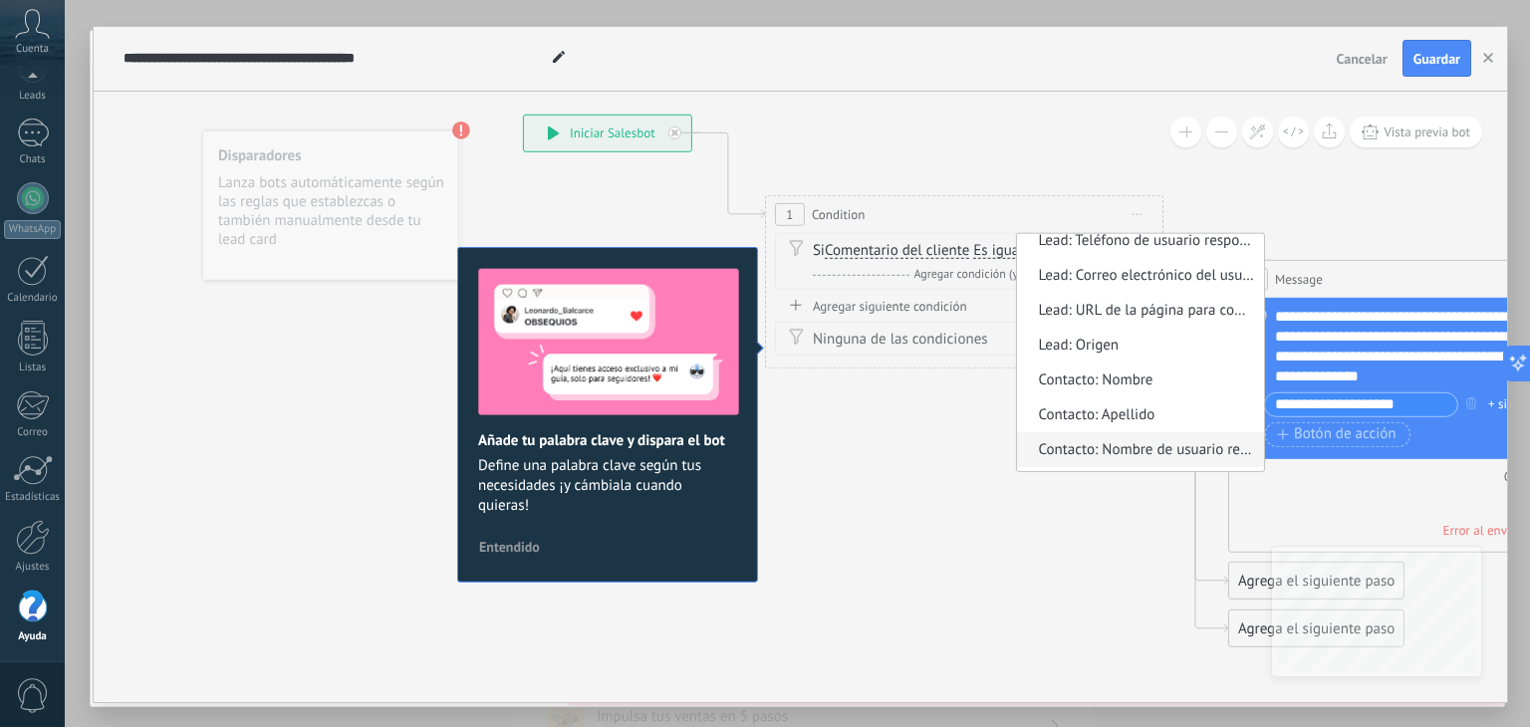
scroll to position [299, 0]
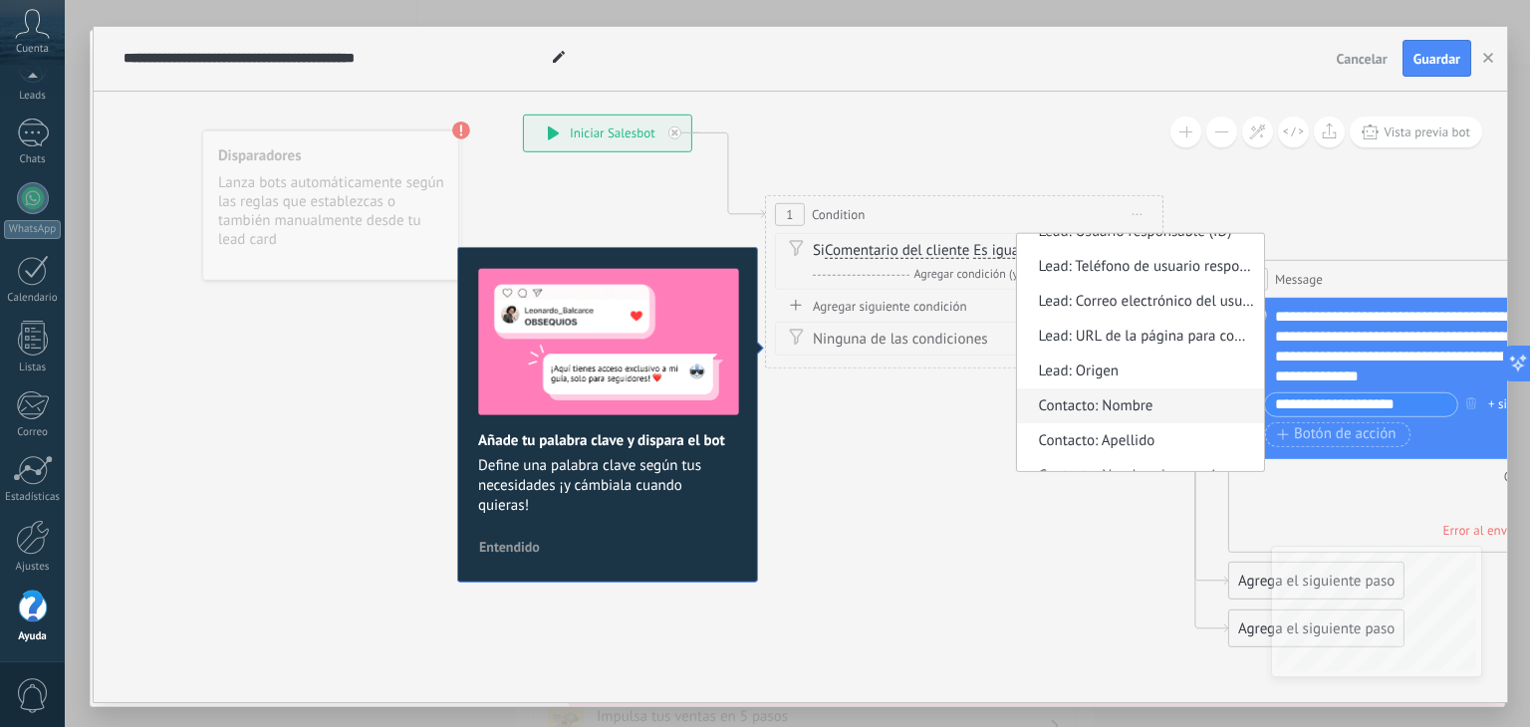
click at [1167, 404] on span "Contacto: Nombre" at bounding box center [1136, 405] width 241 height 20
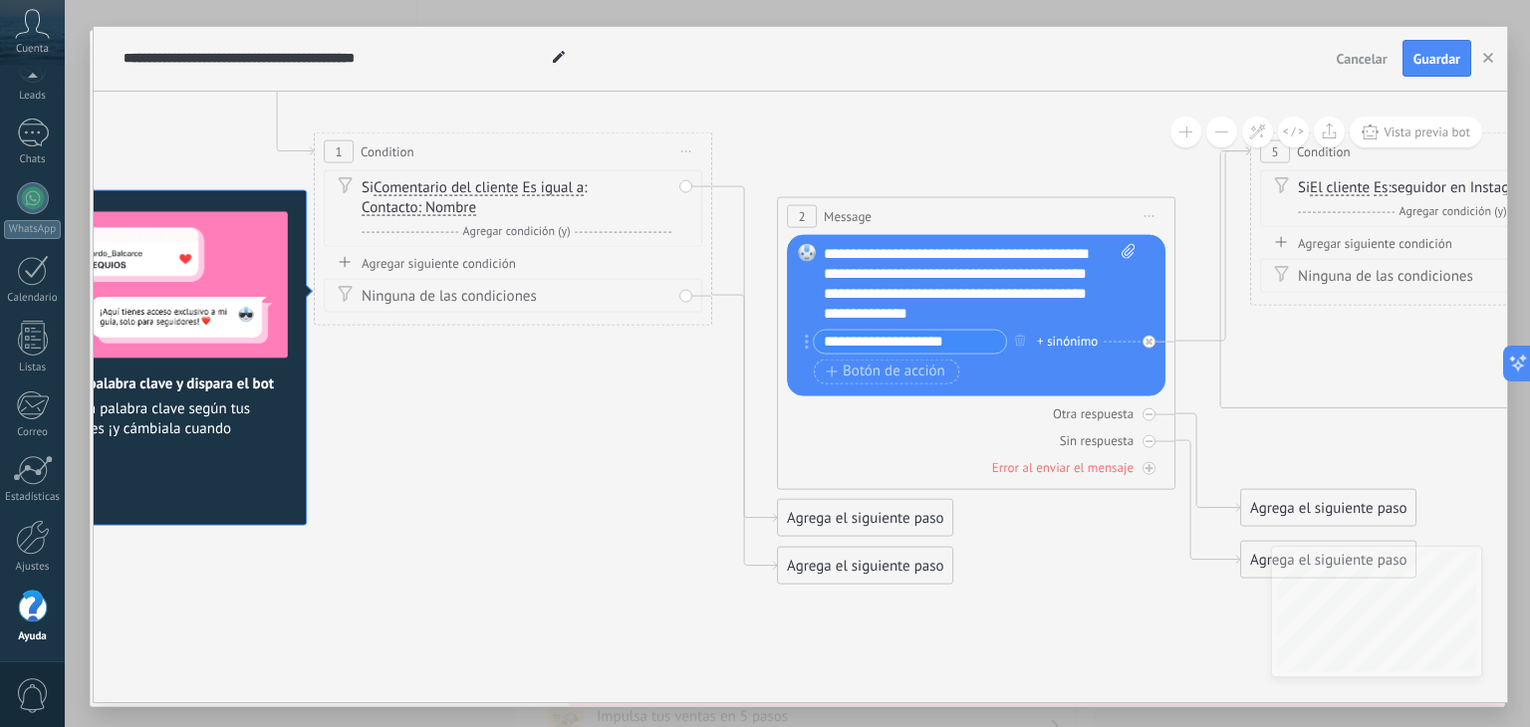
drag, startPoint x: 973, startPoint y: 531, endPoint x: 550, endPoint y: 472, distance: 427.4
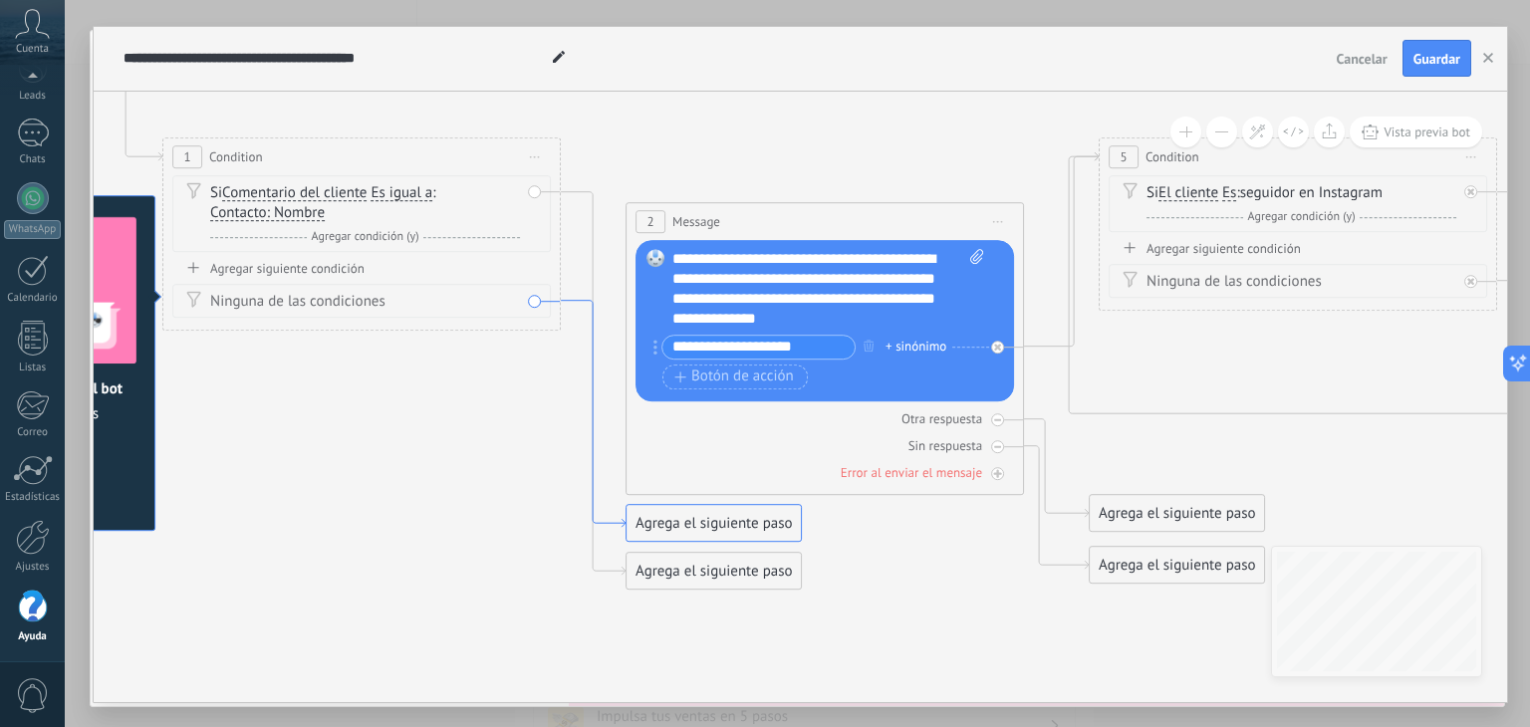
drag, startPoint x: 719, startPoint y: 392, endPoint x: 528, endPoint y: 380, distance: 191.6
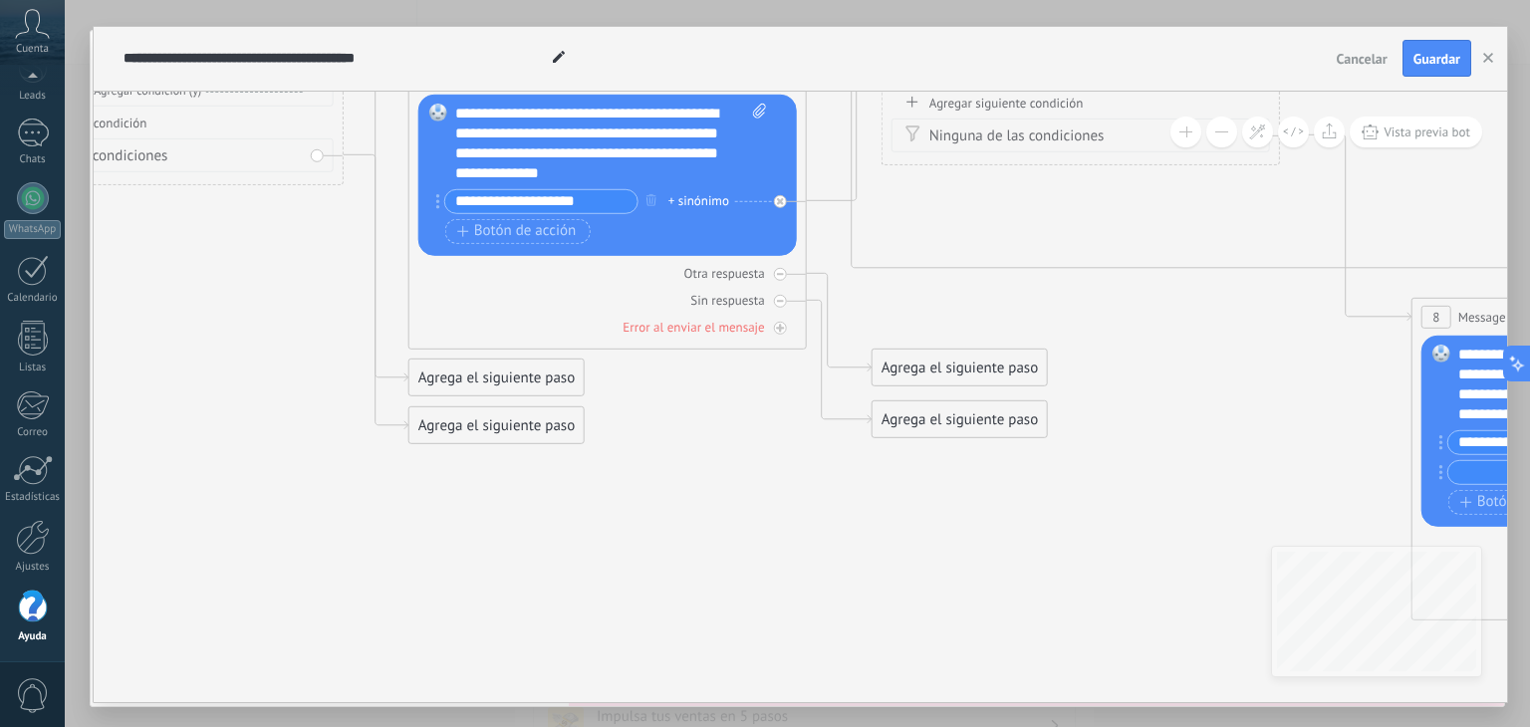
drag, startPoint x: 843, startPoint y: 565, endPoint x: 649, endPoint y: 425, distance: 239.1
click at [649, 425] on icon at bounding box center [1306, 195] width 4203 height 1567
click at [777, 271] on icon at bounding box center [780, 273] width 7 height 7
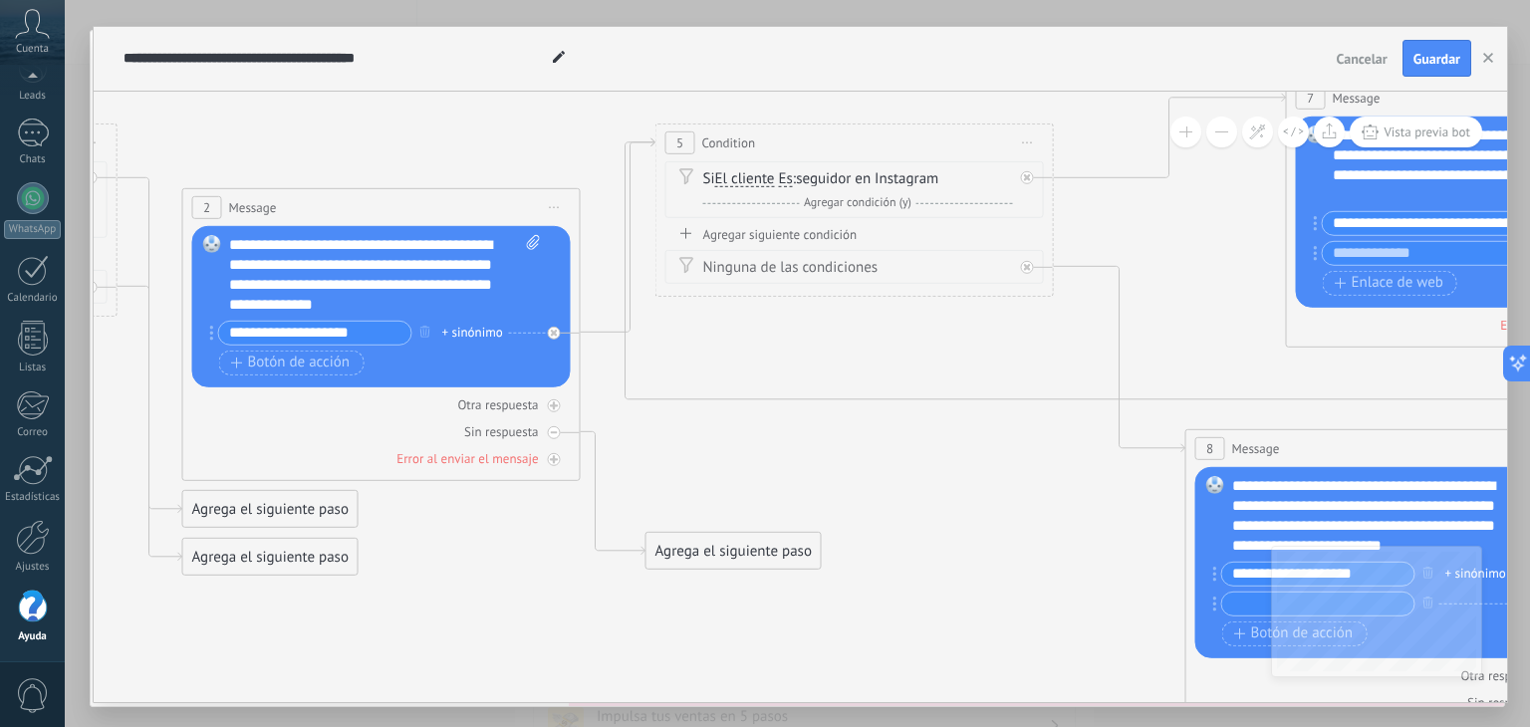
drag, startPoint x: 893, startPoint y: 296, endPoint x: 661, endPoint y: 427, distance: 265.9
click at [664, 427] on icon at bounding box center [1080, 327] width 4203 height 1567
click at [558, 432] on div "Sin respuesta" at bounding box center [379, 430] width 379 height 19
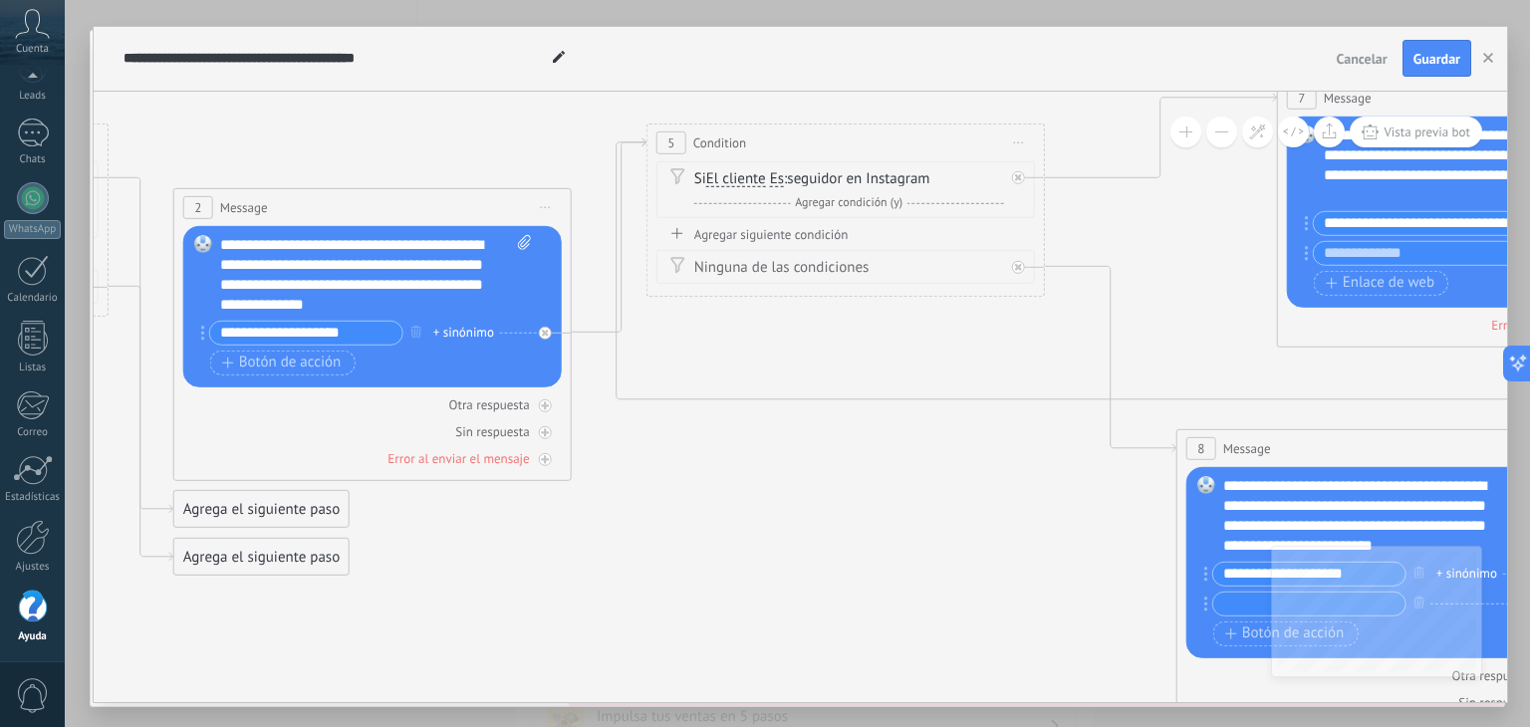
drag, startPoint x: 701, startPoint y: 476, endPoint x: 667, endPoint y: 477, distance: 33.9
click at [669, 477] on icon at bounding box center [1071, 327] width 4203 height 1567
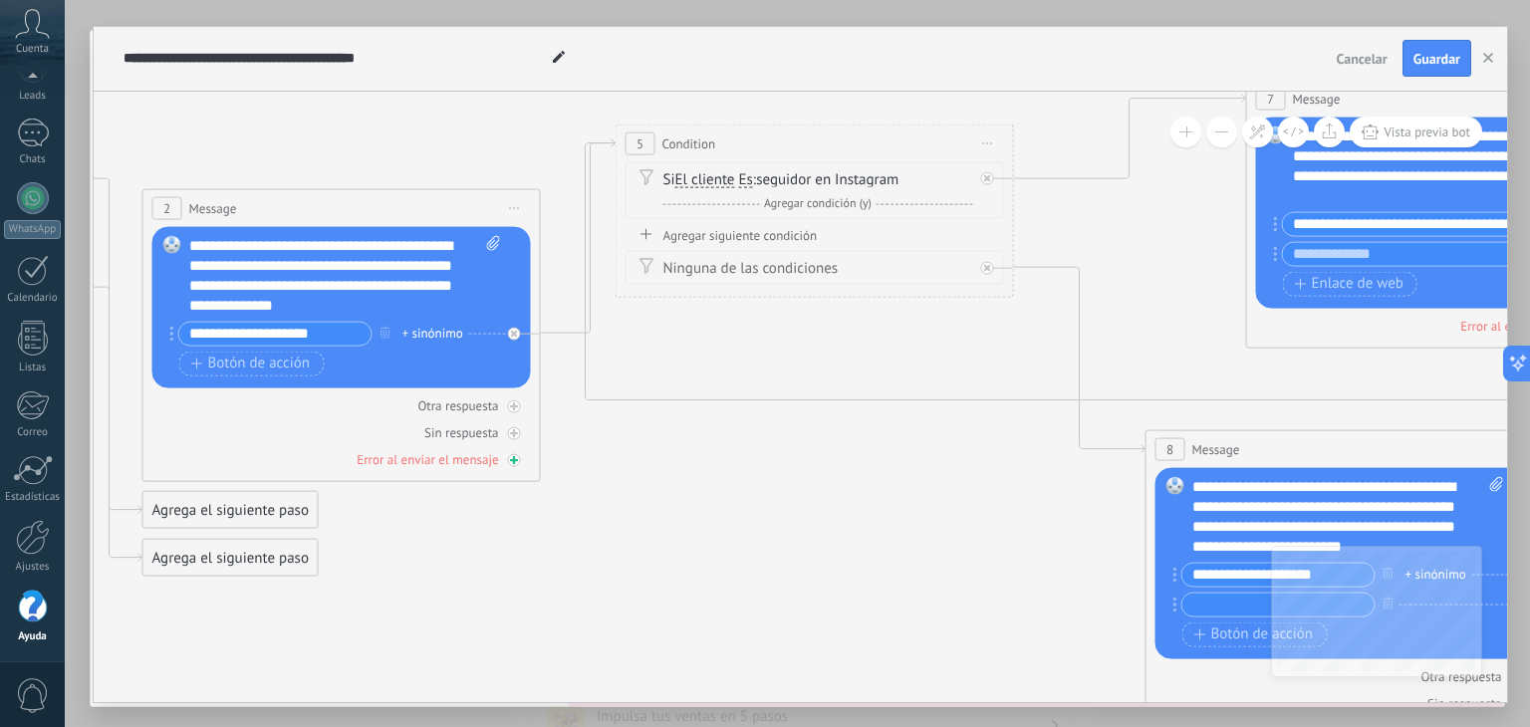
click at [519, 461] on div at bounding box center [514, 459] width 13 height 13
click at [518, 461] on div at bounding box center [514, 459] width 13 height 13
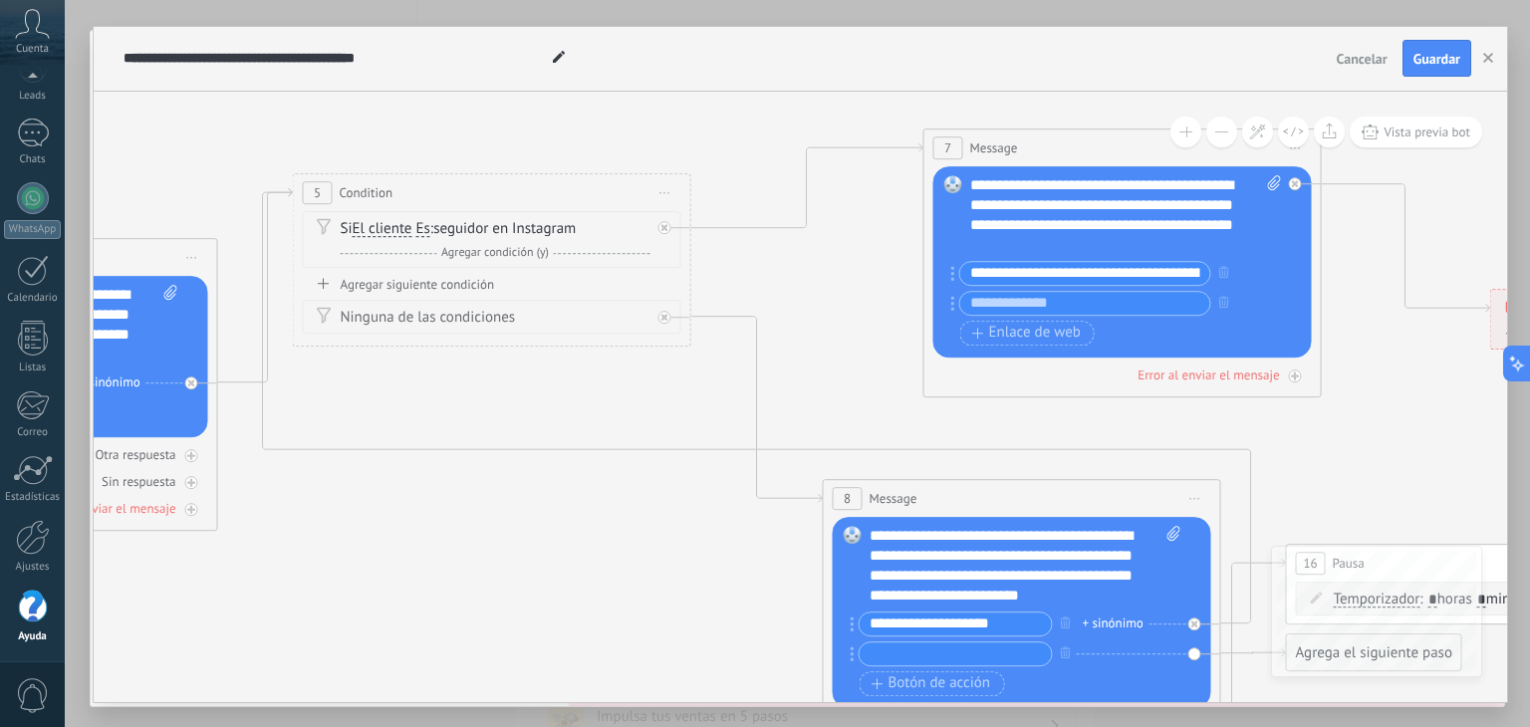
drag, startPoint x: 723, startPoint y: 507, endPoint x: 504, endPoint y: 543, distance: 222.1
click at [504, 543] on icon at bounding box center [717, 447] width 4203 height 1704
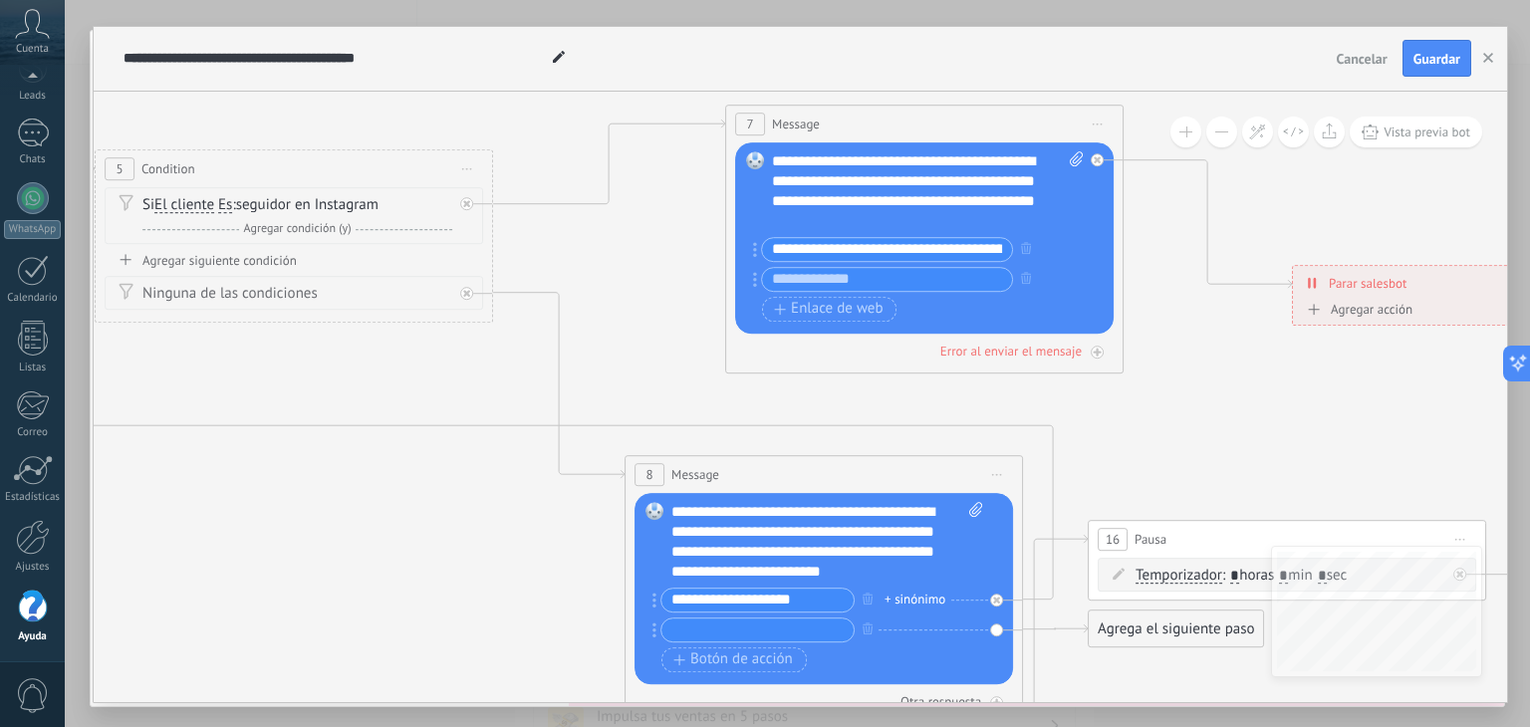
drag, startPoint x: 527, startPoint y: 543, endPoint x: 709, endPoint y: 455, distance: 202.3
click at [301, 520] on icon at bounding box center [519, 423] width 4203 height 1704
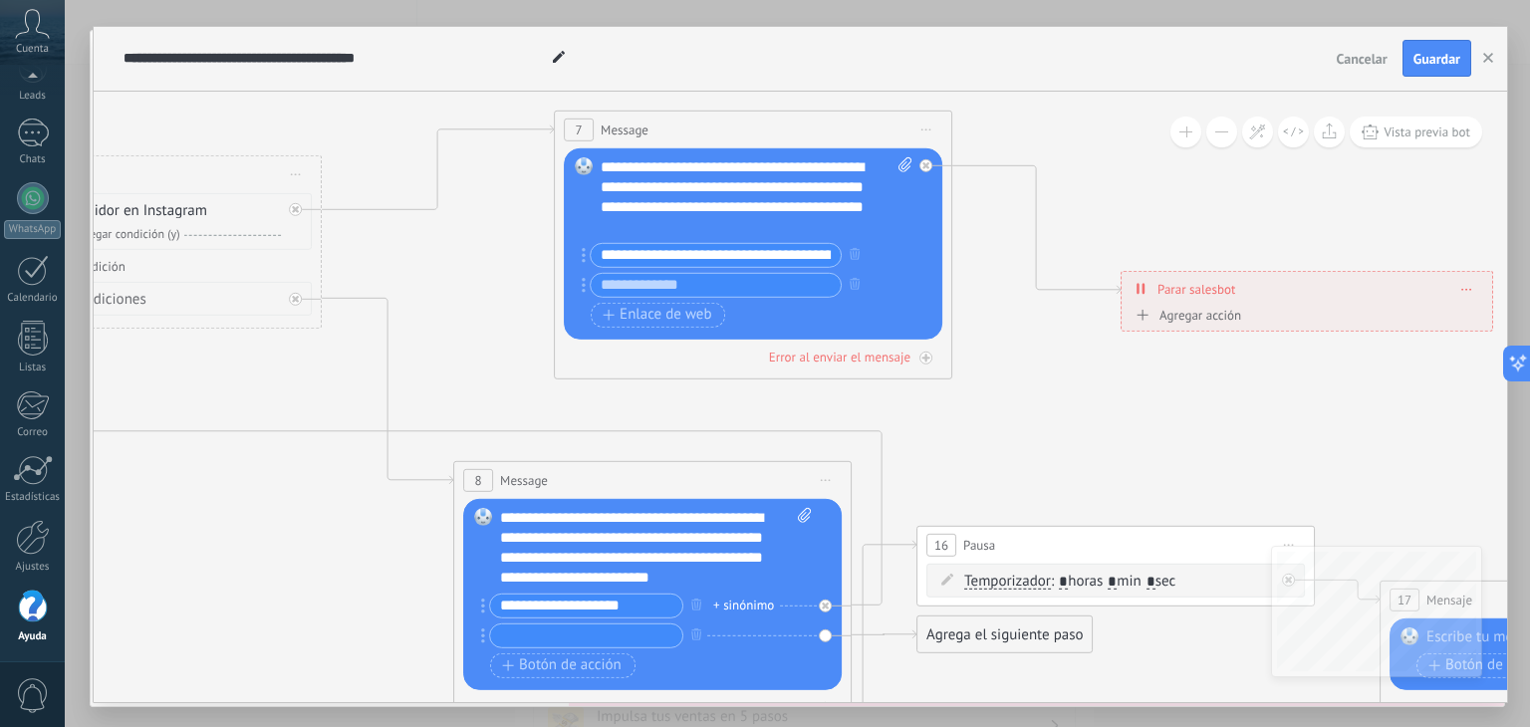
drag, startPoint x: 837, startPoint y: 387, endPoint x: 662, endPoint y: 392, distance: 174.4
click at [662, 392] on icon at bounding box center [348, 428] width 4203 height 1704
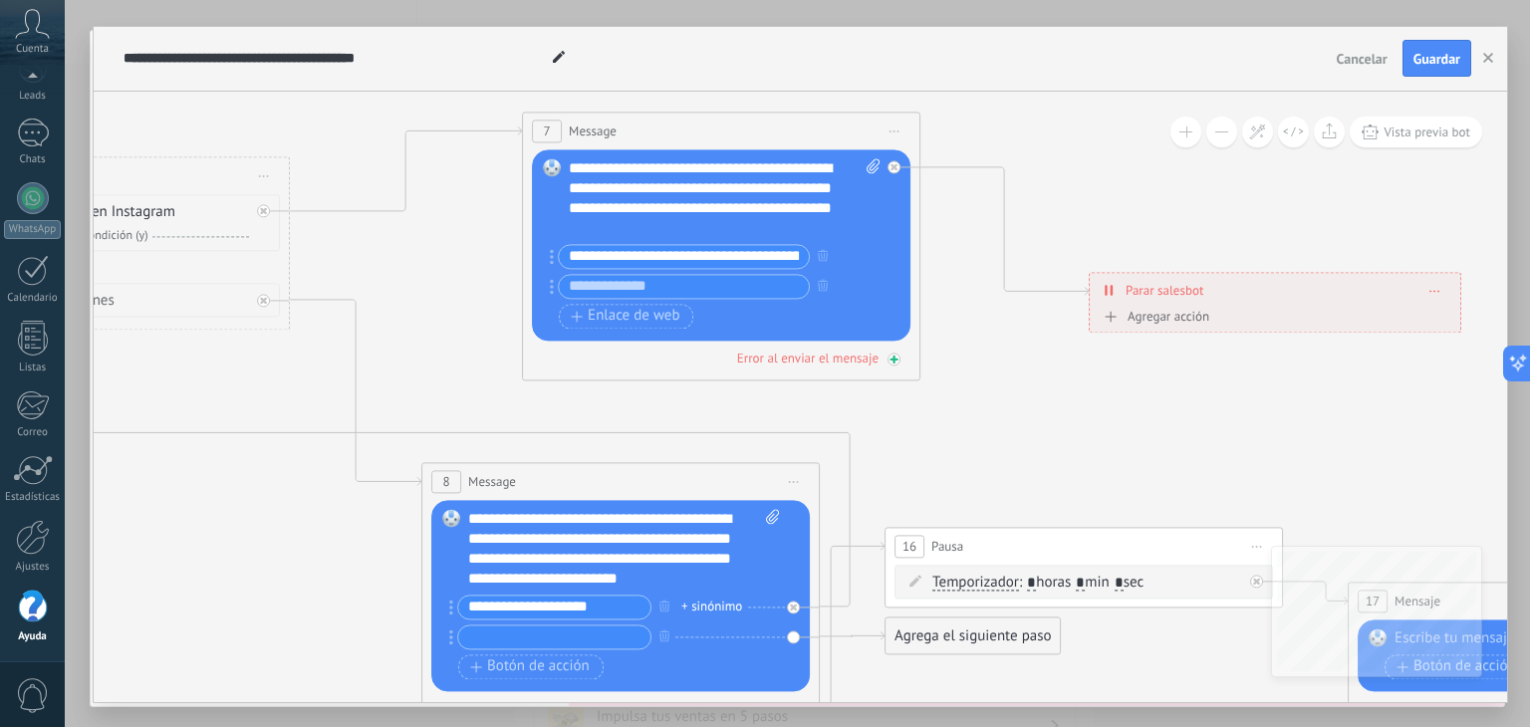
click at [895, 360] on icon at bounding box center [895, 360] width 10 height 10
click at [895, 362] on div at bounding box center [894, 359] width 13 height 13
click at [723, 255] on input "**********" at bounding box center [684, 256] width 250 height 23
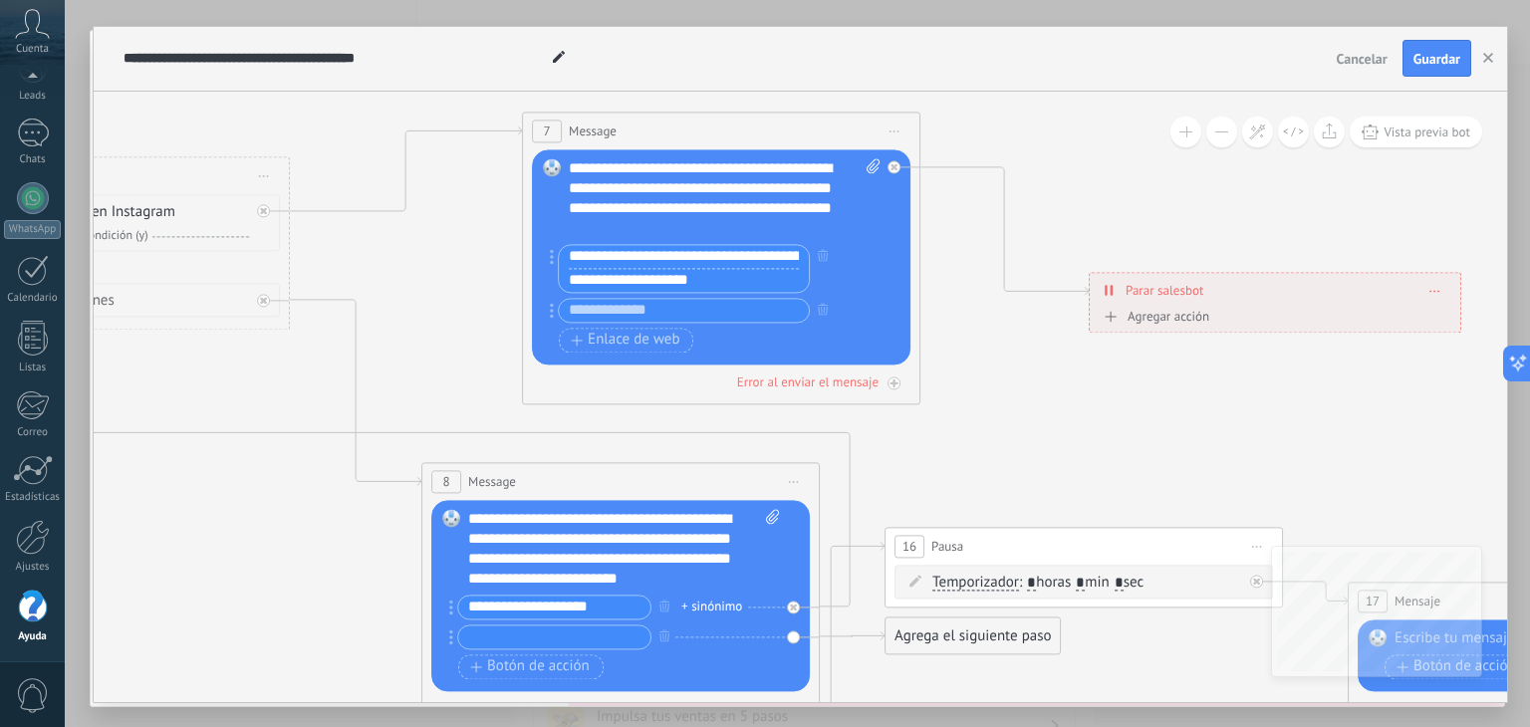
click at [773, 255] on input "**********" at bounding box center [684, 257] width 250 height 24
click at [748, 285] on input "**********" at bounding box center [684, 281] width 250 height 24
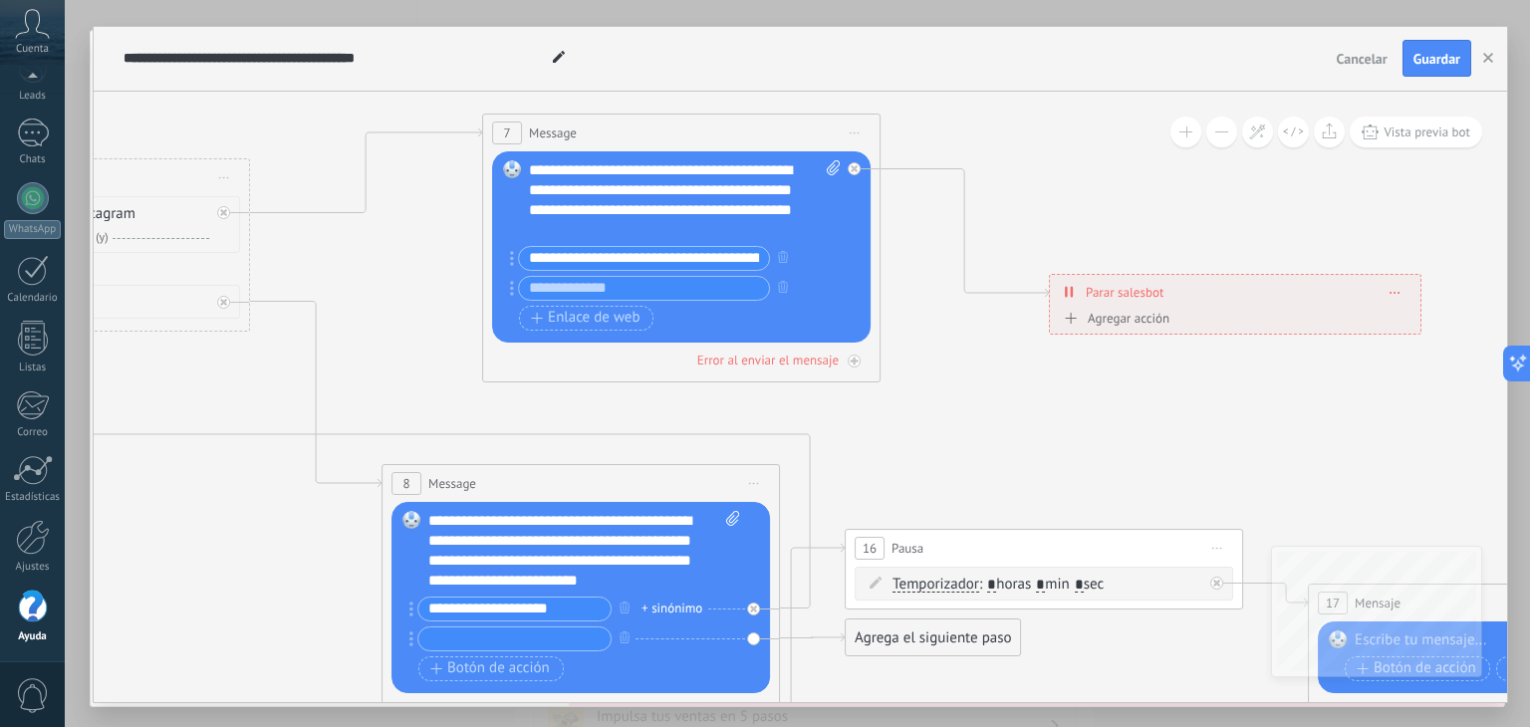
drag, startPoint x: 966, startPoint y: 411, endPoint x: 927, endPoint y: 415, distance: 39.1
click at [927, 415] on icon at bounding box center [276, 432] width 4203 height 1704
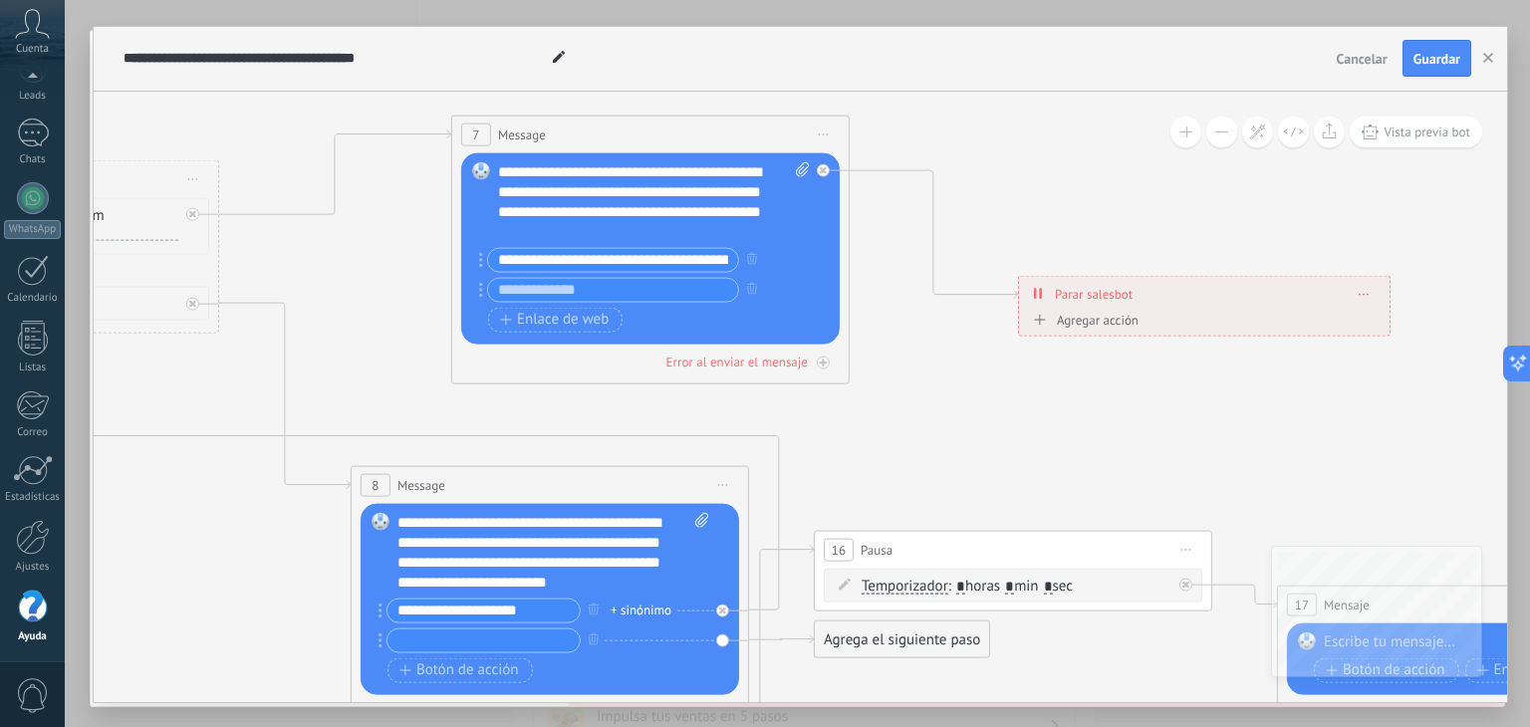
click at [1028, 289] on div "**********" at bounding box center [1204, 293] width 371 height 35
click at [1041, 291] on icon at bounding box center [1038, 294] width 9 height 16
click at [1041, 312] on div "Agregar acción Conversación marcada como cerrada Iniciar Salesbot Conversación …" at bounding box center [1204, 323] width 353 height 25
click at [1041, 328] on div "Agregar acción" at bounding box center [1083, 320] width 111 height 15
click at [1041, 328] on button "Conversación marcada como cerrada" at bounding box center [1142, 321] width 249 height 36
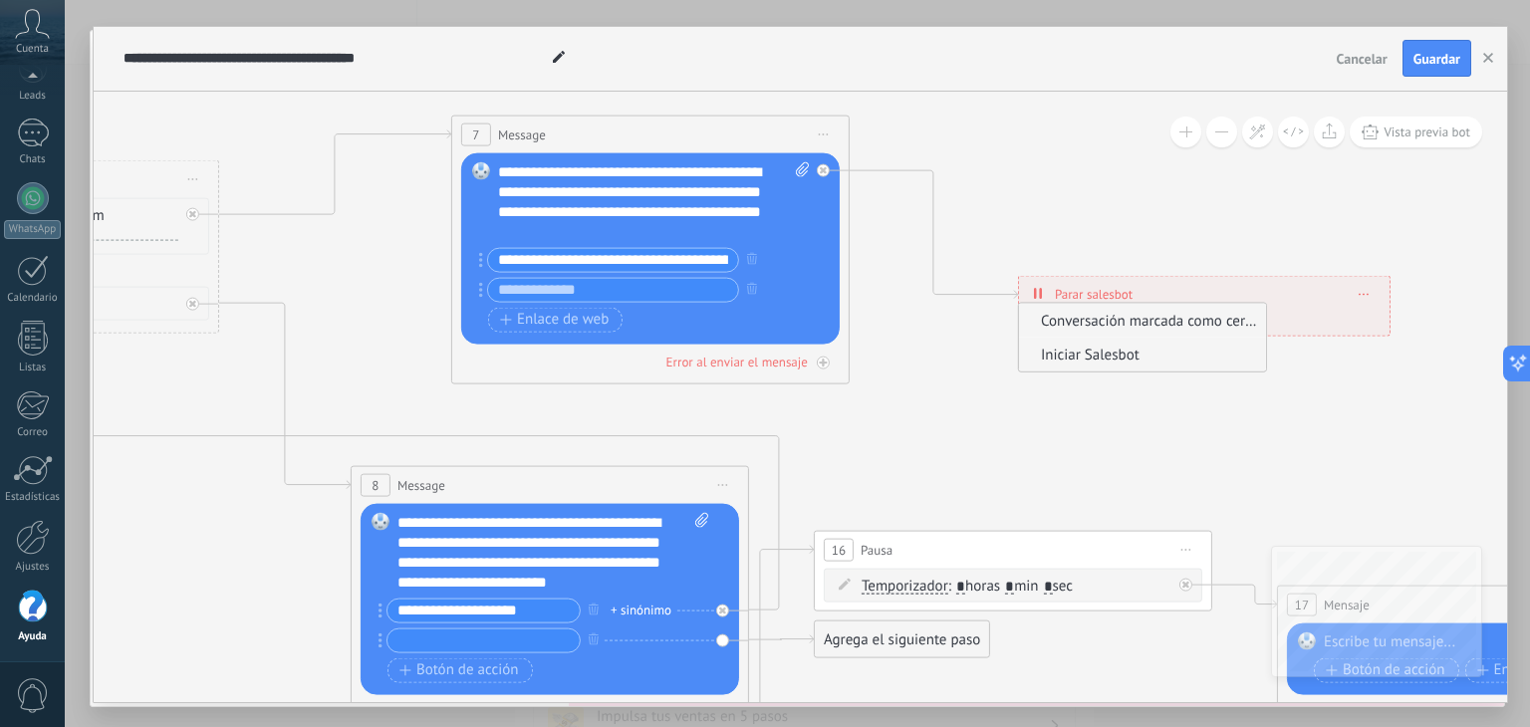
click at [1075, 360] on span "Iniciar Salesbot" at bounding box center [1139, 355] width 241 height 19
click at [1179, 328] on div "Iniciar Salesbot Conversación marcada como cerrada Iniciar Salesbot Iniciar Sal…" at bounding box center [1220, 328] width 309 height 21
drag, startPoint x: 1187, startPoint y: 328, endPoint x: 1172, endPoint y: 328, distance: 15.9
click at [1189, 328] on div "Iniciar Salesbot Conversación marcada como cerrada Iniciar Salesbot Iniciar Sal…" at bounding box center [1220, 328] width 309 height 21
drag, startPoint x: 1027, startPoint y: 355, endPoint x: 998, endPoint y: 360, distance: 29.3
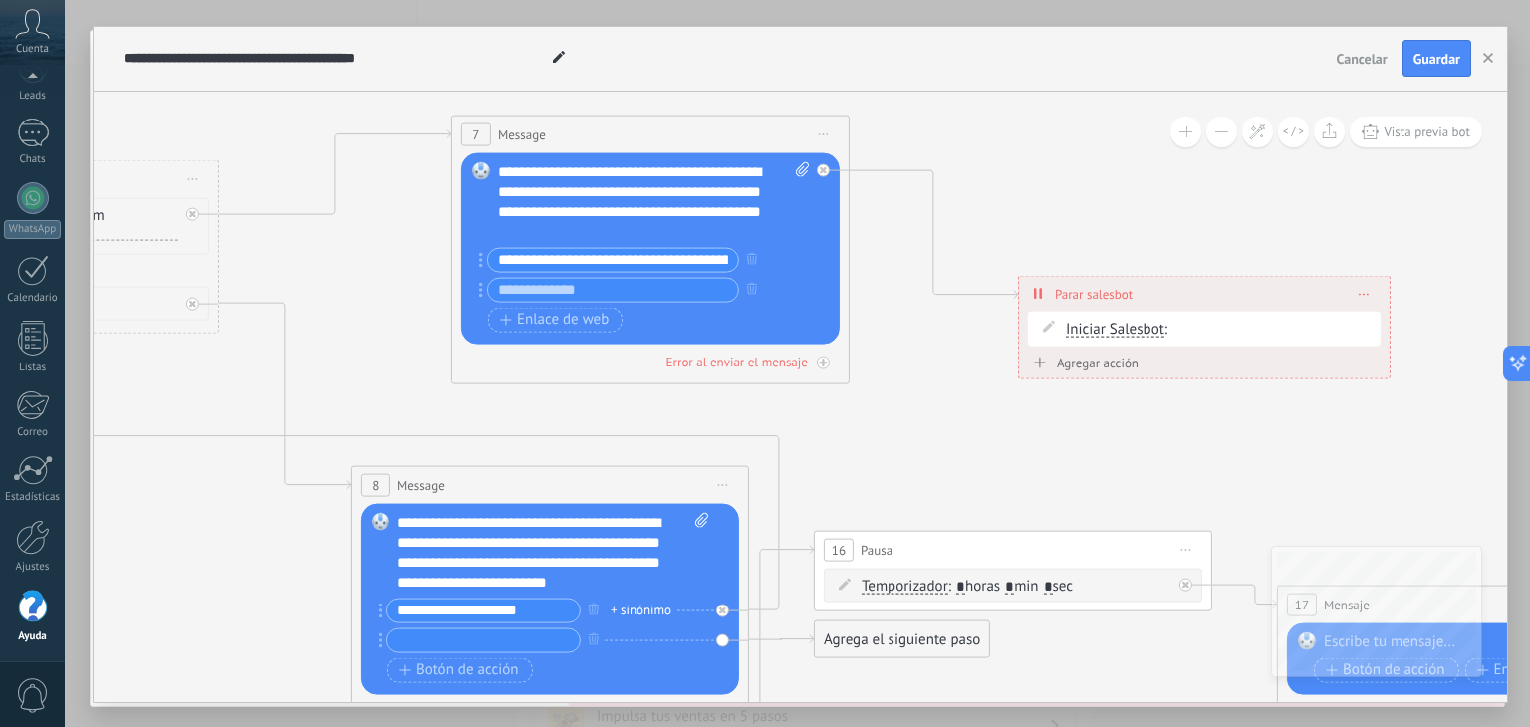
click at [1020, 358] on div "**********" at bounding box center [1204, 327] width 373 height 105
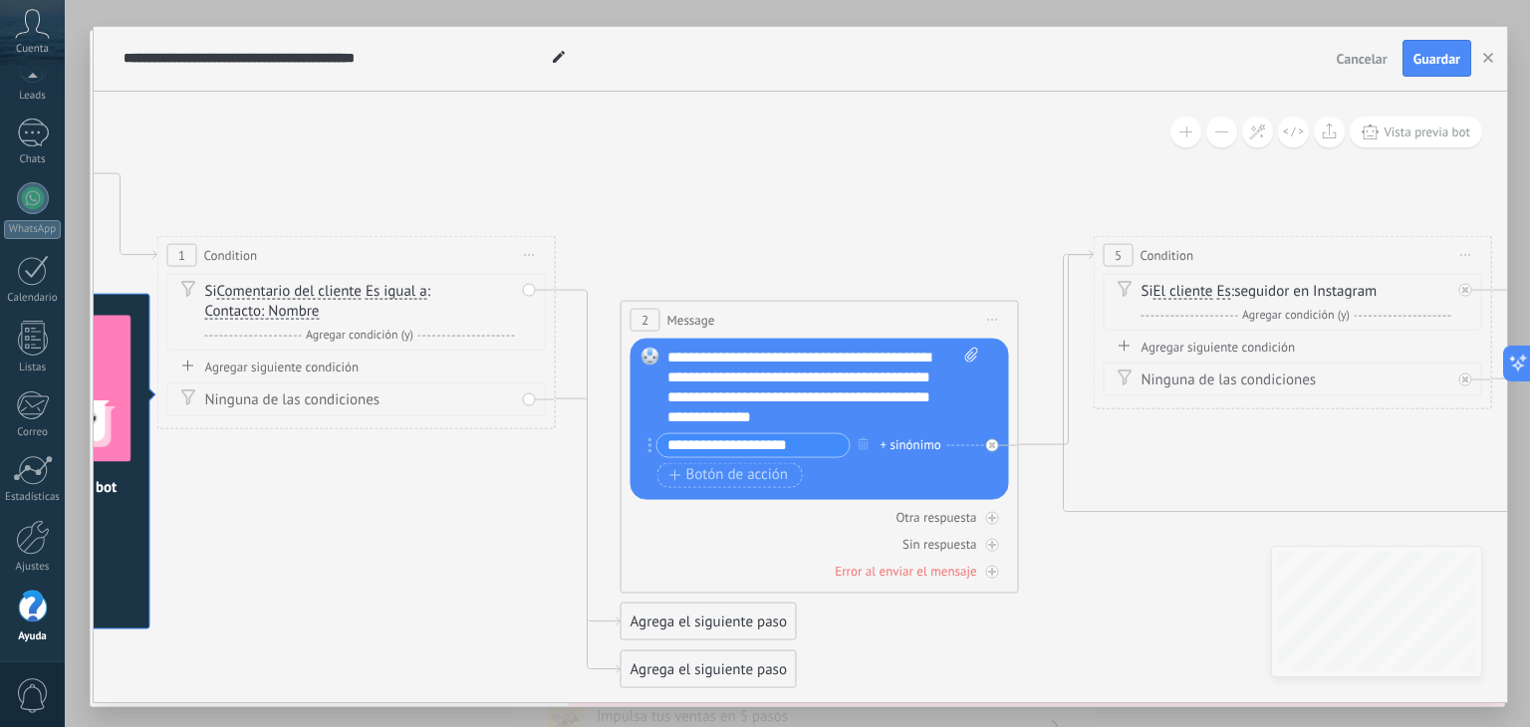
drag, startPoint x: 256, startPoint y: 274, endPoint x: 1529, endPoint y: 397, distance: 1279.1
click at [1529, 397] on div "**********" at bounding box center [797, 363] width 1465 height 727
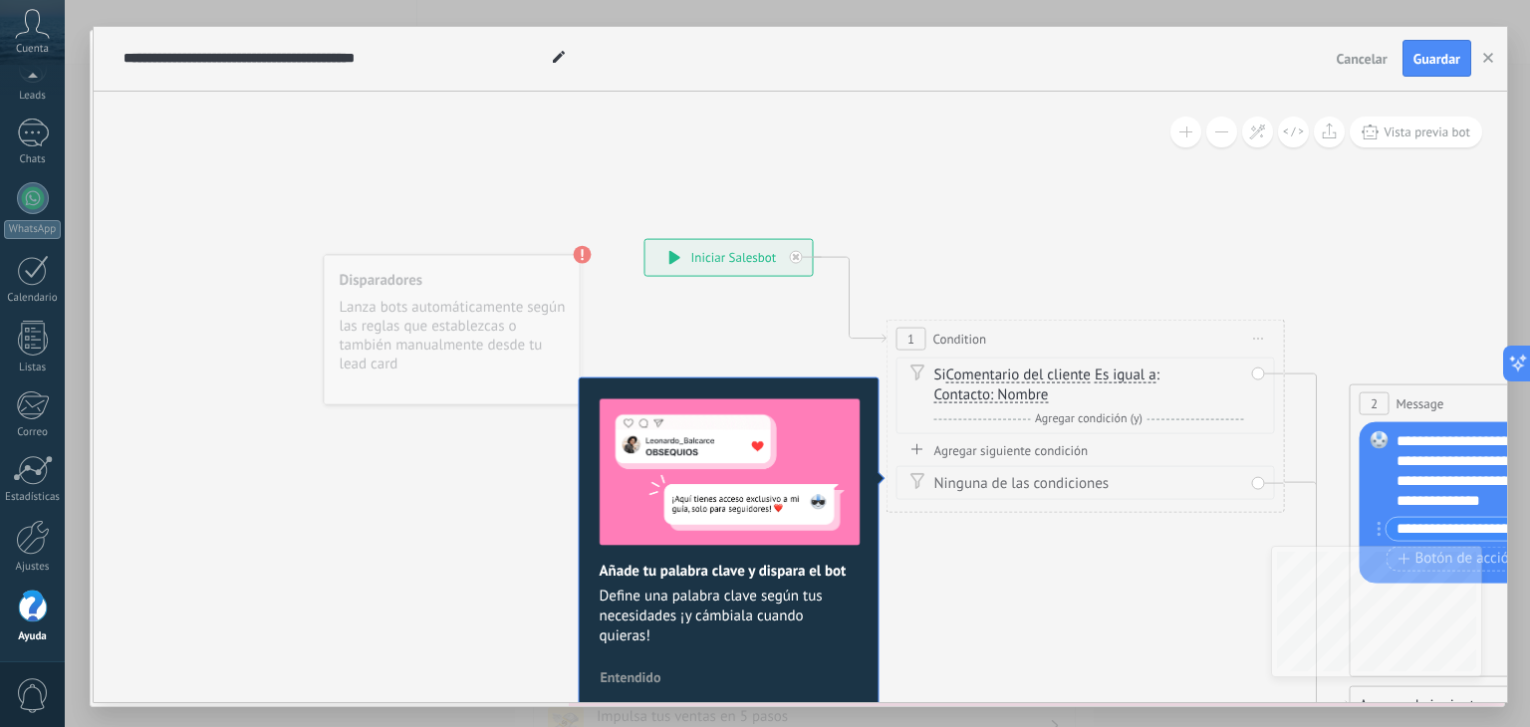
drag, startPoint x: 311, startPoint y: 462, endPoint x: 993, endPoint y: 552, distance: 688.3
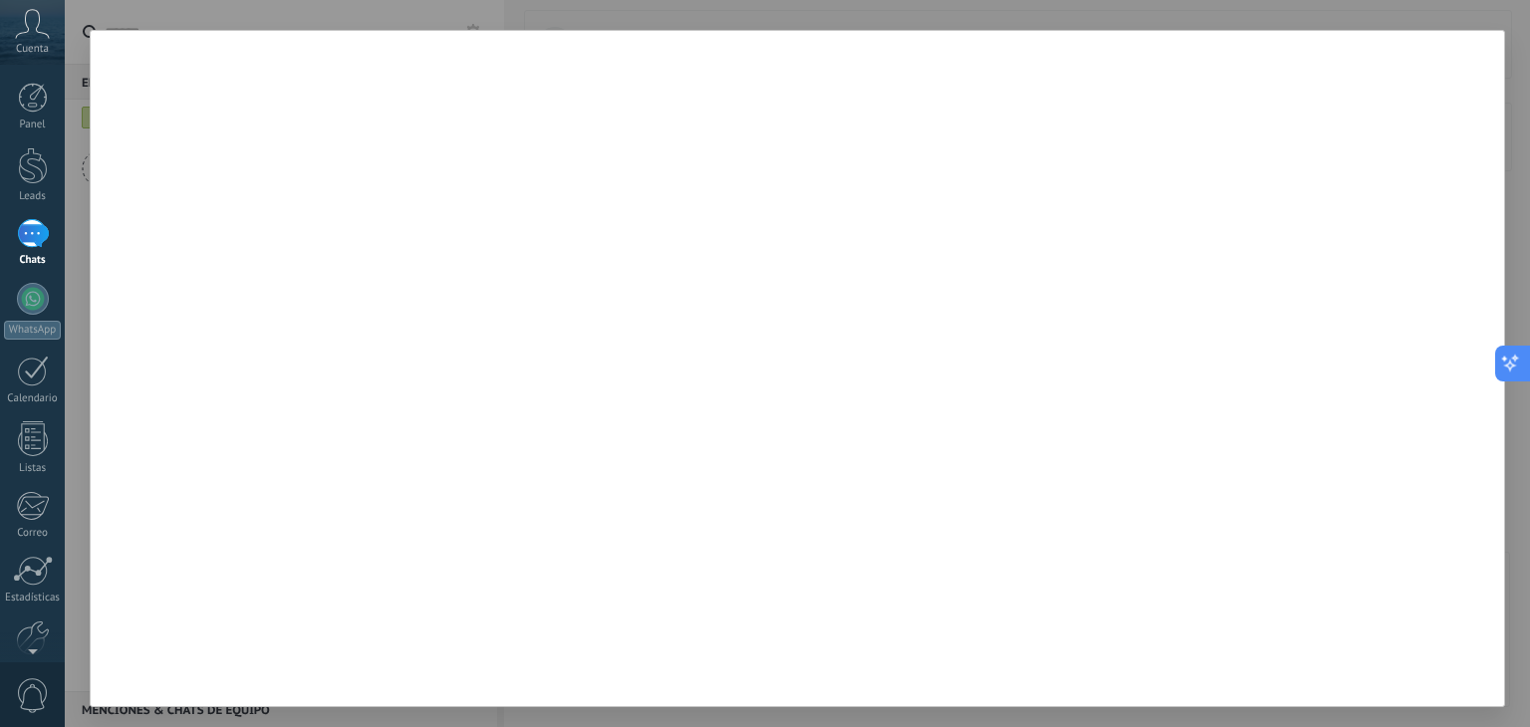
click at [1513, 351] on button at bounding box center [1513, 364] width 36 height 36
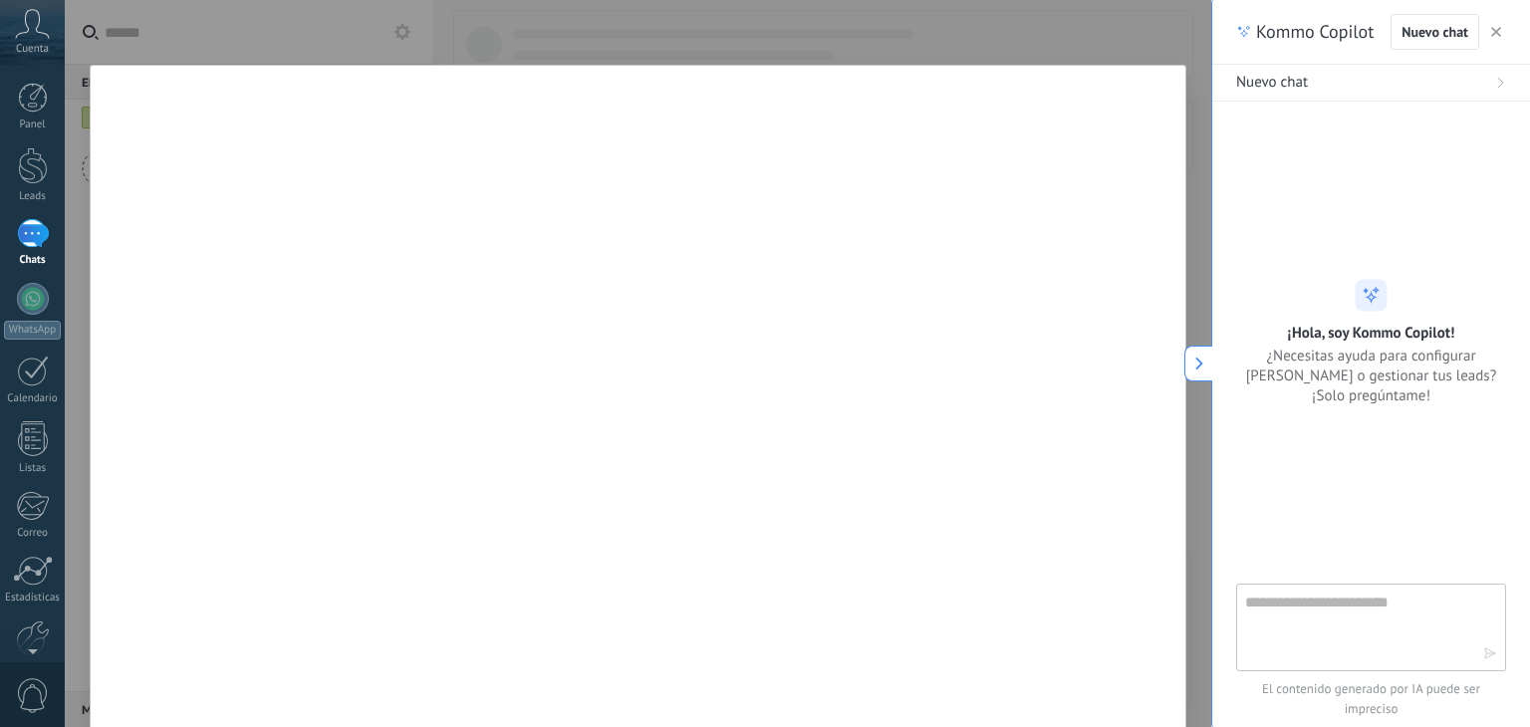
click at [1198, 358] on icon at bounding box center [1199, 364] width 14 height 14
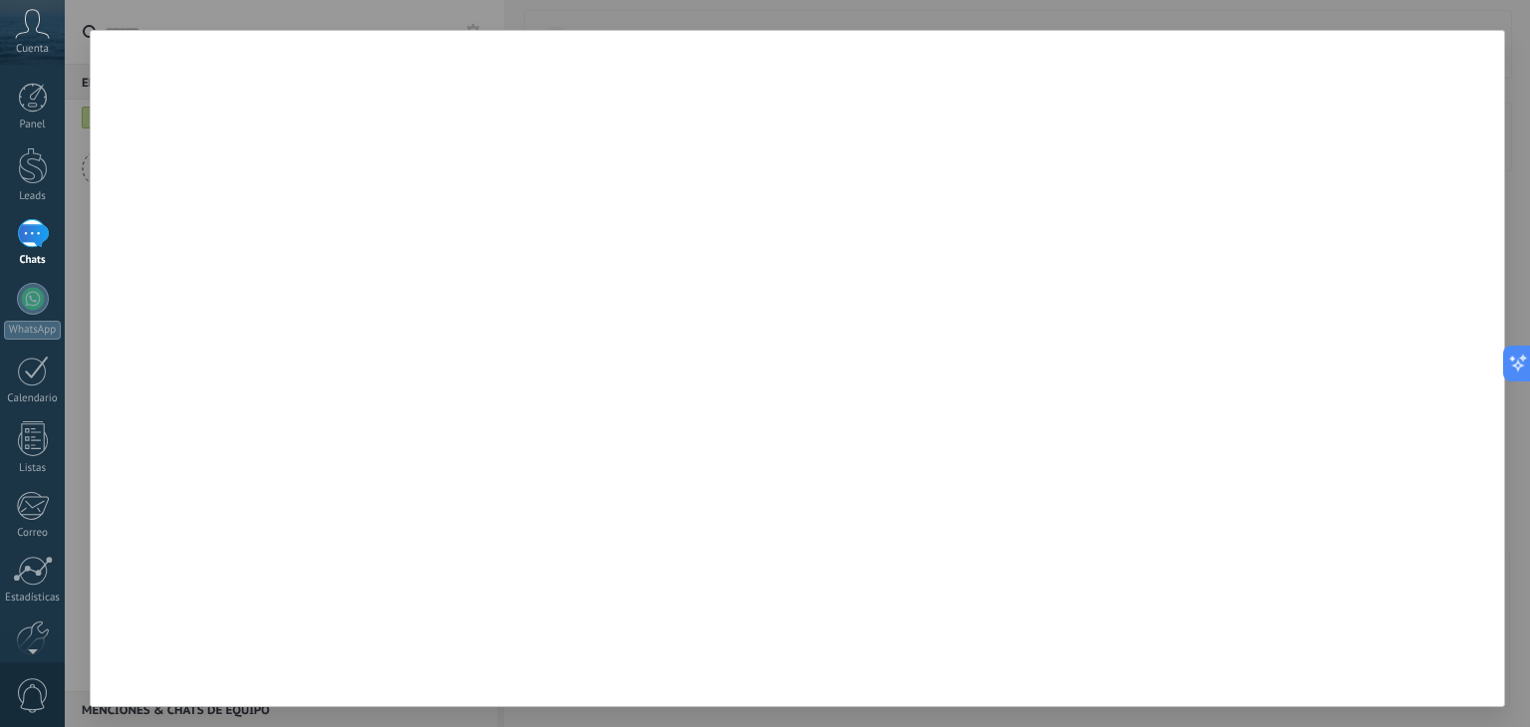
click at [399, 0] on div at bounding box center [797, 363] width 1465 height 727
